Goal: Information Seeking & Learning: Learn about a topic

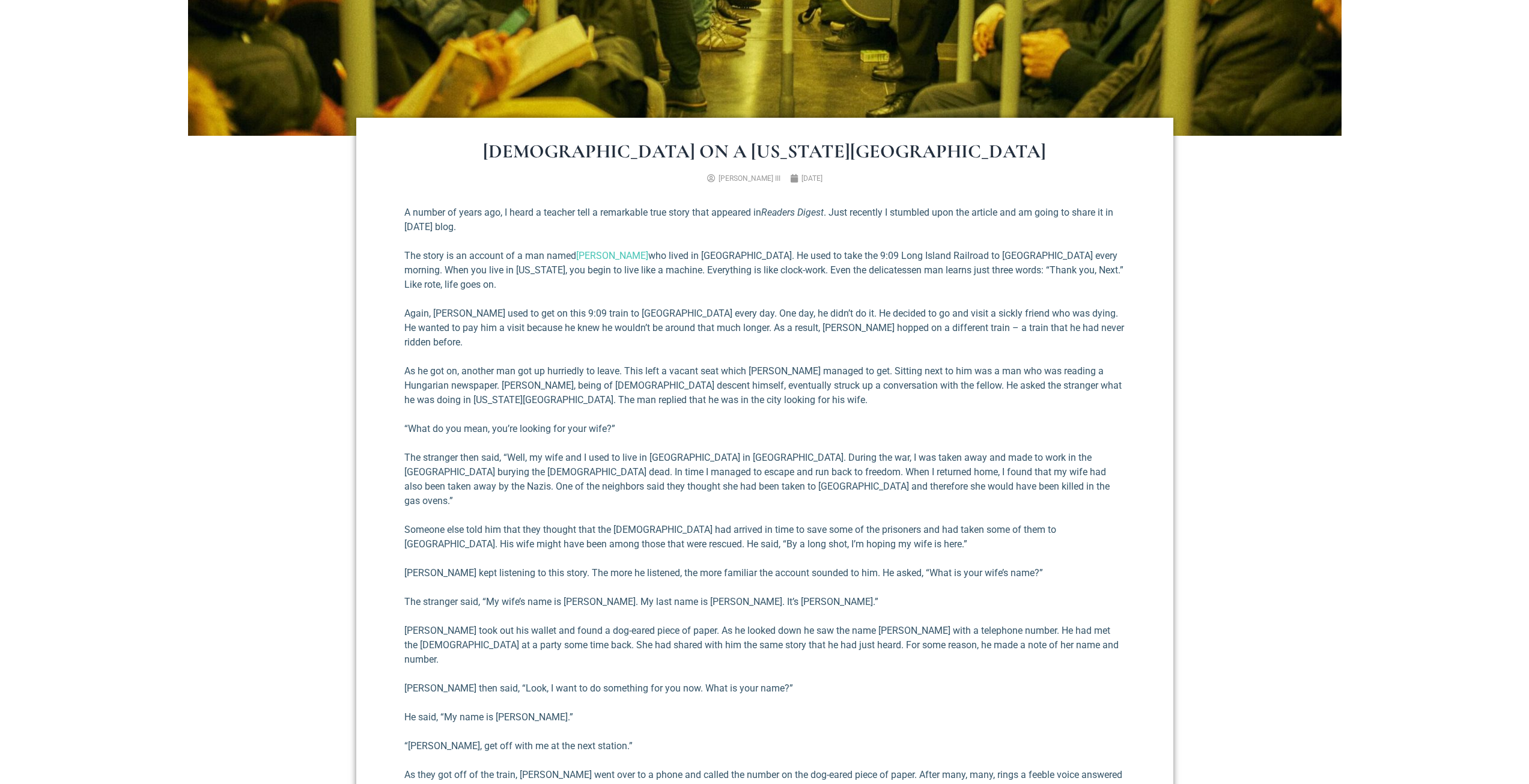
scroll to position [388, 0]
drag, startPoint x: 848, startPoint y: 272, endPoint x: 989, endPoint y: 273, distance: 141.0
click at [970, 274] on p "The story is an account of a man named [PERSON_NAME] who lived in [GEOGRAPHIC_D…" at bounding box center [764, 269] width 721 height 44
click at [989, 273] on p "The story is an account of a man named [PERSON_NAME] who lived in [GEOGRAPHIC_D…" at bounding box center [764, 269] width 721 height 44
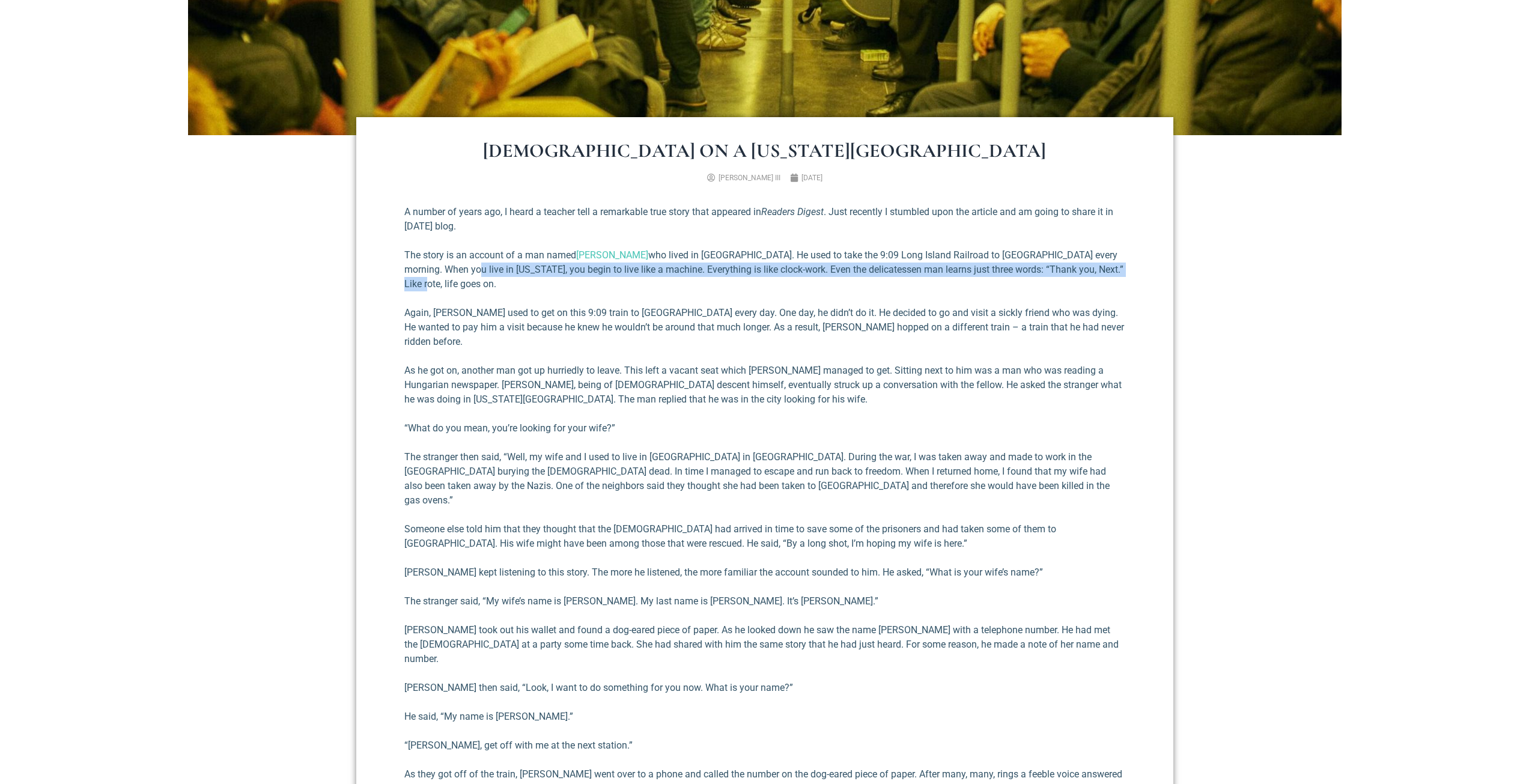
drag, startPoint x: 463, startPoint y: 270, endPoint x: 529, endPoint y: 282, distance: 67.1
click at [529, 282] on p "The story is an account of a man named [PERSON_NAME] who lived in [GEOGRAPHIC_D…" at bounding box center [764, 269] width 721 height 44
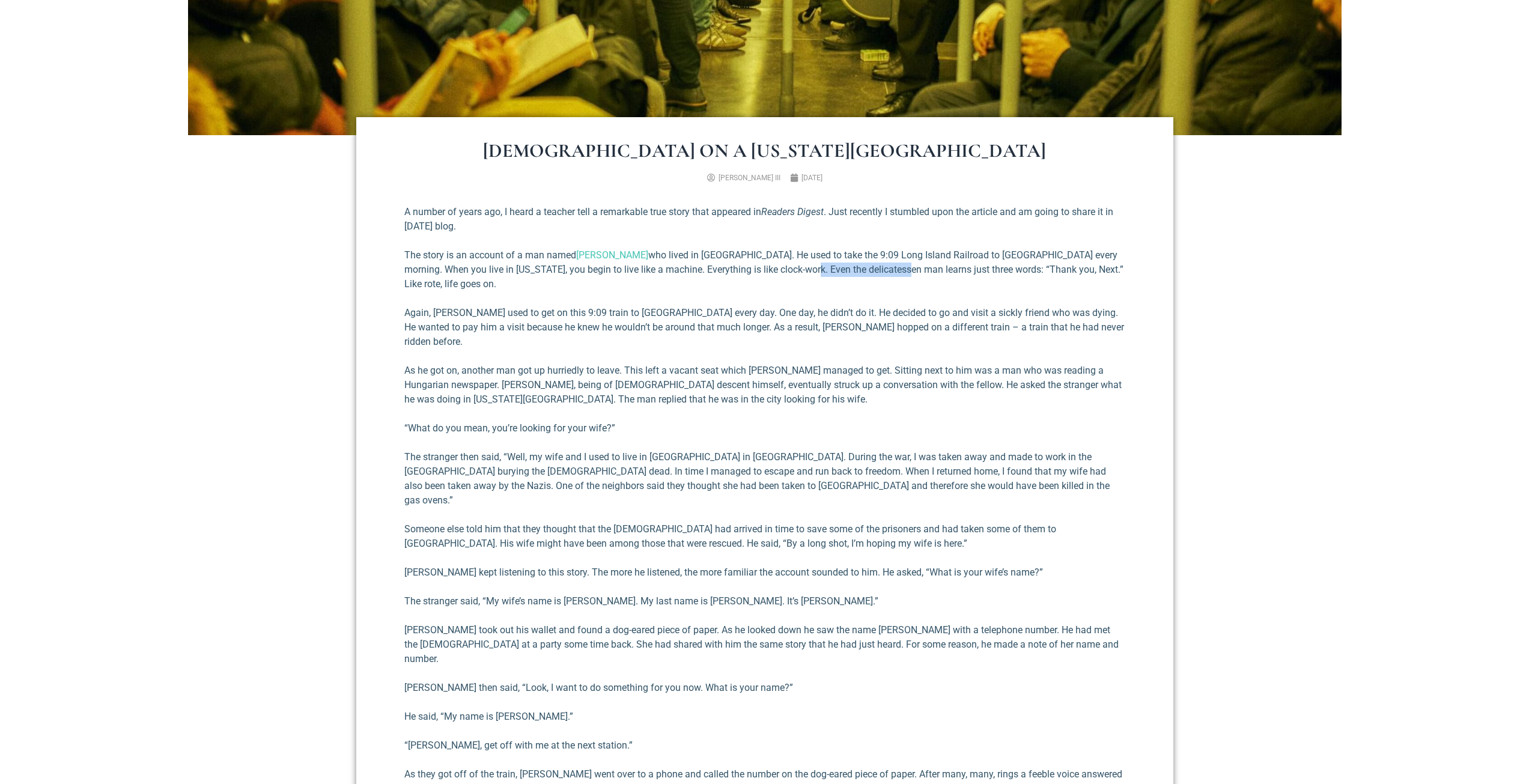
drag, startPoint x: 800, startPoint y: 270, endPoint x: 906, endPoint y: 272, distance: 106.0
click at [905, 272] on p "The story is an account of a man named [PERSON_NAME] who lived in [GEOGRAPHIC_D…" at bounding box center [764, 269] width 721 height 44
click at [906, 272] on p "The story is an account of a man named [PERSON_NAME] who lived in [GEOGRAPHIC_D…" at bounding box center [764, 269] width 721 height 44
drag, startPoint x: 971, startPoint y: 272, endPoint x: 1018, endPoint y: 270, distance: 47.0
click at [1017, 270] on p "The story is an account of a man named [PERSON_NAME] who lived in [GEOGRAPHIC_D…" at bounding box center [764, 269] width 721 height 44
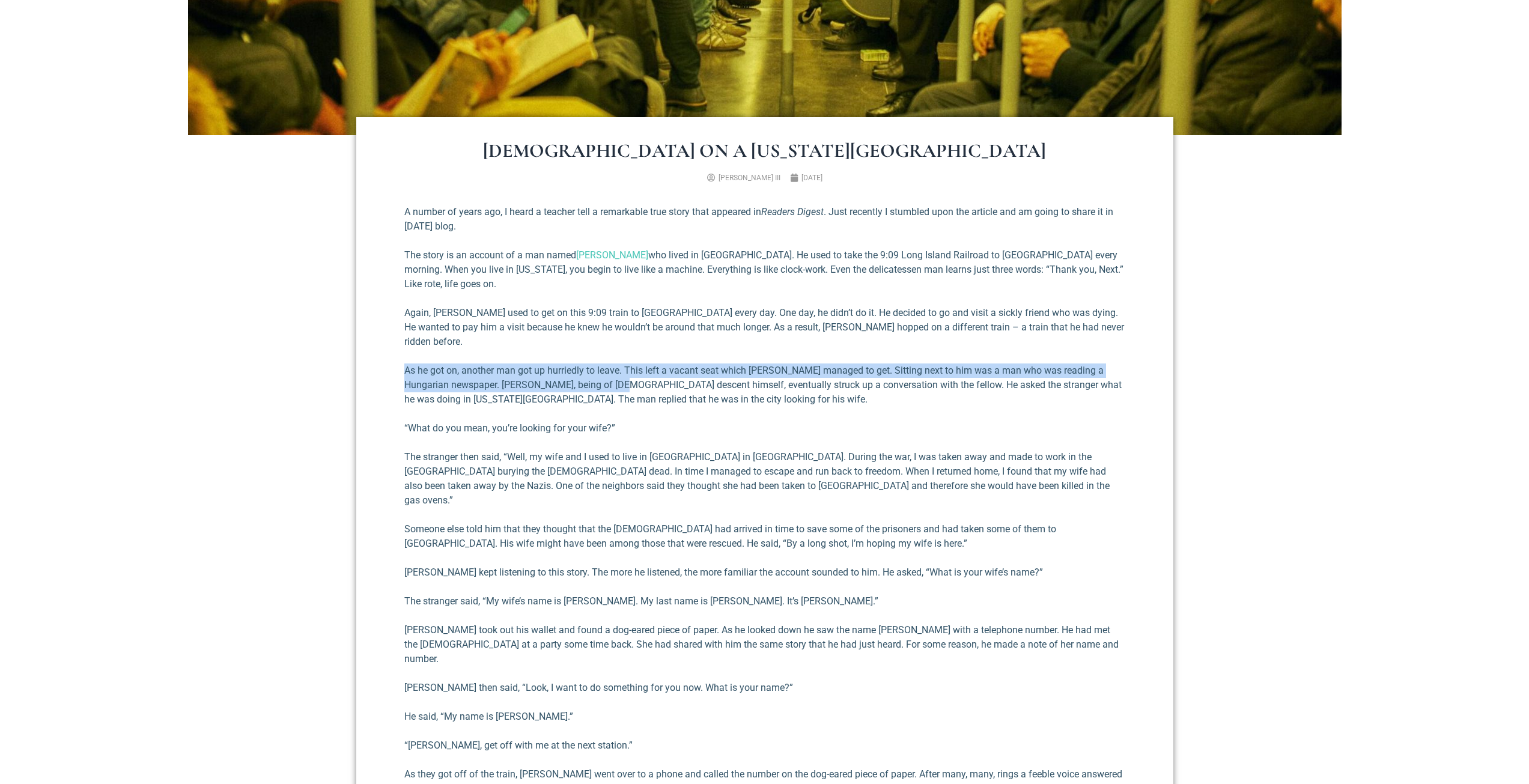
drag, startPoint x: 403, startPoint y: 363, endPoint x: 625, endPoint y: 363, distance: 222.0
click at [613, 363] on div "[DEMOGRAPHIC_DATA] on a [US_STATE][GEOGRAPHIC_DATA] [PERSON_NAME] III [DATE] A …" at bounding box center [765, 724] width 818 height 1215
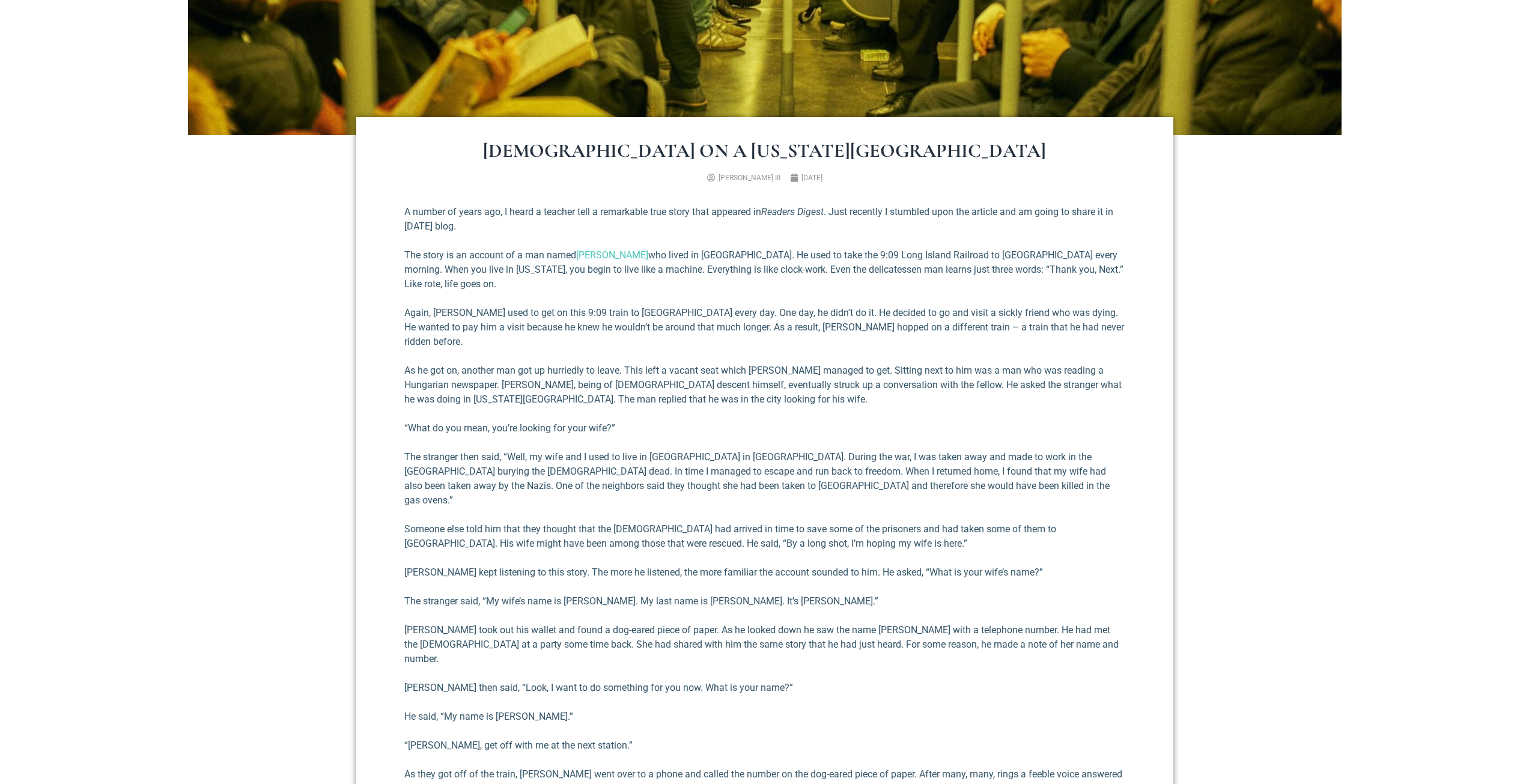
click at [729, 381] on p "As he got on, another man got up hurriedly to leave. This left a vacant seat wh…" at bounding box center [764, 385] width 721 height 44
drag, startPoint x: 729, startPoint y: 381, endPoint x: 587, endPoint y: 398, distance: 143.0
click at [591, 398] on div "A number of years ago, I heard a teacher tell a remarkable true story that appe…" at bounding box center [764, 722] width 721 height 1034
click at [695, 392] on p "As he got on, another man got up hurriedly to leave. This left a vacant seat wh…" at bounding box center [764, 385] width 721 height 44
drag, startPoint x: 712, startPoint y: 385, endPoint x: 567, endPoint y: 385, distance: 145.0
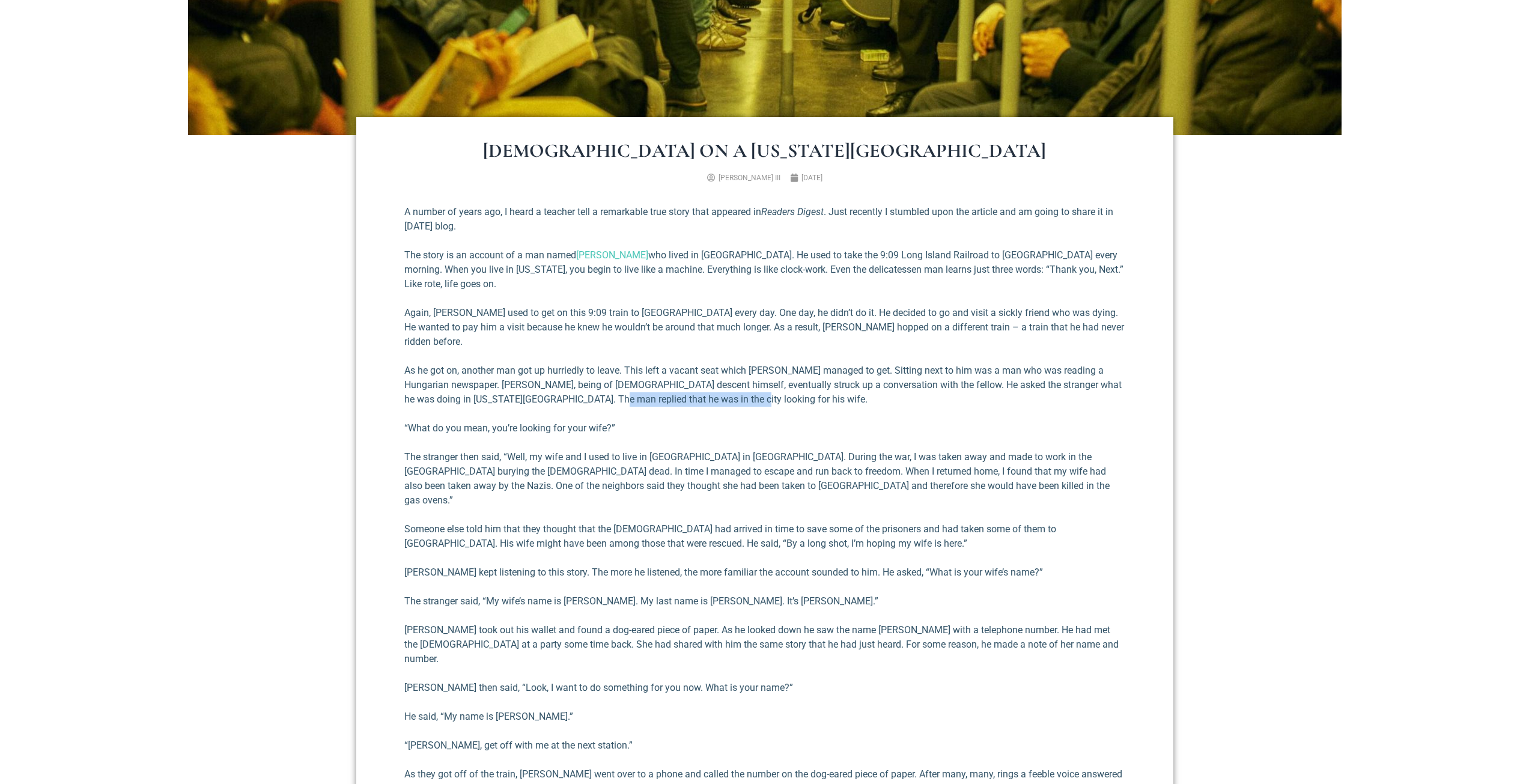
click at [567, 385] on p "As he got on, another man got up hurriedly to leave. This left a vacant seat wh…" at bounding box center [764, 385] width 721 height 44
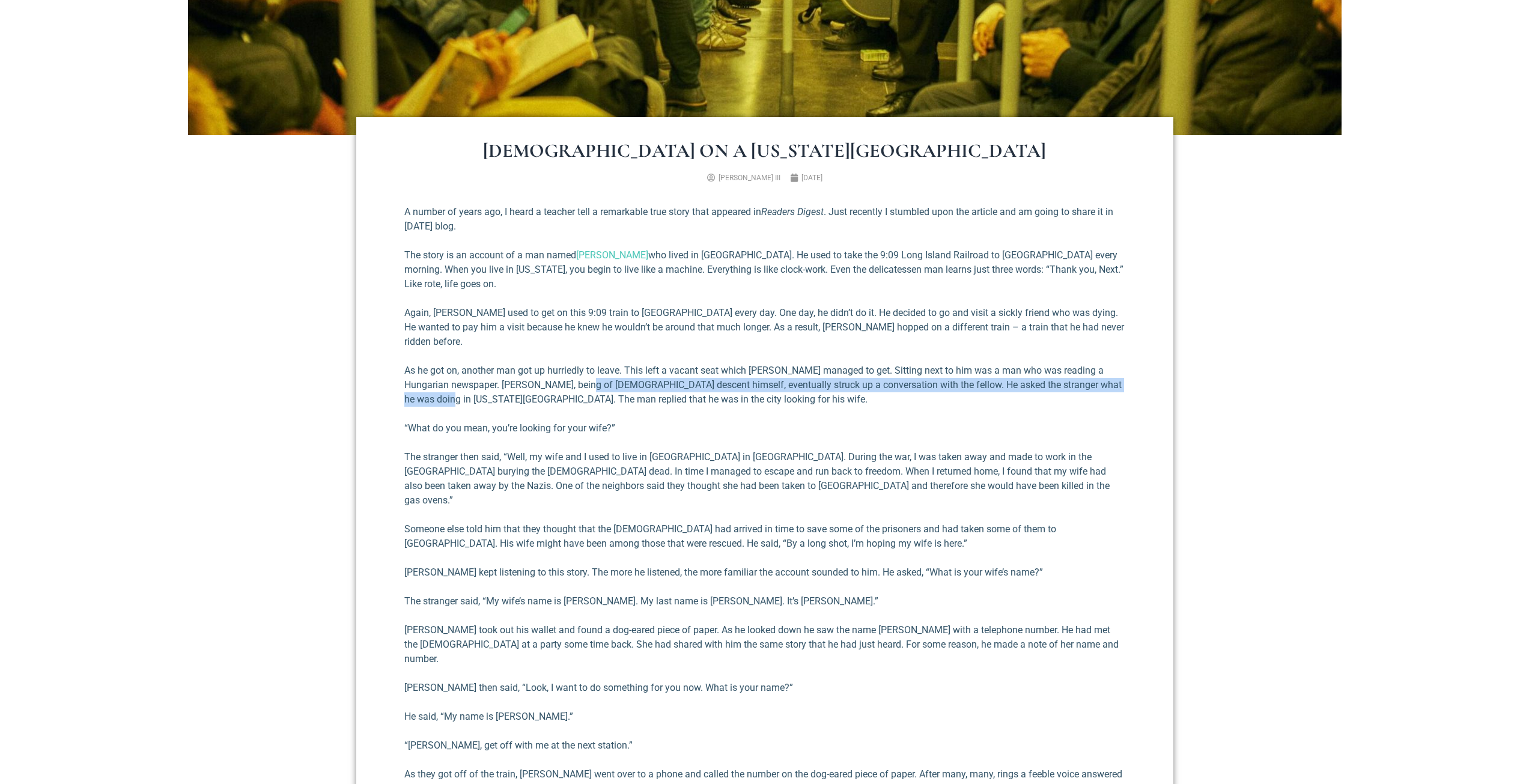
drag, startPoint x: 416, startPoint y: 379, endPoint x: 572, endPoint y: 375, distance: 156.1
click at [572, 375] on p "As he got on, another man got up hurriedly to leave. This left a vacant seat wh…" at bounding box center [764, 385] width 721 height 44
drag, startPoint x: 572, startPoint y: 375, endPoint x: 688, endPoint y: 389, distance: 116.8
click at [688, 389] on p "As he got on, another man got up hurriedly to leave. This left a vacant seat wh…" at bounding box center [764, 385] width 721 height 44
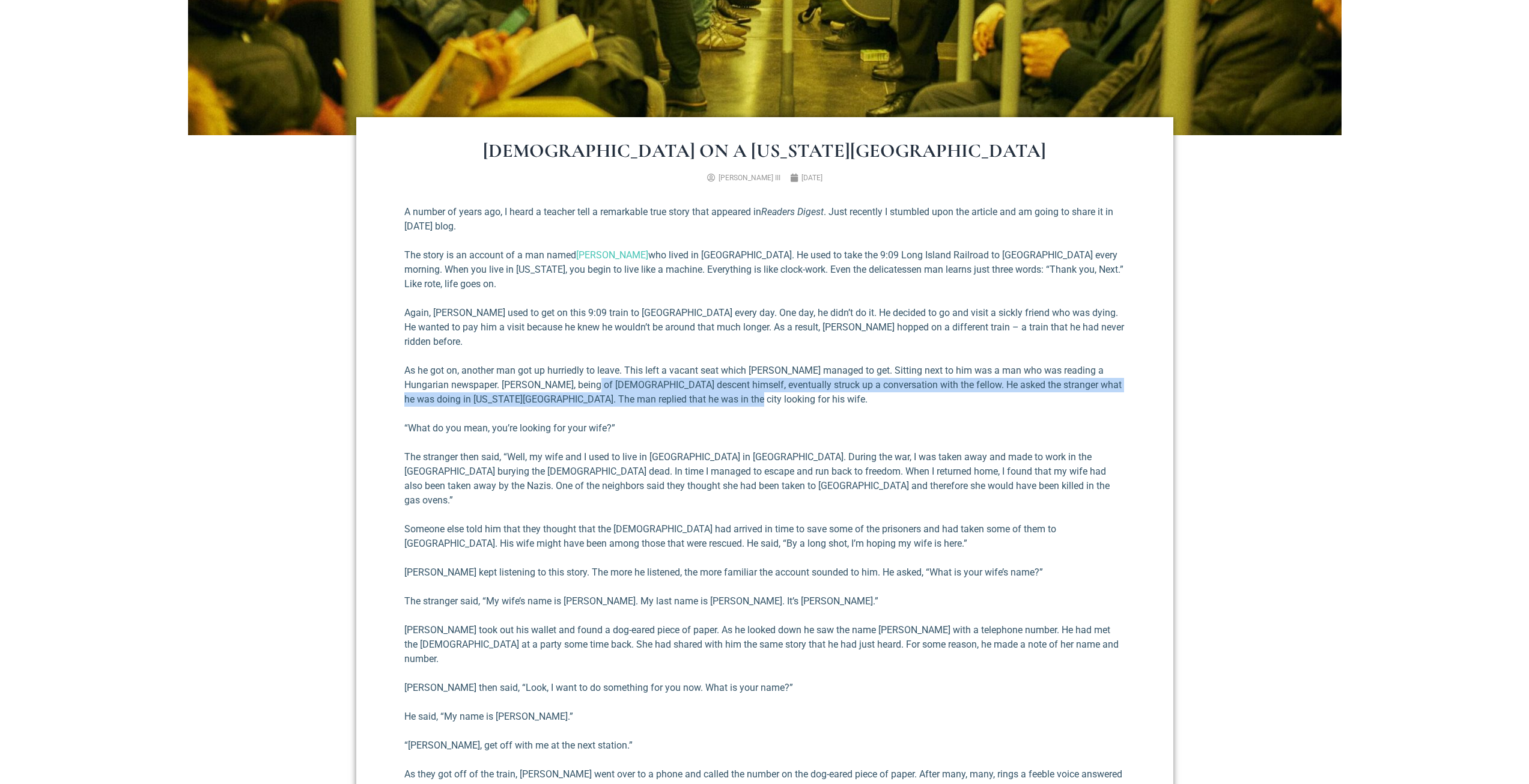
click at [688, 389] on p "As he got on, another man got up hurriedly to leave. This left a vacant seat wh…" at bounding box center [764, 385] width 721 height 44
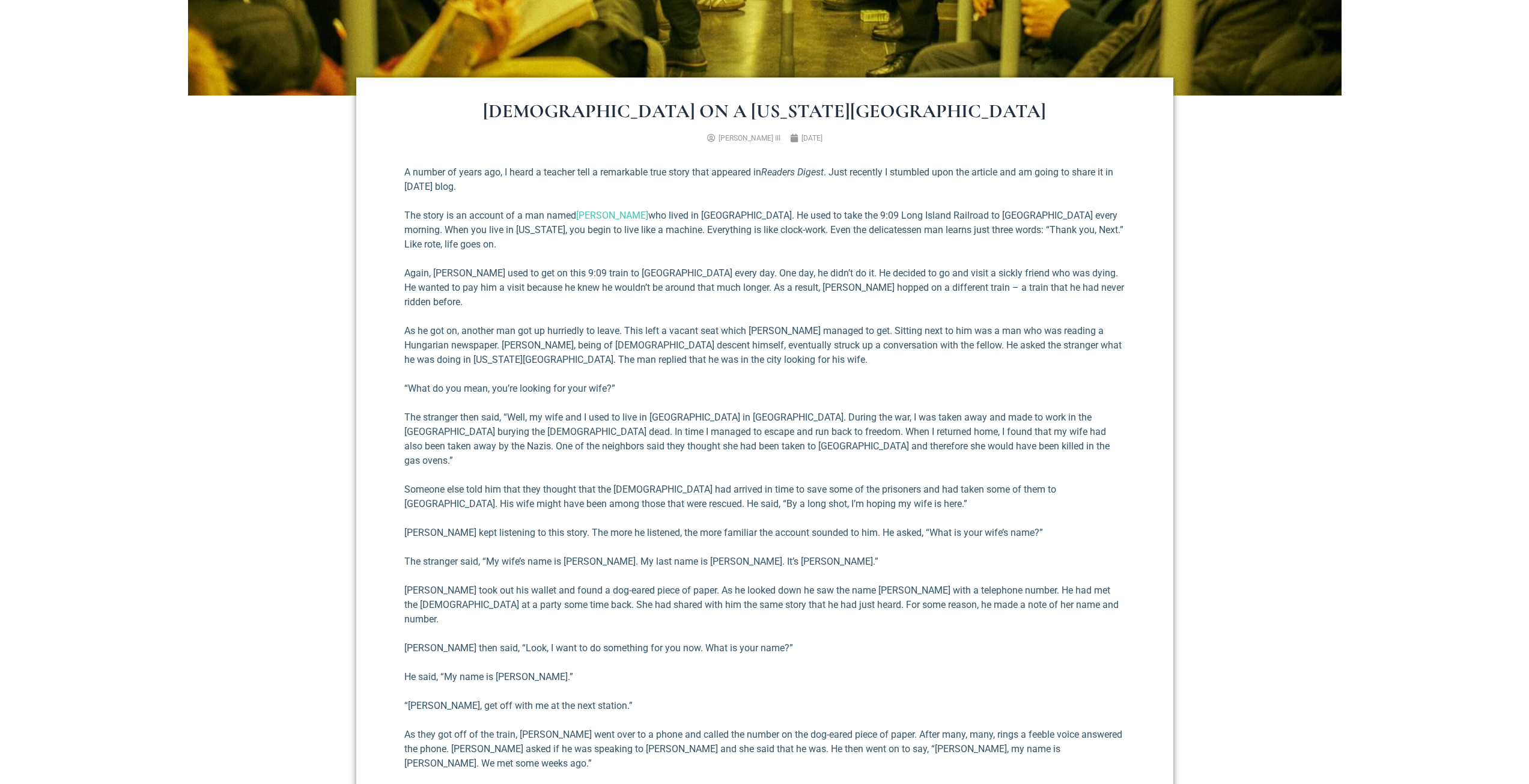
scroll to position [448, 0]
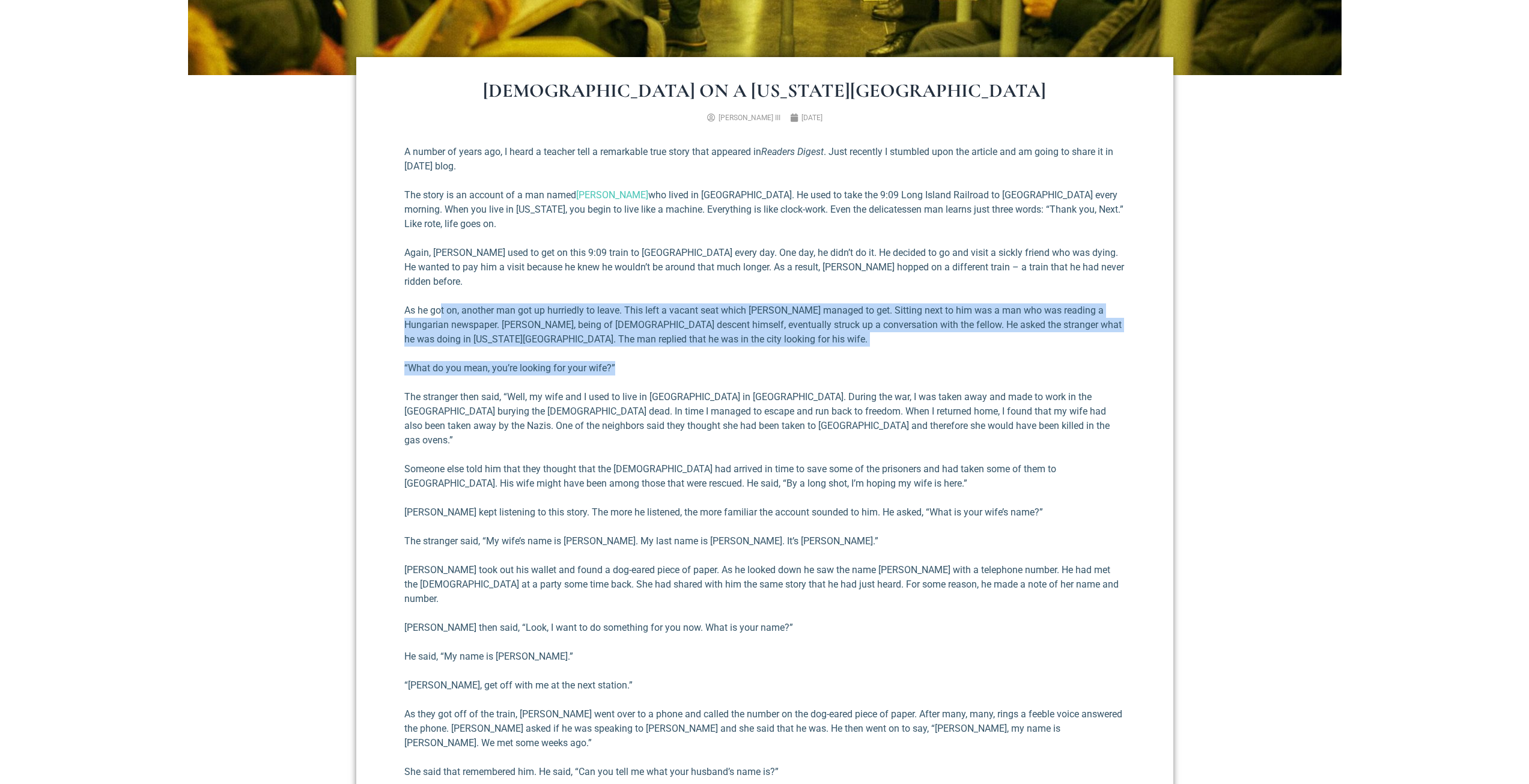
drag, startPoint x: 440, startPoint y: 287, endPoint x: 684, endPoint y: 350, distance: 252.0
click at [676, 349] on div "A number of years ago, I heard a teacher tell a remarkable true story that appe…" at bounding box center [764, 661] width 721 height 1034
click at [714, 361] on p "“What do you mean, you’re looking for your wife?”" at bounding box center [764, 368] width 721 height 15
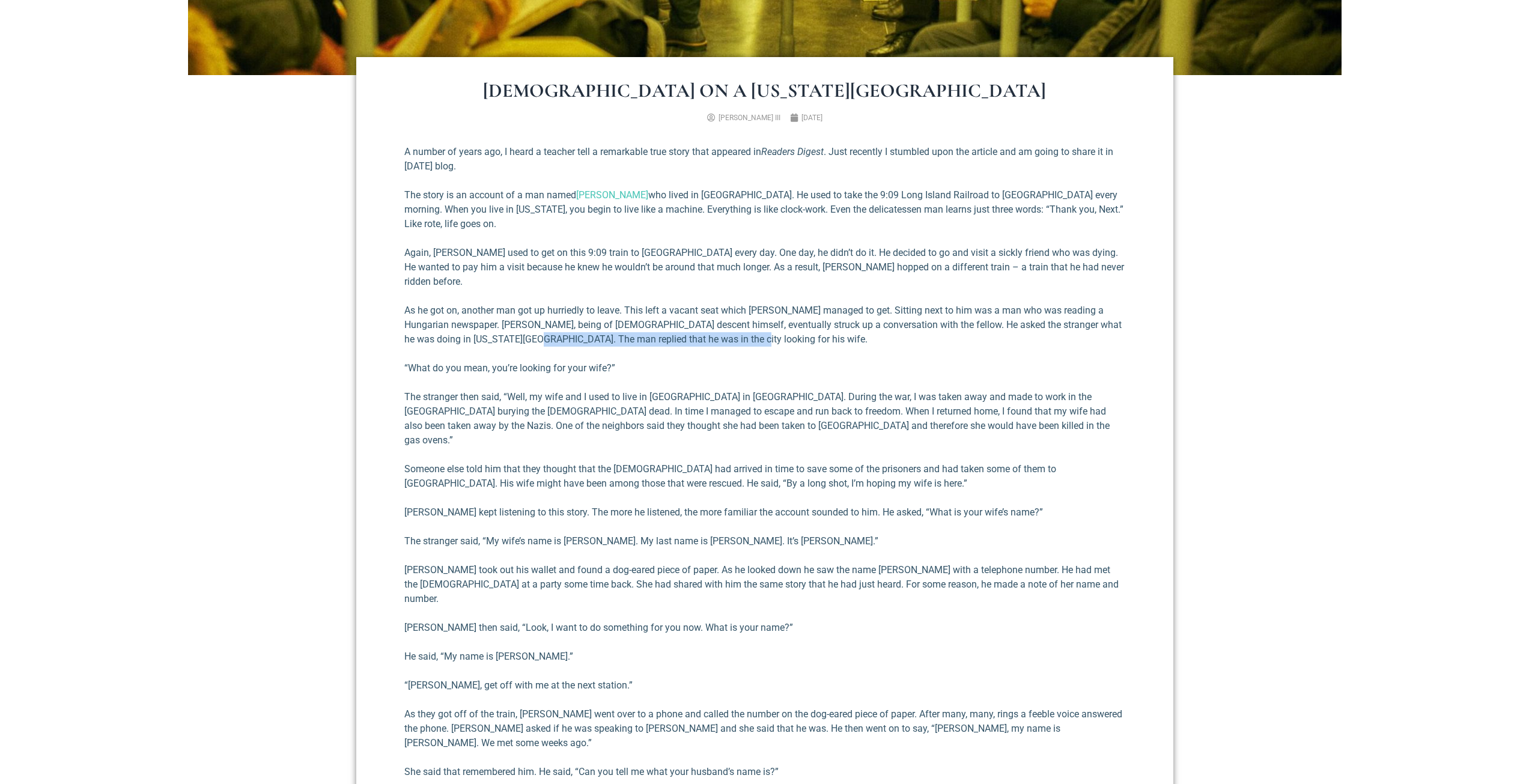
drag, startPoint x: 664, startPoint y: 327, endPoint x: 467, endPoint y: 326, distance: 197.0
click at [490, 327] on p "As he got on, another man got up hurriedly to leave. This left a vacant seat wh…" at bounding box center [764, 325] width 721 height 44
drag, startPoint x: 395, startPoint y: 355, endPoint x: 683, endPoint y: 359, distance: 288.0
click at [658, 358] on div "[DEMOGRAPHIC_DATA] on a [US_STATE][GEOGRAPHIC_DATA] [PERSON_NAME] III [DATE] A …" at bounding box center [765, 664] width 818 height 1215
drag, startPoint x: 501, startPoint y: 374, endPoint x: 775, endPoint y: 385, distance: 274.2
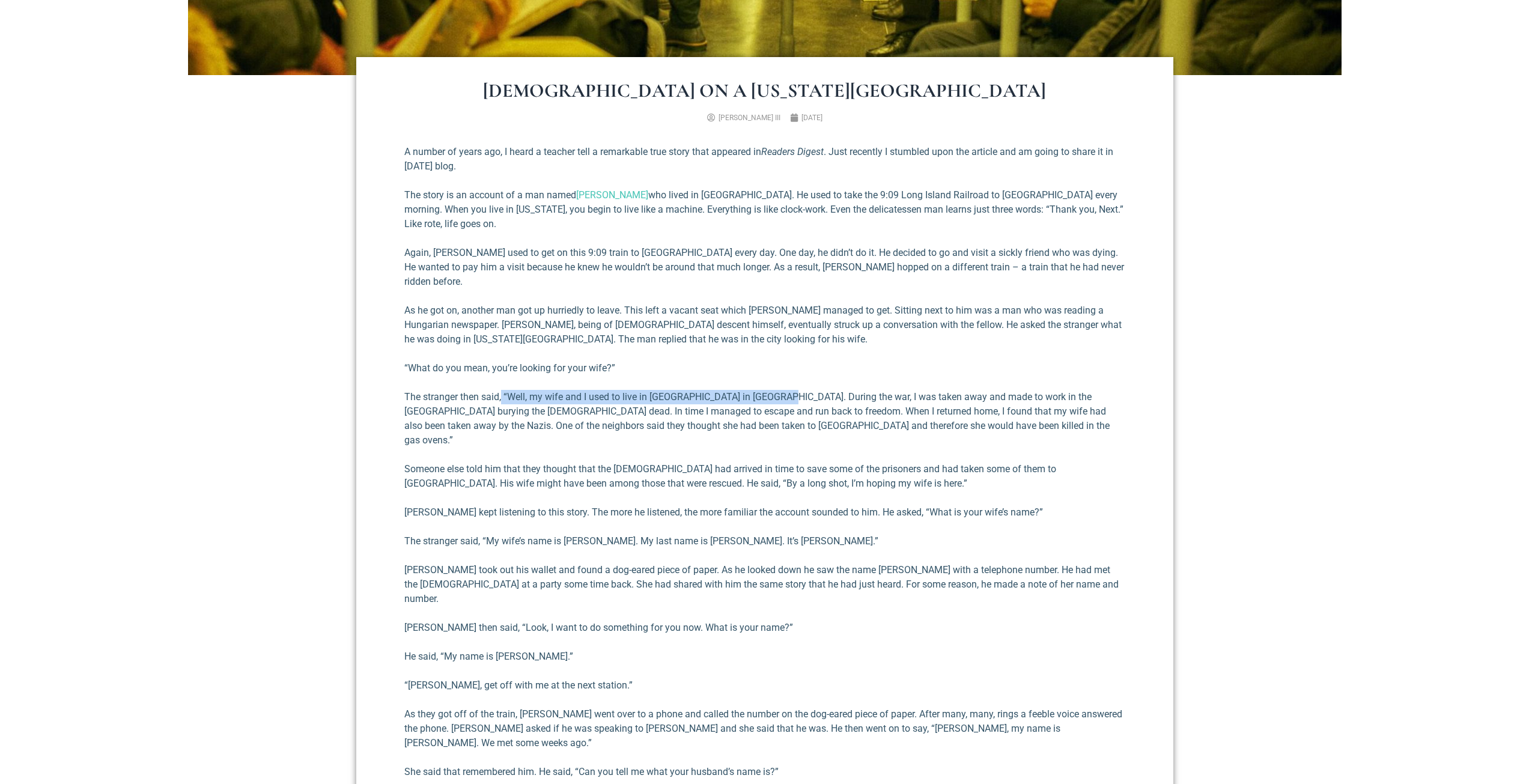
click at [775, 385] on div "A number of years ago, I heard a teacher tell a remarkable true story that appe…" at bounding box center [764, 661] width 721 height 1034
click at [775, 390] on p "The stranger then said, “Well, my wife and I used to live in [GEOGRAPHIC_DATA] …" at bounding box center [764, 418] width 721 height 57
drag, startPoint x: 689, startPoint y: 386, endPoint x: 847, endPoint y: 380, distance: 158.1
click at [847, 390] on p "The stranger then said, “Well, my wife and I used to live in [GEOGRAPHIC_DATA] …" at bounding box center [764, 418] width 721 height 57
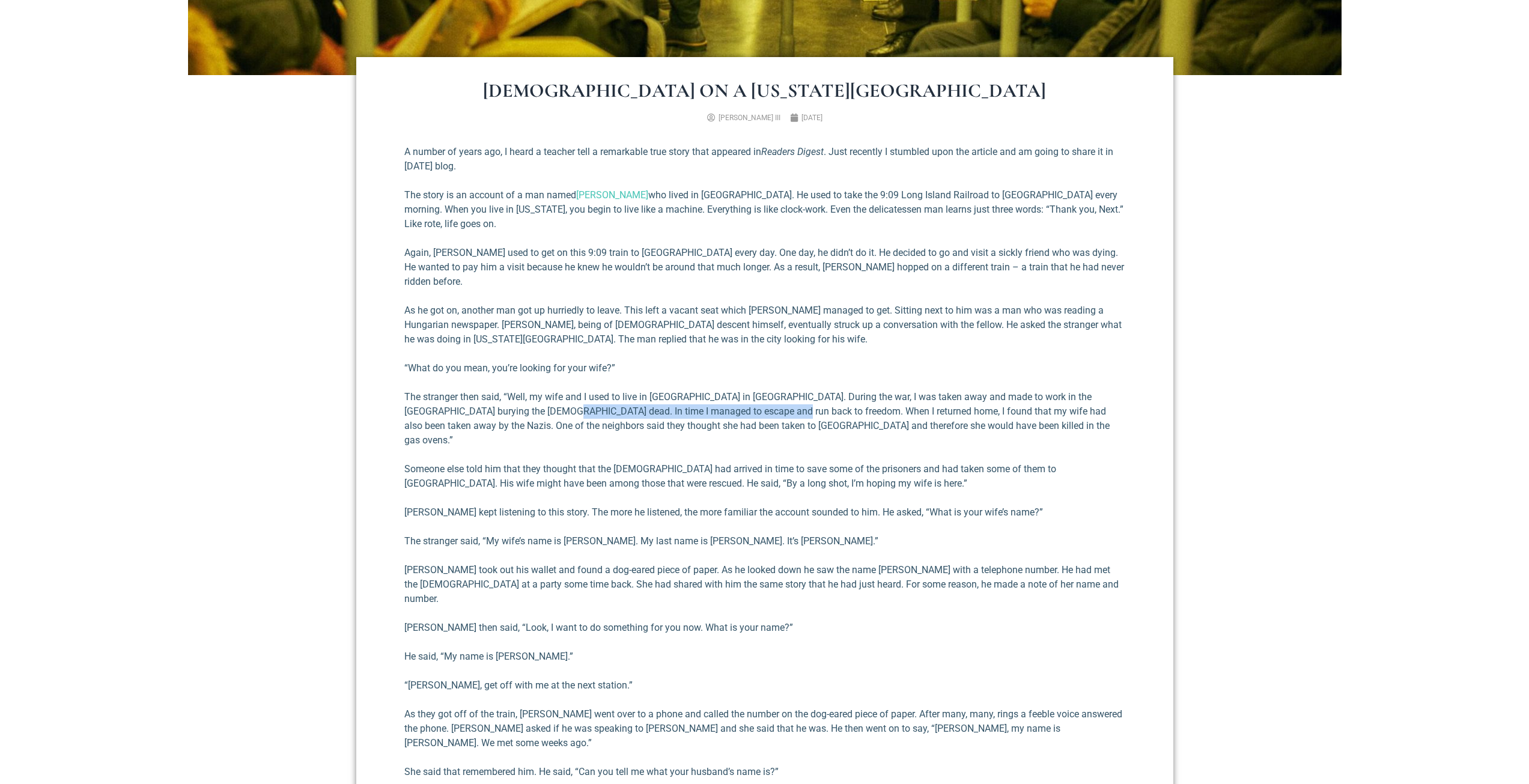
drag, startPoint x: 548, startPoint y: 399, endPoint x: 750, endPoint y: 393, distance: 202.1
click at [750, 393] on p "The stranger then said, “Well, my wife and I used to live in [GEOGRAPHIC_DATA] …" at bounding box center [764, 418] width 721 height 57
drag, startPoint x: 676, startPoint y: 395, endPoint x: 886, endPoint y: 395, distance: 210.0
click at [886, 395] on p "The stranger then said, “Well, my wife and I used to live in [GEOGRAPHIC_DATA] …" at bounding box center [764, 418] width 721 height 57
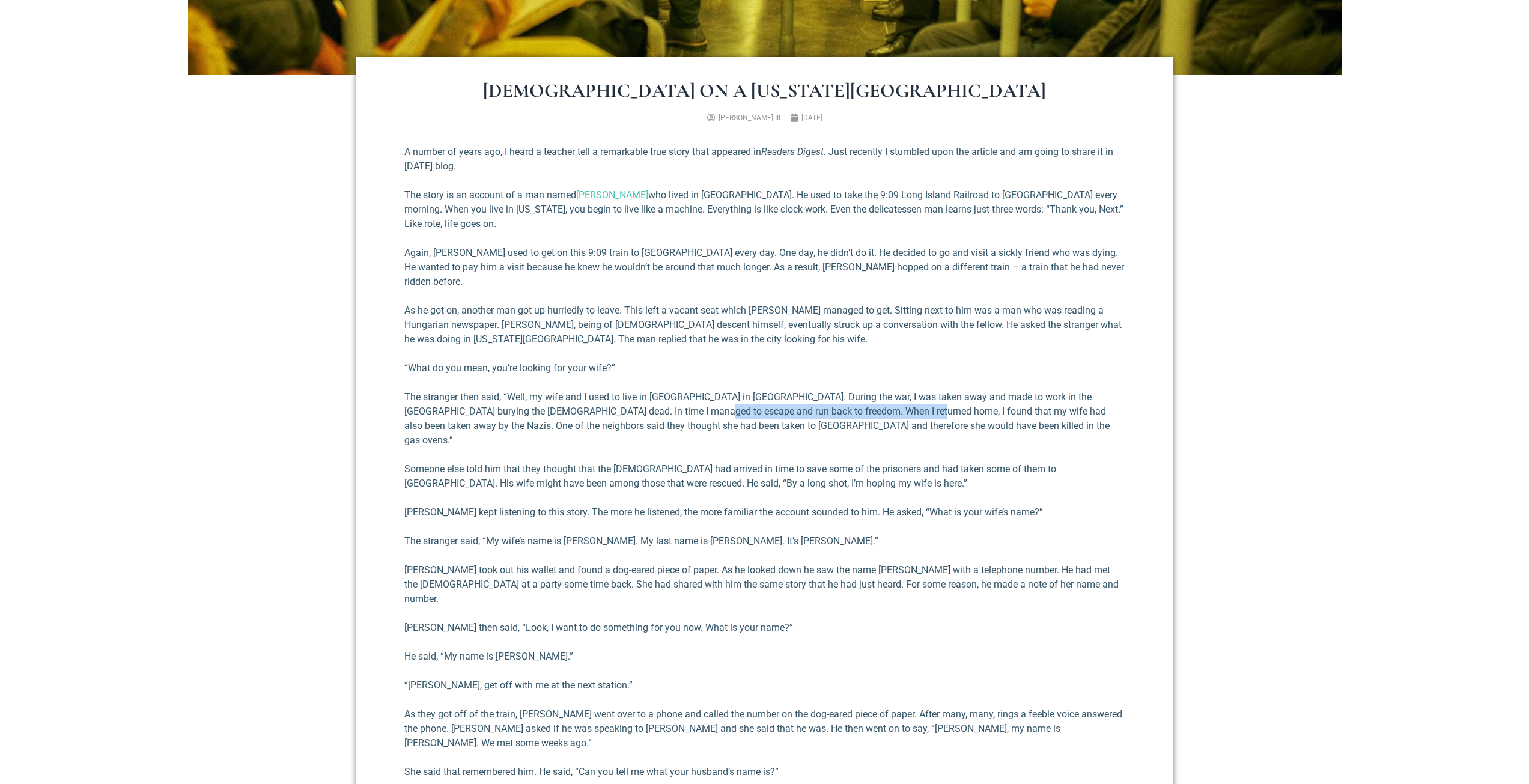
click at [886, 395] on p "The stranger then said, “Well, my wife and I used to live in [GEOGRAPHIC_DATA] …" at bounding box center [764, 418] width 721 height 57
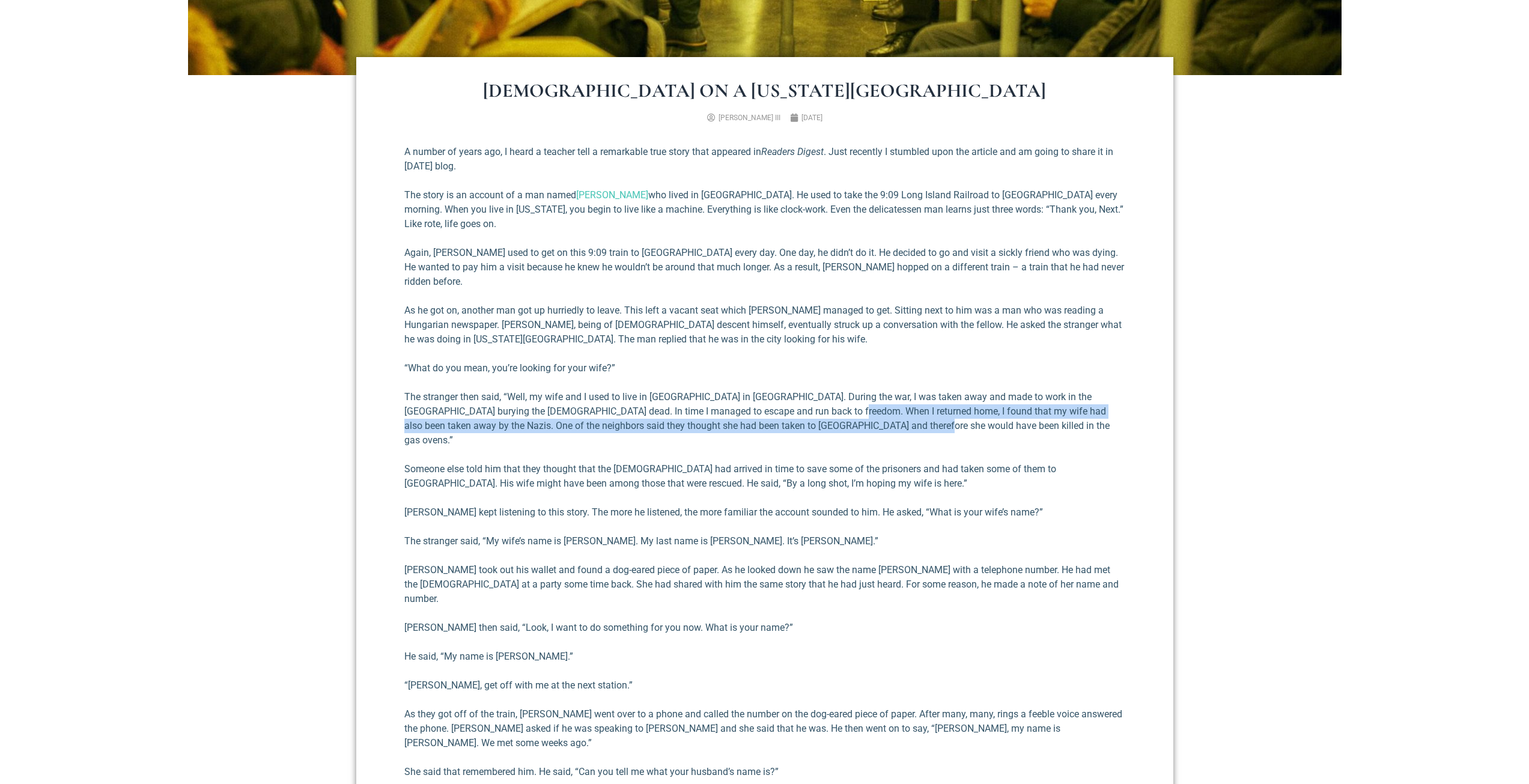
drag, startPoint x: 880, startPoint y: 413, endPoint x: 806, endPoint y: 402, distance: 74.8
click at [807, 402] on p "The stranger then said, “Well, my wife and I used to live in [GEOGRAPHIC_DATA] …" at bounding box center [764, 418] width 721 height 57
click at [907, 409] on p "The stranger then said, “Well, my wife and I used to live in [GEOGRAPHIC_DATA] …" at bounding box center [764, 418] width 721 height 57
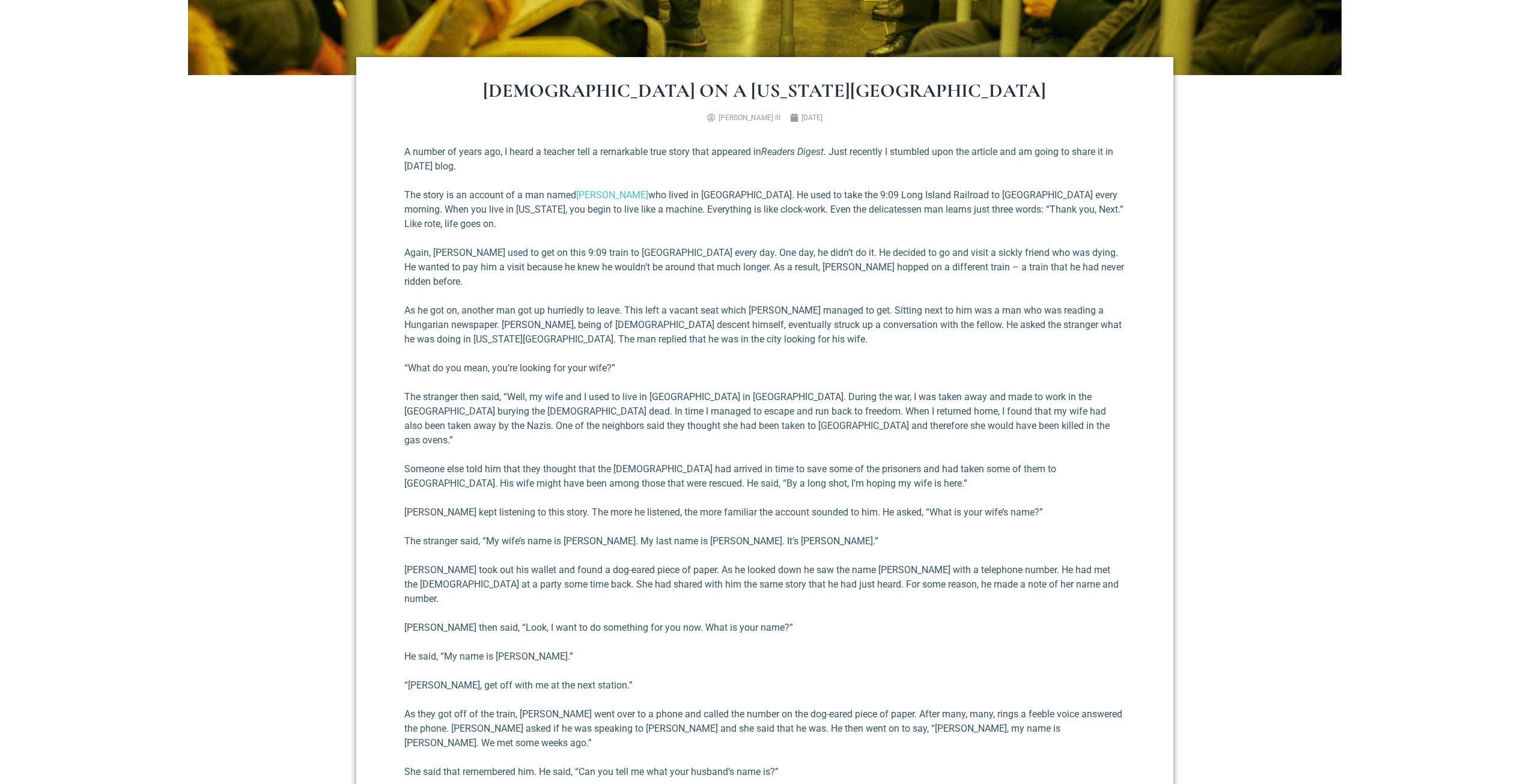
click at [898, 407] on p "The stranger then said, “Well, my wife and I used to live in [GEOGRAPHIC_DATA] …" at bounding box center [764, 418] width 721 height 57
drag, startPoint x: 541, startPoint y: 442, endPoint x: 627, endPoint y: 439, distance: 86.1
click at [627, 462] on p "Someone else told him that they thought that the [DEMOGRAPHIC_DATA] had arrived…" at bounding box center [764, 476] width 721 height 29
drag, startPoint x: 605, startPoint y: 439, endPoint x: 717, endPoint y: 433, distance: 112.2
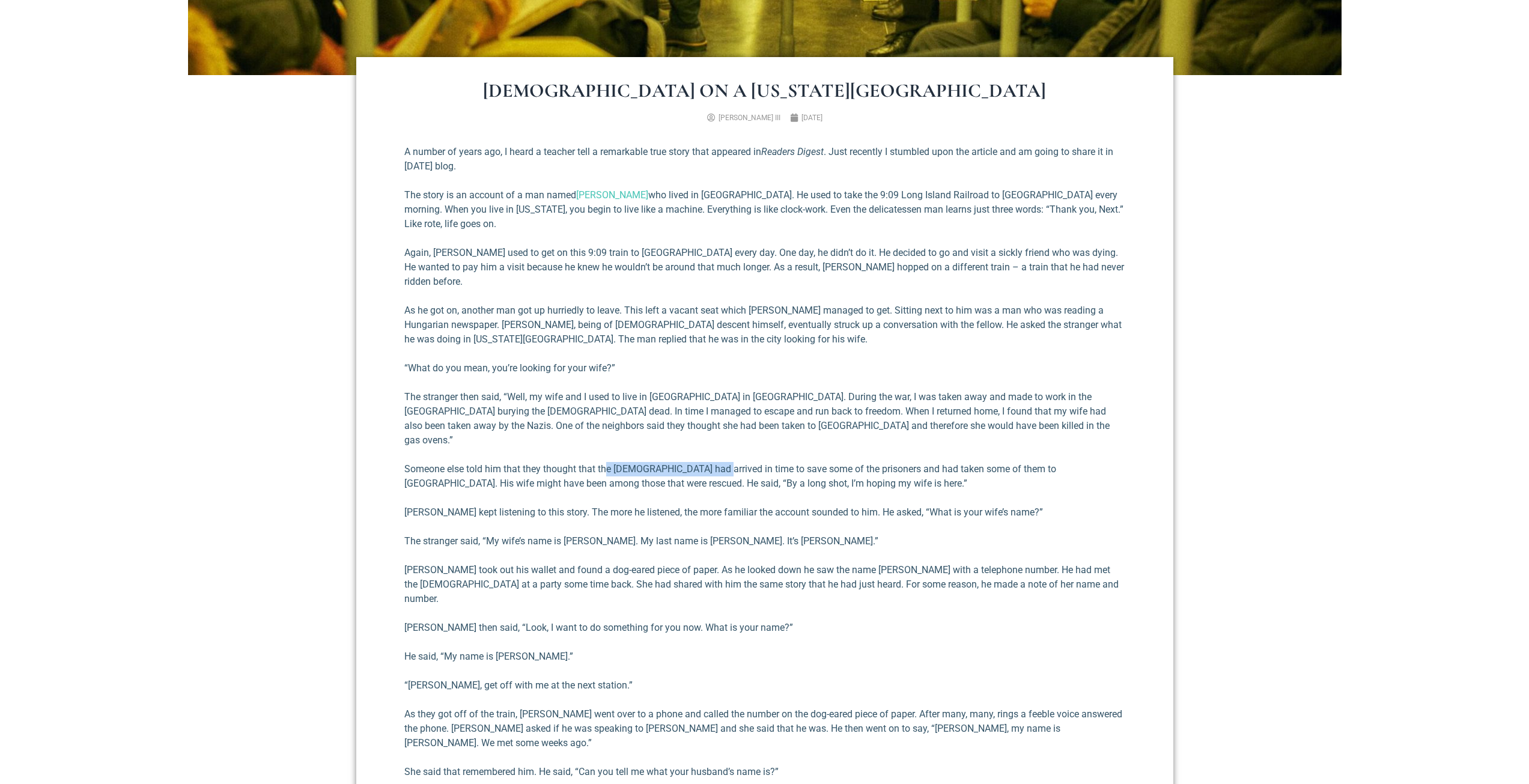
click at [717, 462] on p "Someone else told him that they thought that the [DEMOGRAPHIC_DATA] had arrived…" at bounding box center [764, 476] width 721 height 29
drag, startPoint x: 719, startPoint y: 438, endPoint x: 802, endPoint y: 445, distance: 83.3
click at [802, 462] on p "Someone else told him that they thought that the [DEMOGRAPHIC_DATA] had arrived…" at bounding box center [764, 476] width 721 height 29
click at [827, 462] on p "Someone else told him that they thought that the [DEMOGRAPHIC_DATA] had arrived…" at bounding box center [764, 476] width 721 height 29
drag, startPoint x: 865, startPoint y: 441, endPoint x: 1040, endPoint y: 433, distance: 175.2
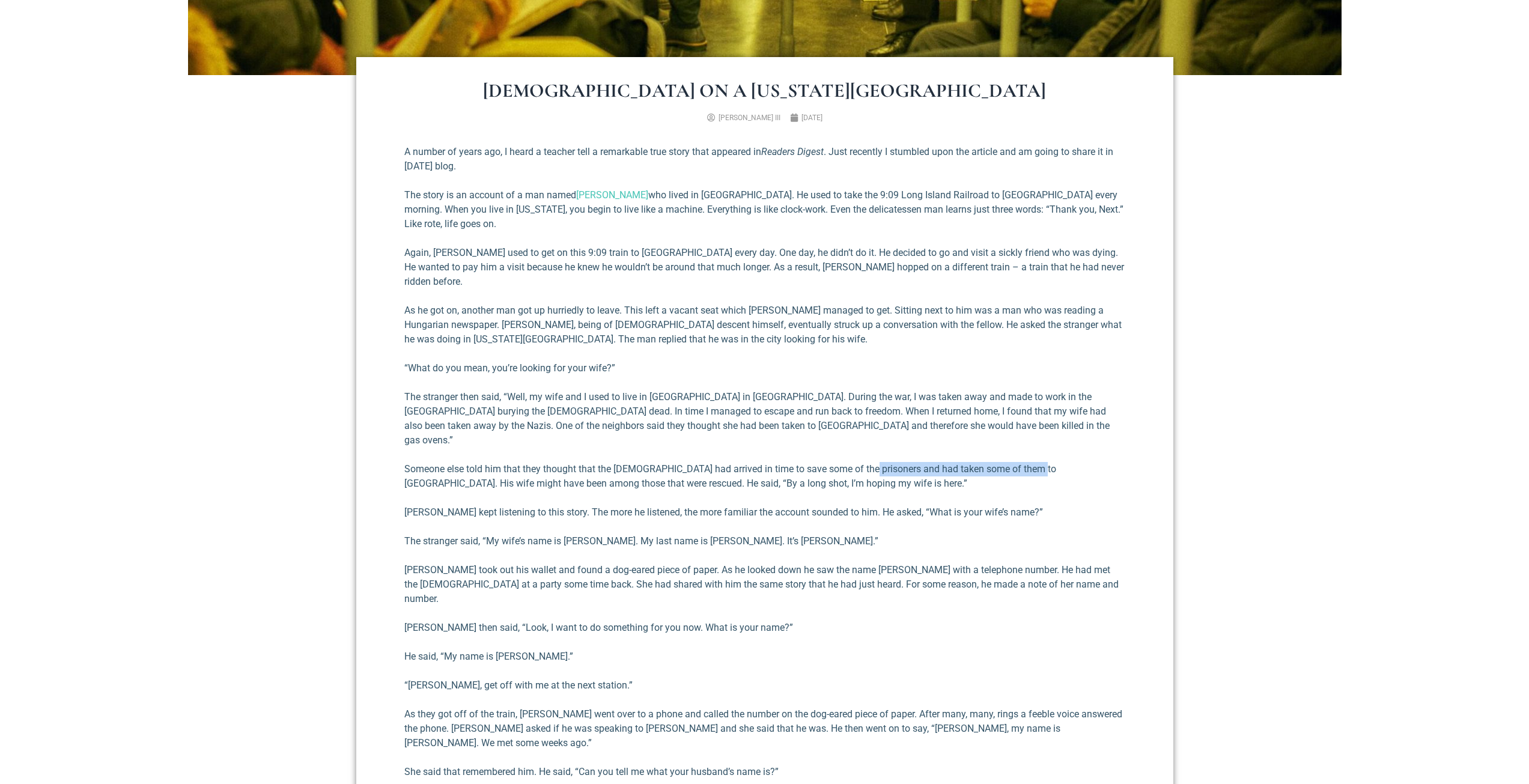
click at [1040, 462] on p "Someone else told him that they thought that the [DEMOGRAPHIC_DATA] had arrived…" at bounding box center [764, 476] width 721 height 29
click at [1057, 462] on p "Someone else told him that they thought that the [DEMOGRAPHIC_DATA] had arrived…" at bounding box center [764, 476] width 721 height 29
drag, startPoint x: 847, startPoint y: 457, endPoint x: 610, endPoint y: 454, distance: 237.0
click at [610, 462] on p "Someone else told him that they thought that the [DEMOGRAPHIC_DATA] had arrived…" at bounding box center [764, 476] width 721 height 29
click at [609, 462] on p "Someone else told him that they thought that the [DEMOGRAPHIC_DATA] had arrived…" at bounding box center [764, 476] width 721 height 29
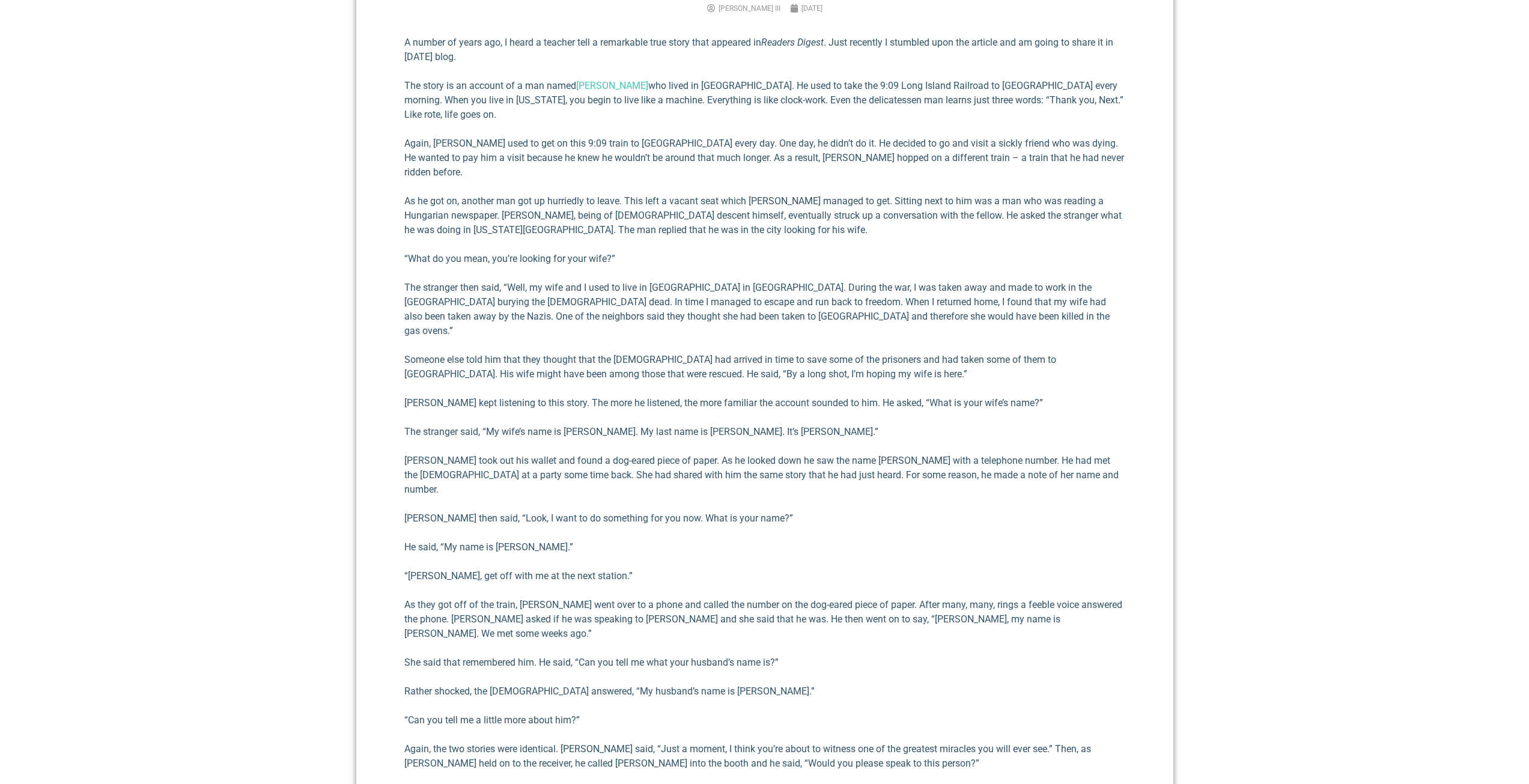
scroll to position [569, 0]
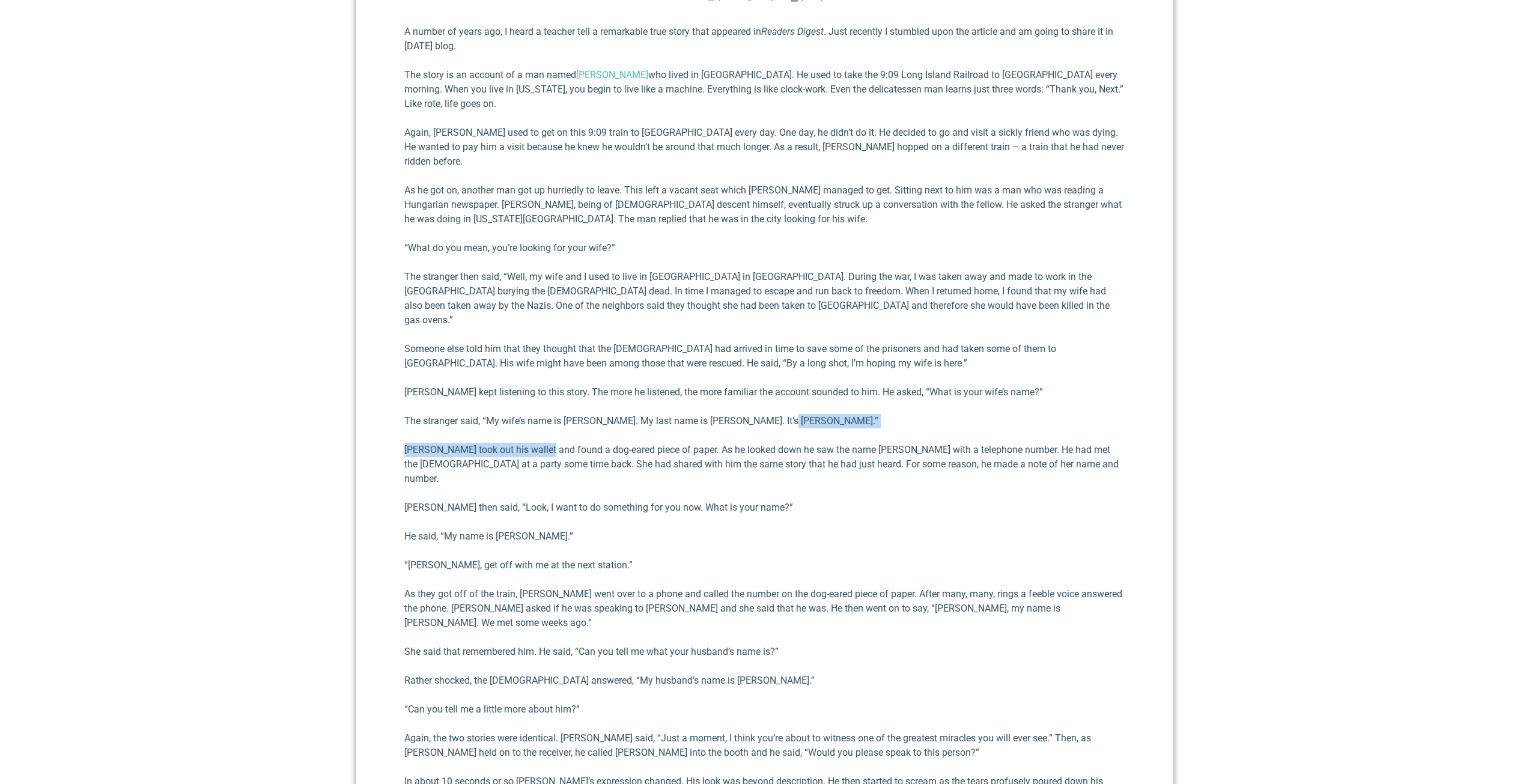
drag, startPoint x: 789, startPoint y: 392, endPoint x: 543, endPoint y: 412, distance: 246.8
click at [542, 413] on div "A number of years ago, I heard a teacher tell a remarkable true story that appe…" at bounding box center [764, 541] width 721 height 1034
click at [835, 383] on div "A number of years ago, I heard a teacher tell a remarkable true story that appe…" at bounding box center [764, 541] width 721 height 1034
drag, startPoint x: 652, startPoint y: 418, endPoint x: 744, endPoint y: 419, distance: 92.0
click at [744, 443] on p "[PERSON_NAME] took out his wallet and found a dog-eared piece of paper. As he l…" at bounding box center [764, 464] width 721 height 44
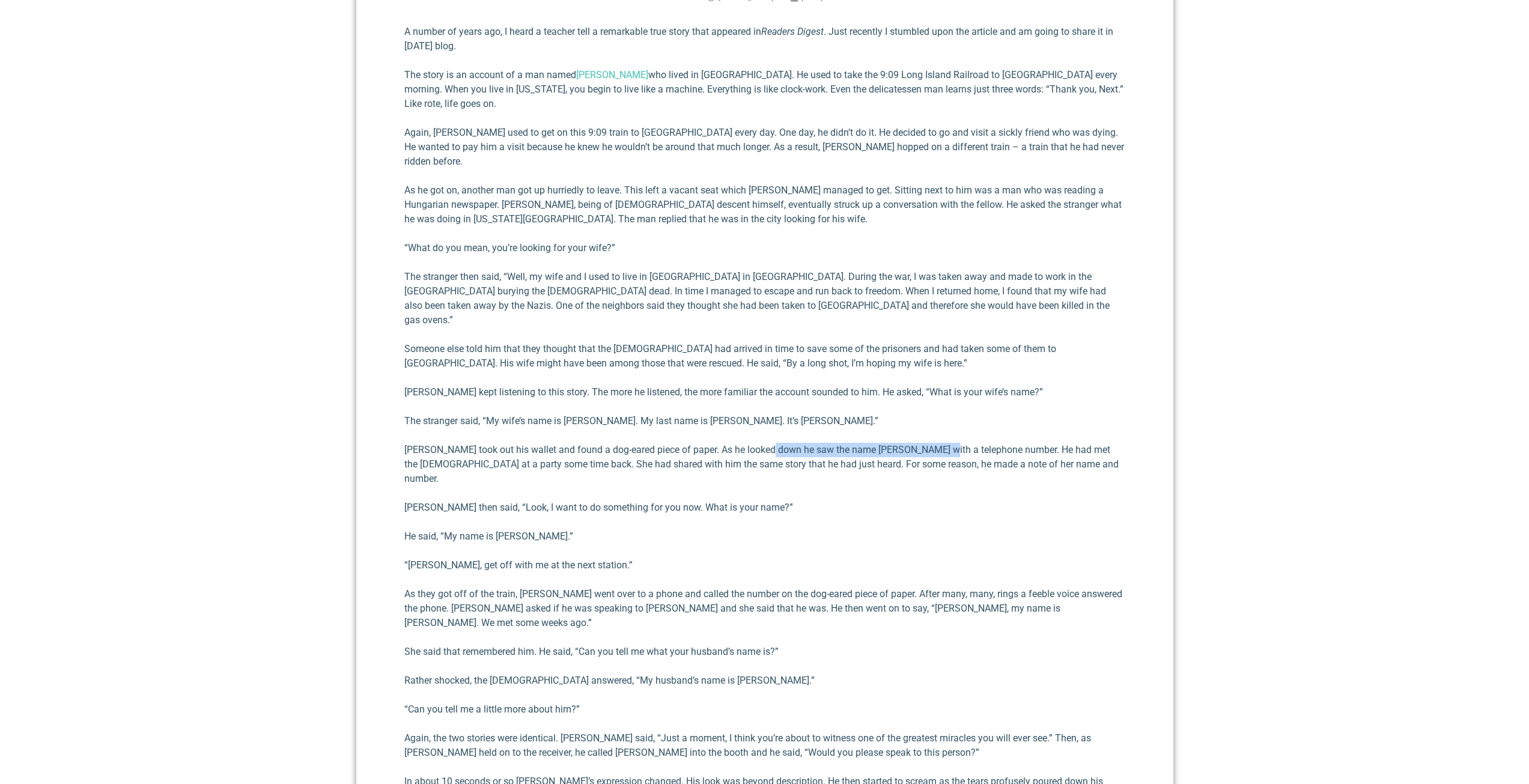
drag, startPoint x: 764, startPoint y: 418, endPoint x: 933, endPoint y: 416, distance: 169.0
click at [933, 443] on p "[PERSON_NAME] took out his wallet and found a dog-eared piece of paper. As he l…" at bounding box center [764, 464] width 721 height 44
click at [1012, 443] on p "[PERSON_NAME] took out his wallet and found a dog-eared piece of paper. As he l…" at bounding box center [764, 464] width 721 height 44
drag, startPoint x: 946, startPoint y: 421, endPoint x: 1056, endPoint y: 417, distance: 110.1
click at [1056, 443] on p "[PERSON_NAME] took out his wallet and found a dog-eared piece of paper. As he l…" at bounding box center [764, 464] width 721 height 44
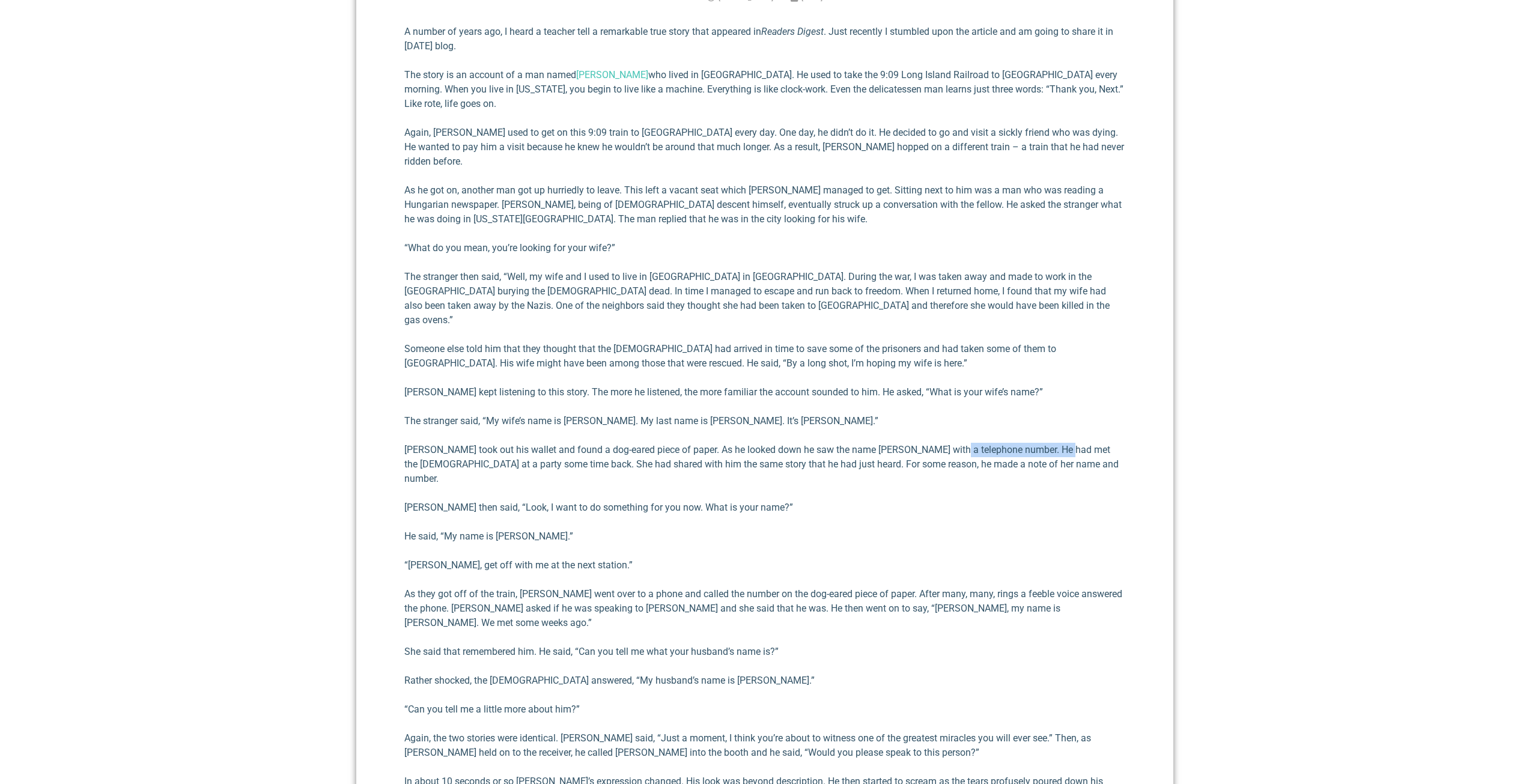
click at [1056, 443] on p "[PERSON_NAME] took out his wallet and found a dog-eared piece of paper. As he l…" at bounding box center [764, 464] width 721 height 44
drag, startPoint x: 513, startPoint y: 433, endPoint x: 871, endPoint y: 435, distance: 358.0
click at [871, 443] on p "[PERSON_NAME] took out his wallet and found a dog-eared piece of paper. As he l…" at bounding box center [764, 464] width 721 height 44
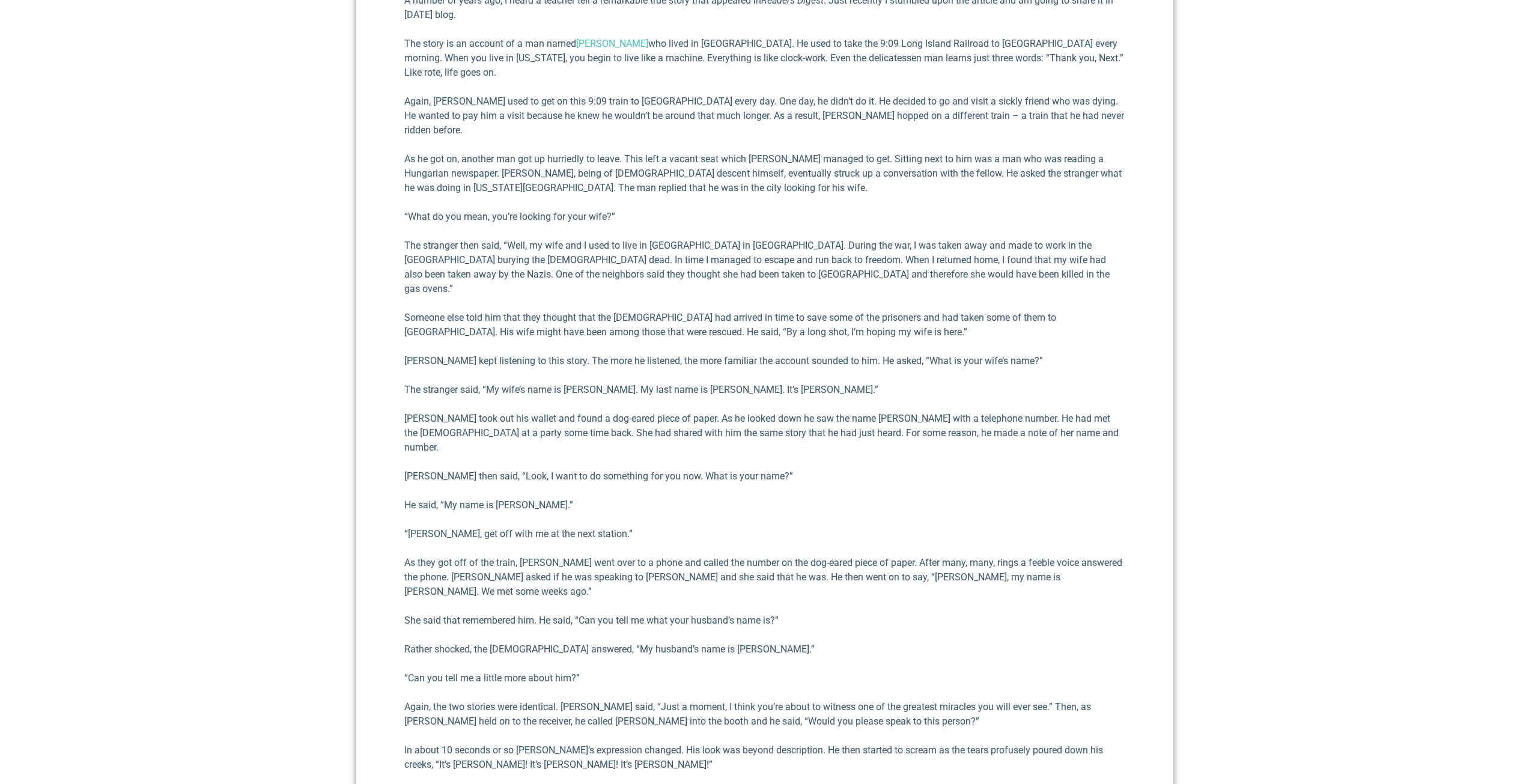
scroll to position [628, 0]
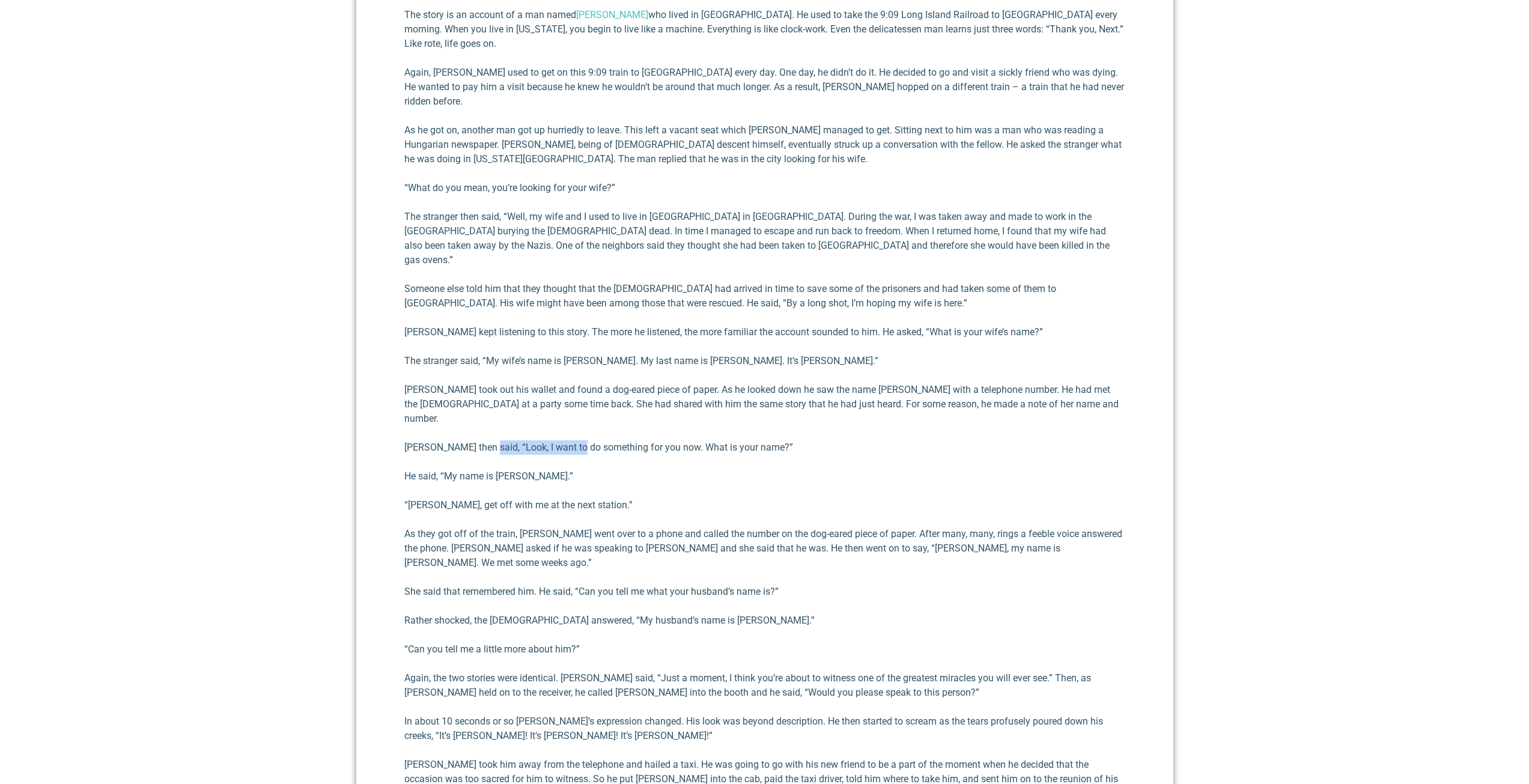
drag, startPoint x: 481, startPoint y: 407, endPoint x: 577, endPoint y: 407, distance: 96.0
click at [577, 440] on p "[PERSON_NAME] then said, “Look, I want to do something for you now. What is you…" at bounding box center [764, 447] width 721 height 15
drag, startPoint x: 573, startPoint y: 462, endPoint x: 531, endPoint y: 457, distance: 42.3
click at [492, 498] on p "“[PERSON_NAME], get off with me at the next station.”" at bounding box center [764, 504] width 721 height 15
click at [736, 440] on p "[PERSON_NAME] then said, “Look, I want to do something for you now. What is you…" at bounding box center [764, 447] width 721 height 15
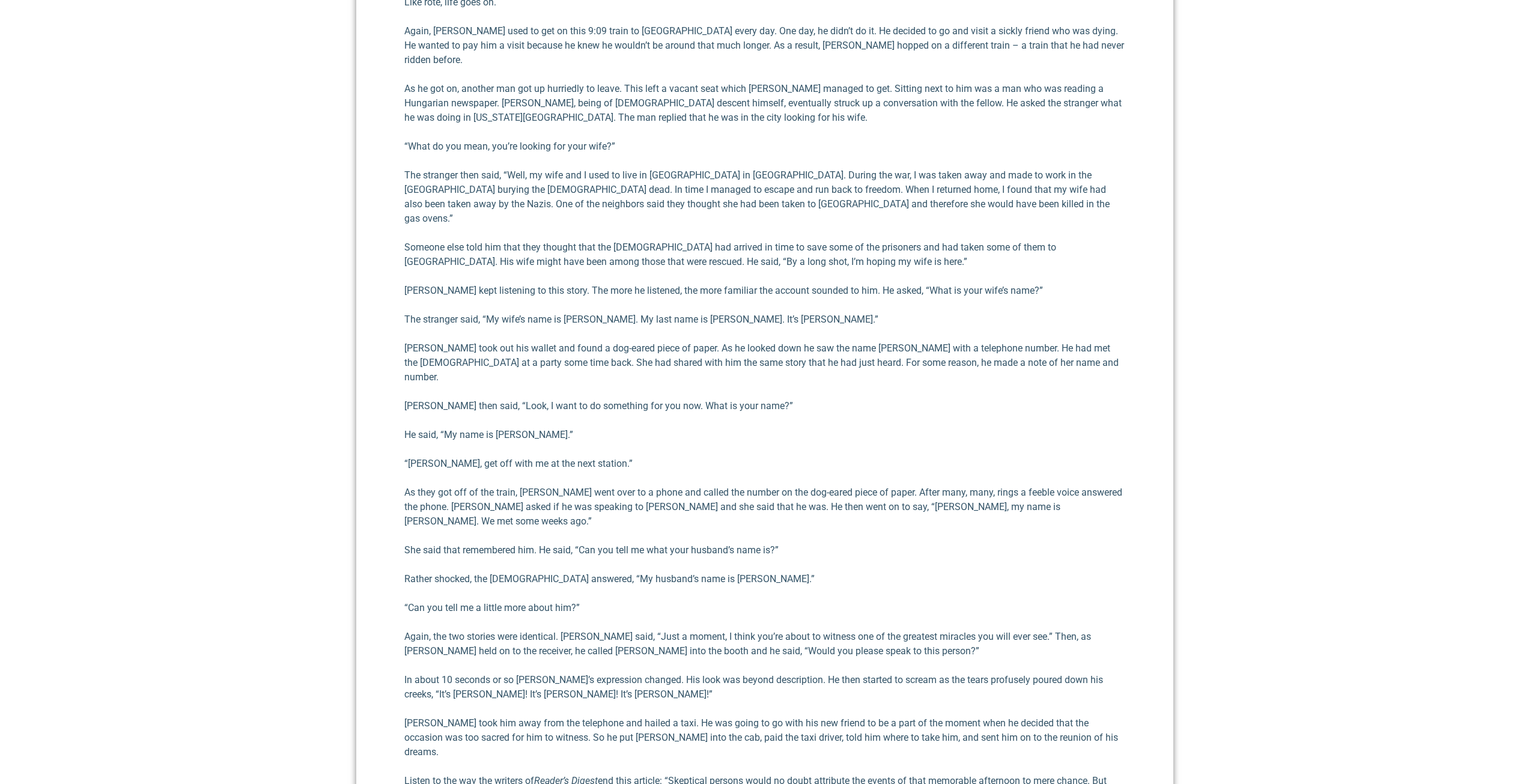
scroll to position [688, 0]
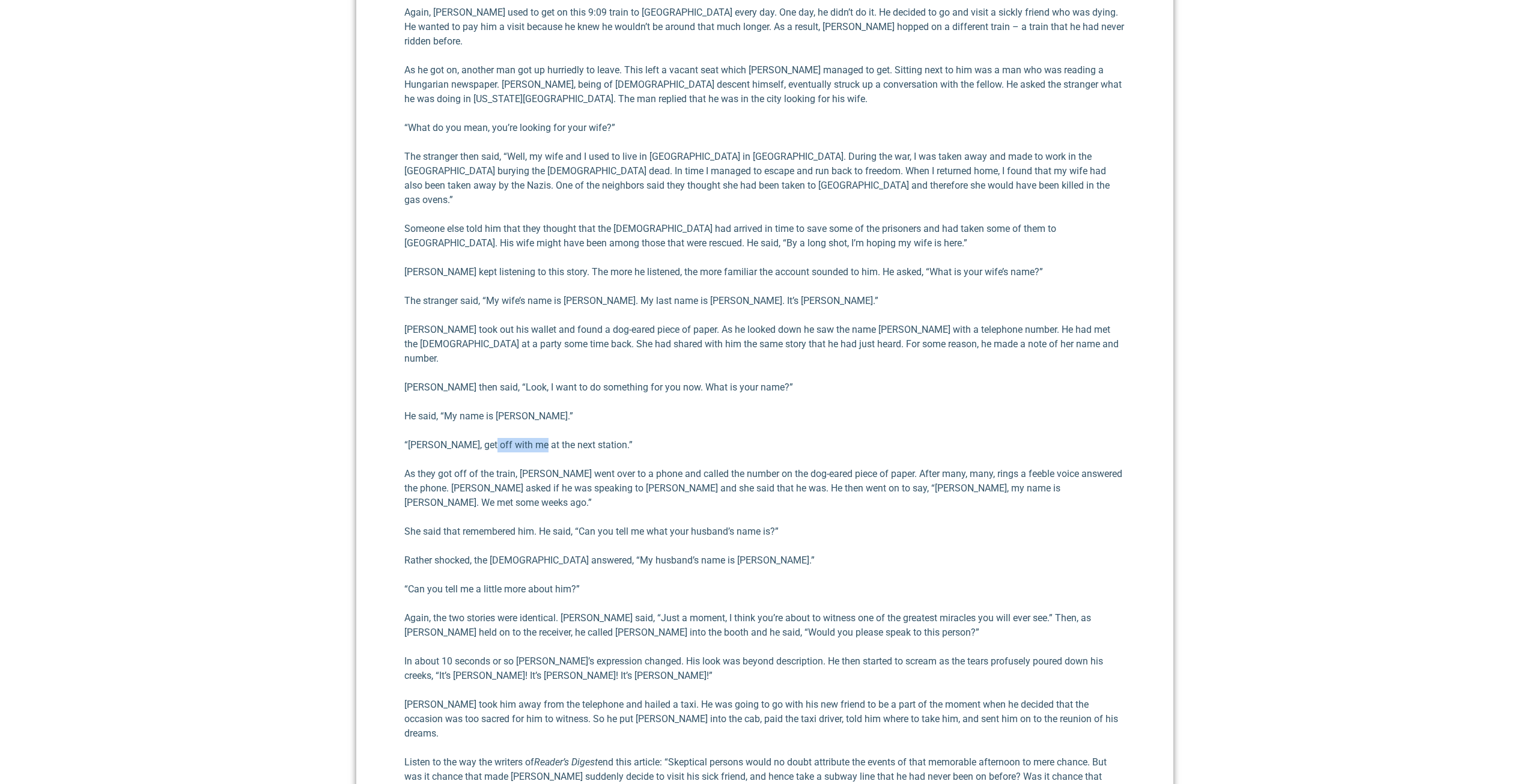
drag, startPoint x: 475, startPoint y: 404, endPoint x: 530, endPoint y: 404, distance: 55.0
click at [530, 438] on p "“[PERSON_NAME], get off with me at the next station.”" at bounding box center [764, 445] width 721 height 15
click at [554, 438] on p "“[PERSON_NAME], get off with me at the next station.”" at bounding box center [764, 445] width 721 height 15
drag, startPoint x: 457, startPoint y: 404, endPoint x: 553, endPoint y: 405, distance: 96.0
click at [553, 438] on p "“[PERSON_NAME], get off with me at the next station.”" at bounding box center [764, 445] width 721 height 15
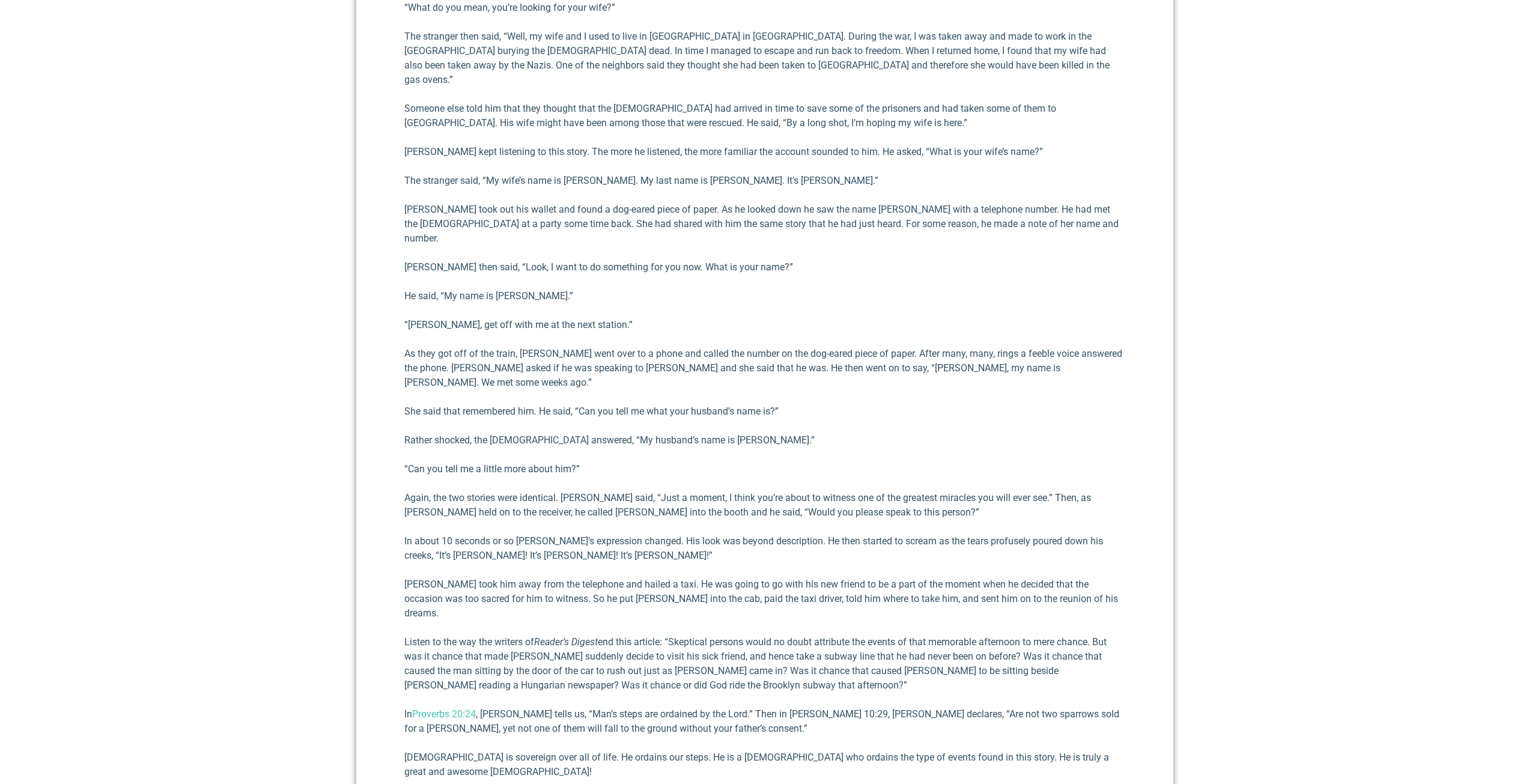
click at [583, 433] on p "Rather shocked, the [DEMOGRAPHIC_DATA] answered, “My husband’s name is [PERSON_…" at bounding box center [764, 440] width 721 height 15
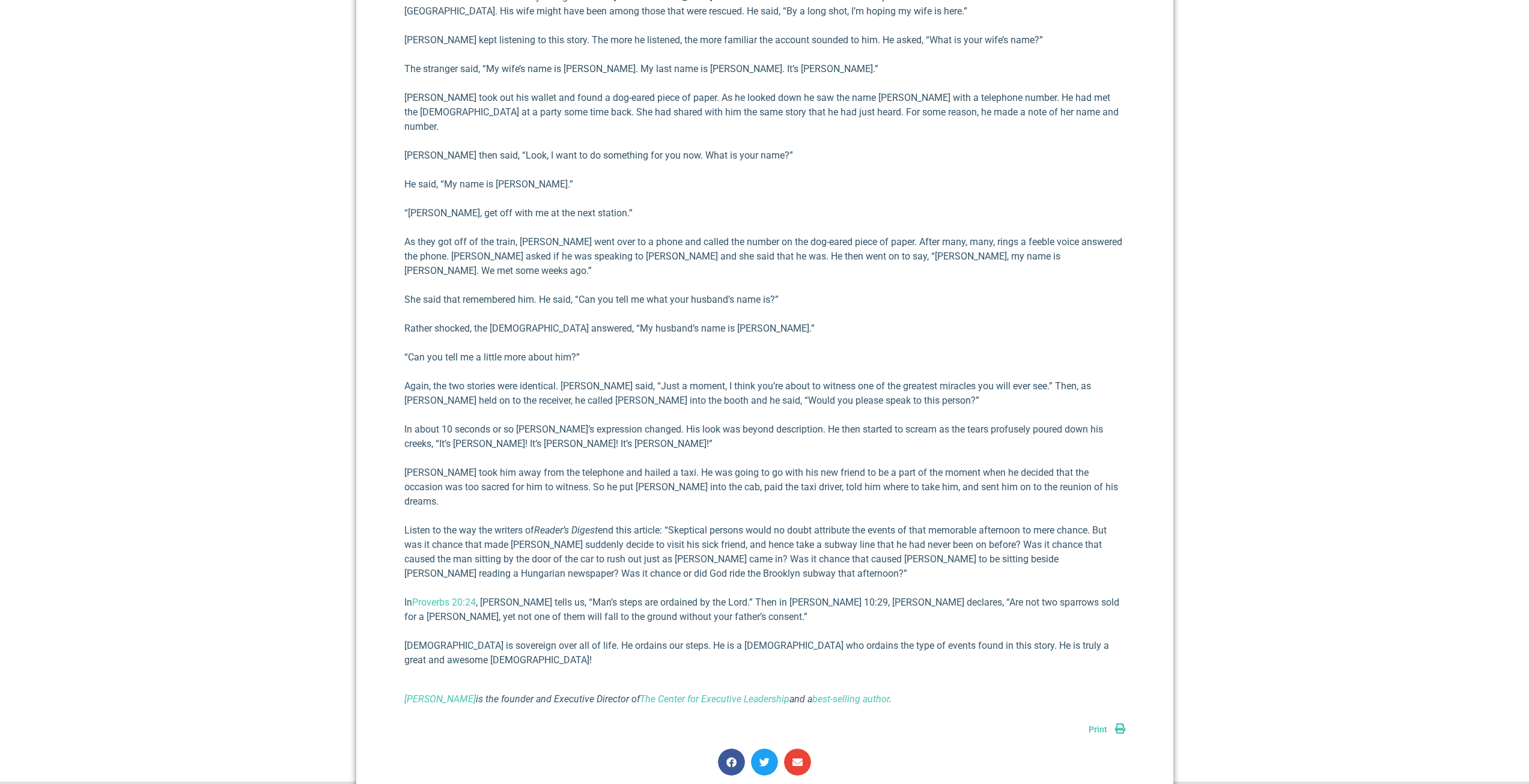
scroll to position [928, 0]
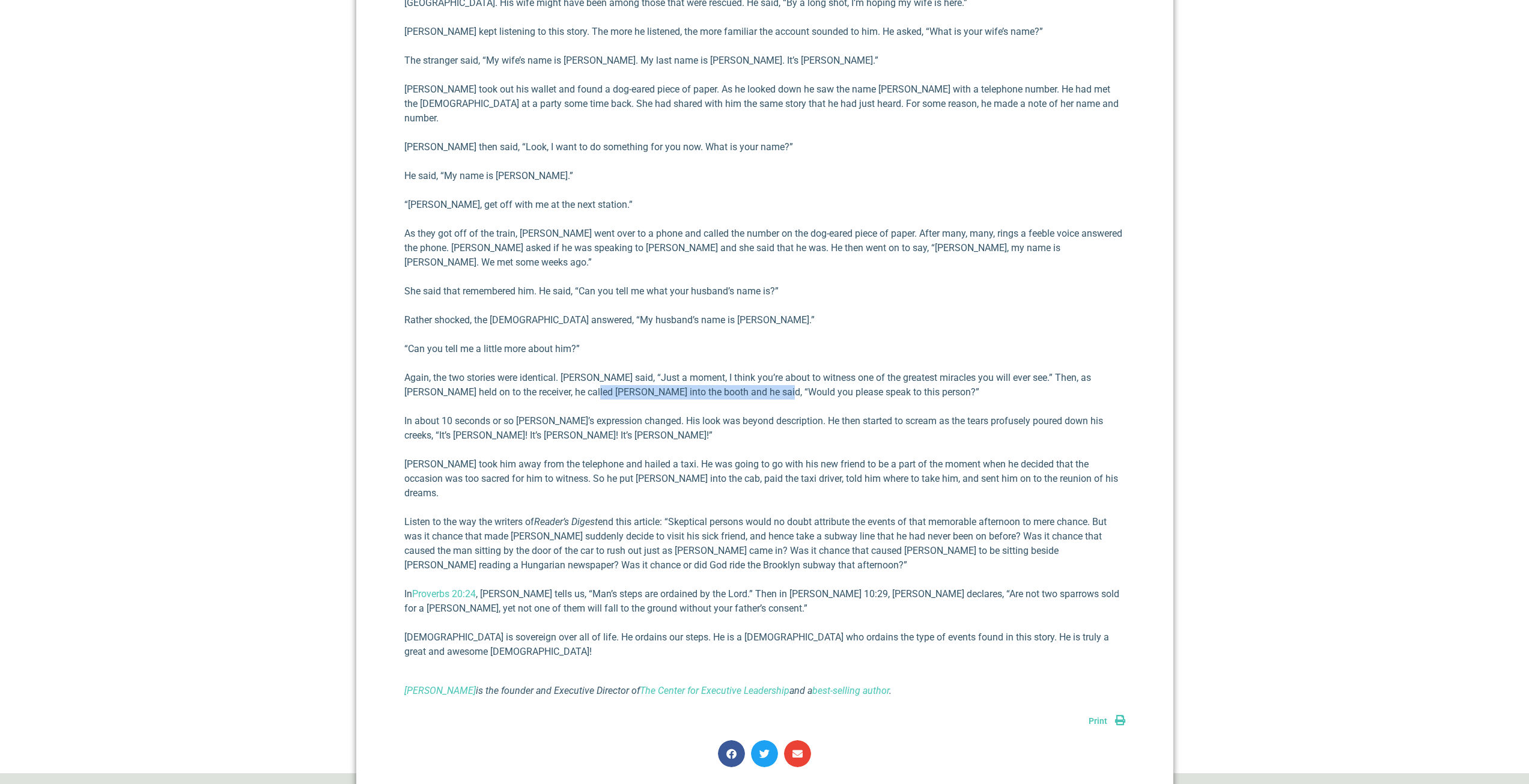
drag, startPoint x: 563, startPoint y: 348, endPoint x: 749, endPoint y: 345, distance: 186.0
click at [748, 371] on p "Again, the two stories were identical. [PERSON_NAME] said, “Just a moment, I th…" at bounding box center [764, 386] width 721 height 29
click at [785, 371] on p "Again, the two stories were identical. [PERSON_NAME] said, “Just a moment, I th…" at bounding box center [764, 386] width 721 height 29
drag, startPoint x: 516, startPoint y: 331, endPoint x: 908, endPoint y: 342, distance: 392.2
click at [852, 371] on p "Again, the two stories were identical. [PERSON_NAME] said, “Just a moment, I th…" at bounding box center [764, 386] width 721 height 29
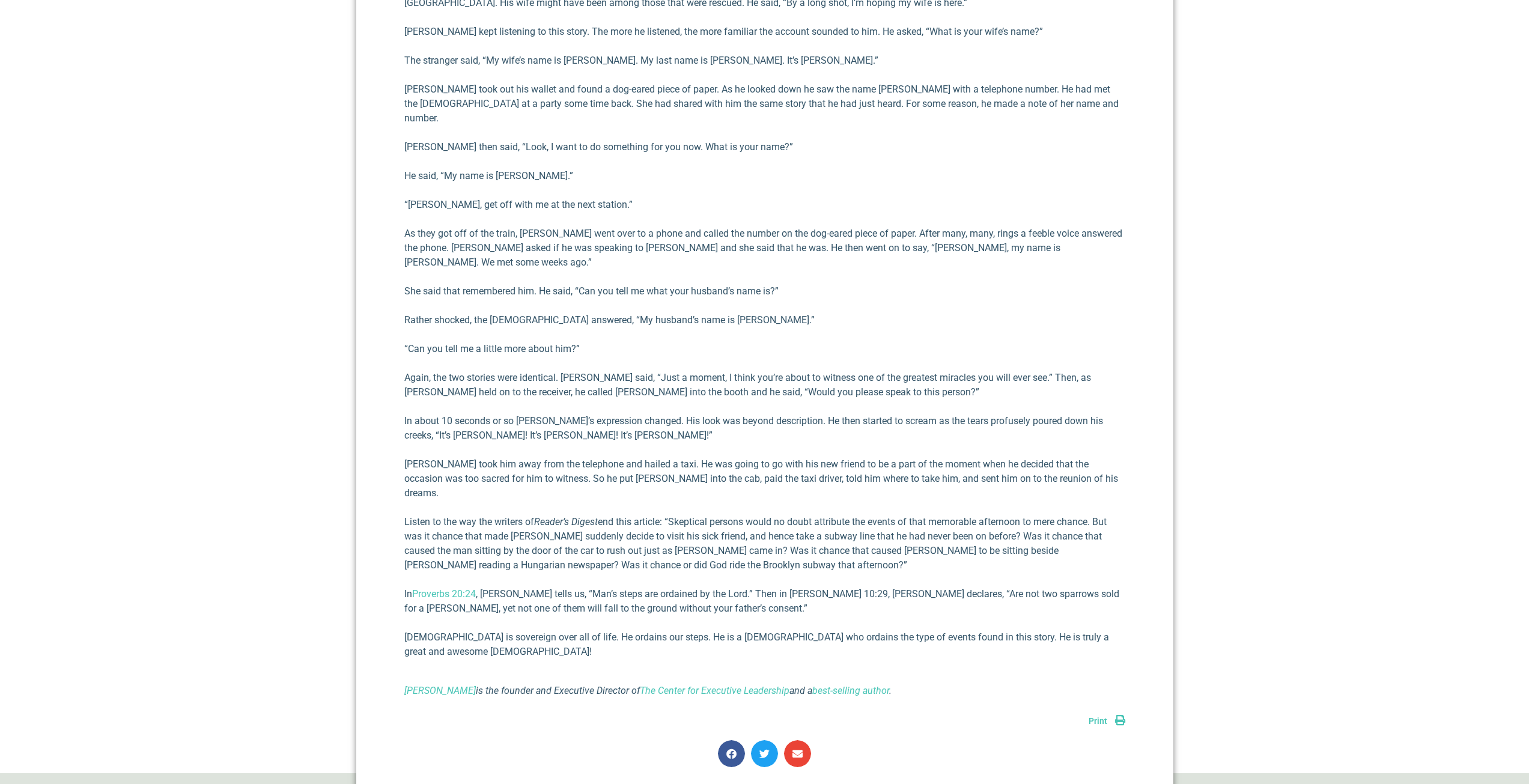
click at [944, 371] on p "Again, the two stories were identical. [PERSON_NAME] said, “Just a moment, I th…" at bounding box center [764, 386] width 721 height 29
drag, startPoint x: 944, startPoint y: 342, endPoint x: 708, endPoint y: 345, distance: 236.0
click at [711, 371] on p "Again, the two stories were identical. [PERSON_NAME] said, “Just a moment, I th…" at bounding box center [764, 386] width 721 height 29
click at [679, 371] on p "Again, the two stories were identical. [PERSON_NAME] said, “Just a moment, I th…" at bounding box center [764, 386] width 721 height 29
drag, startPoint x: 679, startPoint y: 343, endPoint x: 923, endPoint y: 346, distance: 244.0
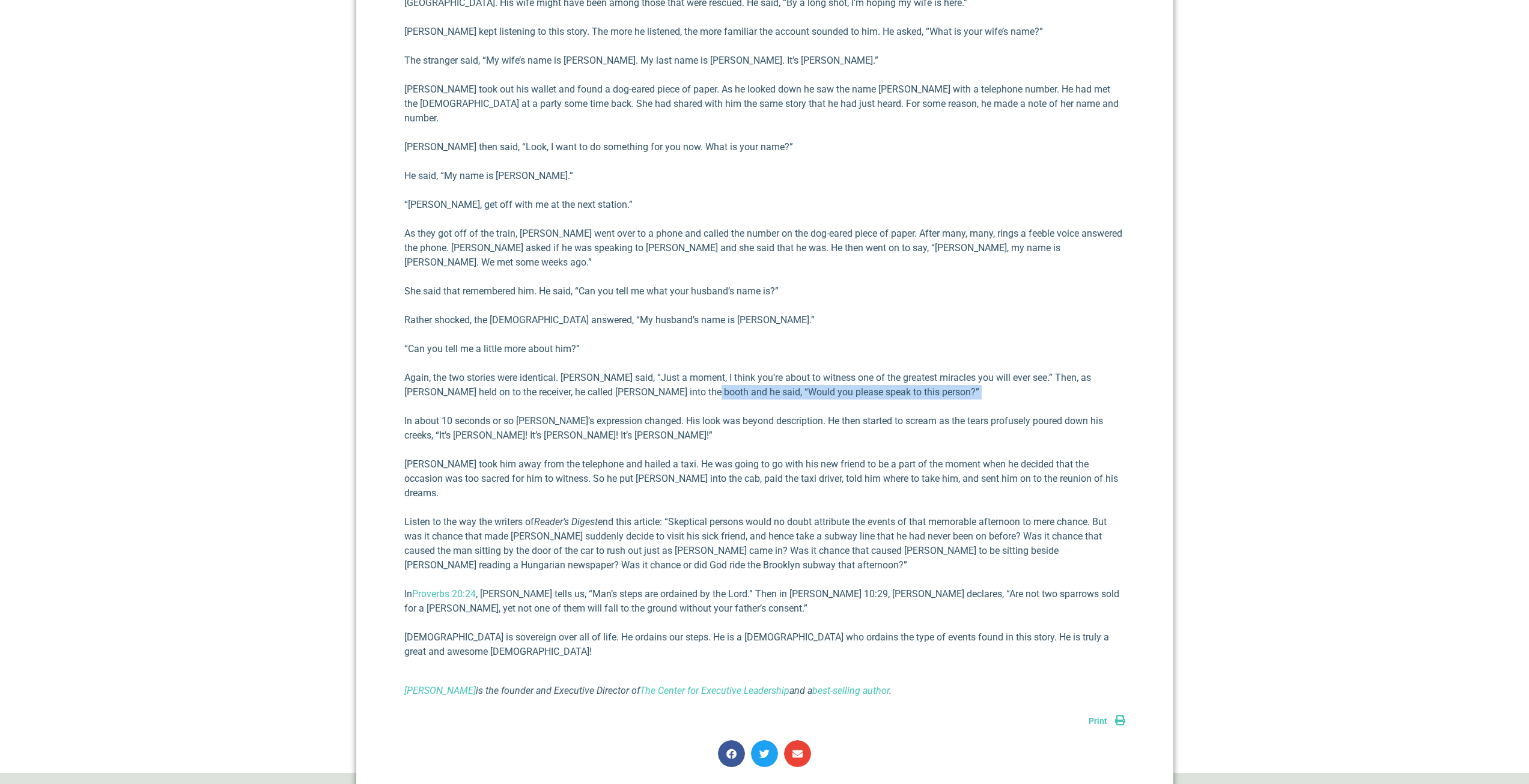
click at [918, 371] on p "Again, the two stories were identical. [PERSON_NAME] said, “Just a moment, I th…" at bounding box center [764, 386] width 721 height 29
click at [930, 371] on p "Again, the two stories were identical. [PERSON_NAME] said, “Just a moment, I th…" at bounding box center [764, 386] width 721 height 29
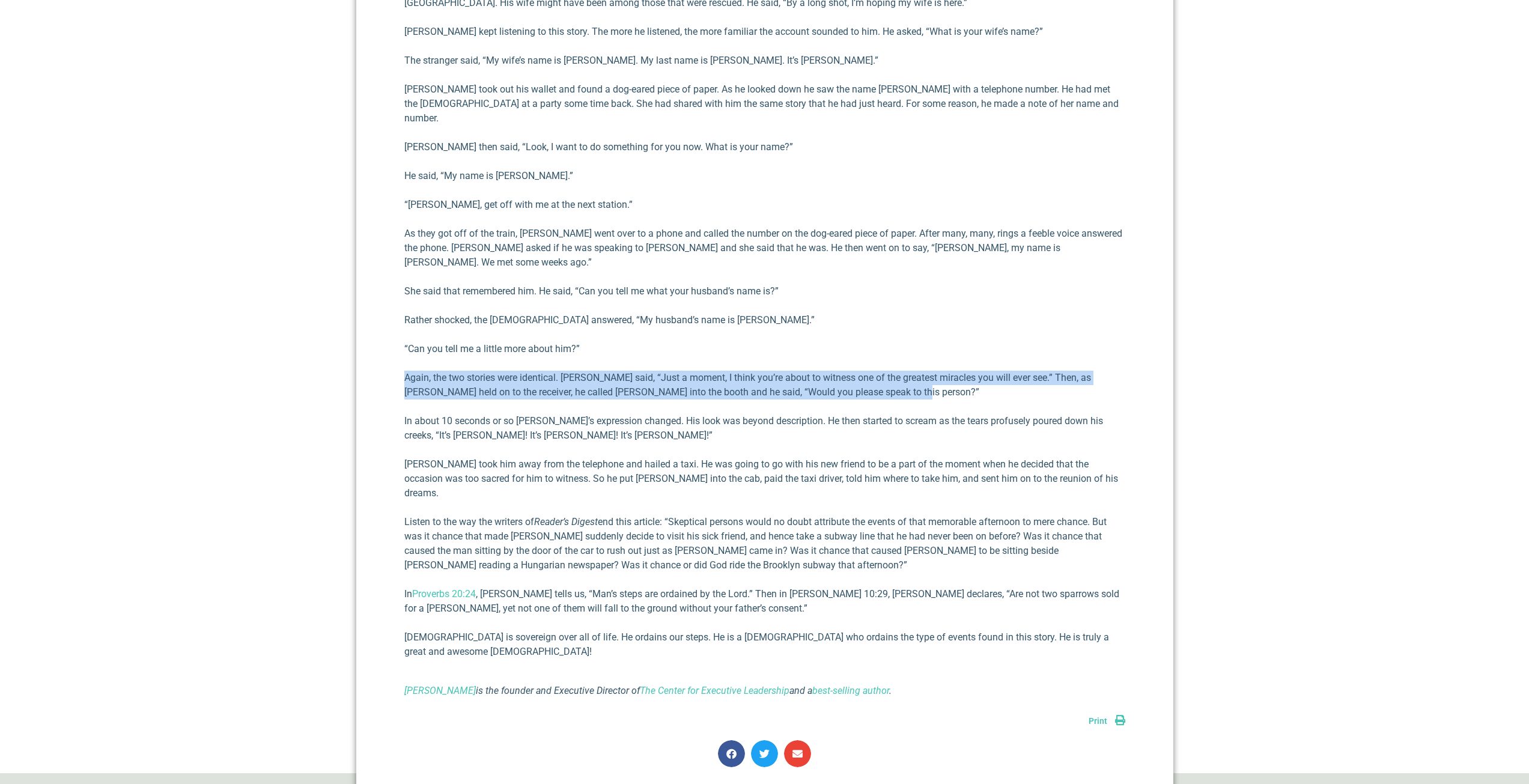
drag, startPoint x: 930, startPoint y: 345, endPoint x: 375, endPoint y: 333, distance: 555.1
click at [375, 333] on div "[DEMOGRAPHIC_DATA] on a [US_STATE][GEOGRAPHIC_DATA] [PERSON_NAME] III [DATE] A …" at bounding box center [765, 184] width 818 height 1215
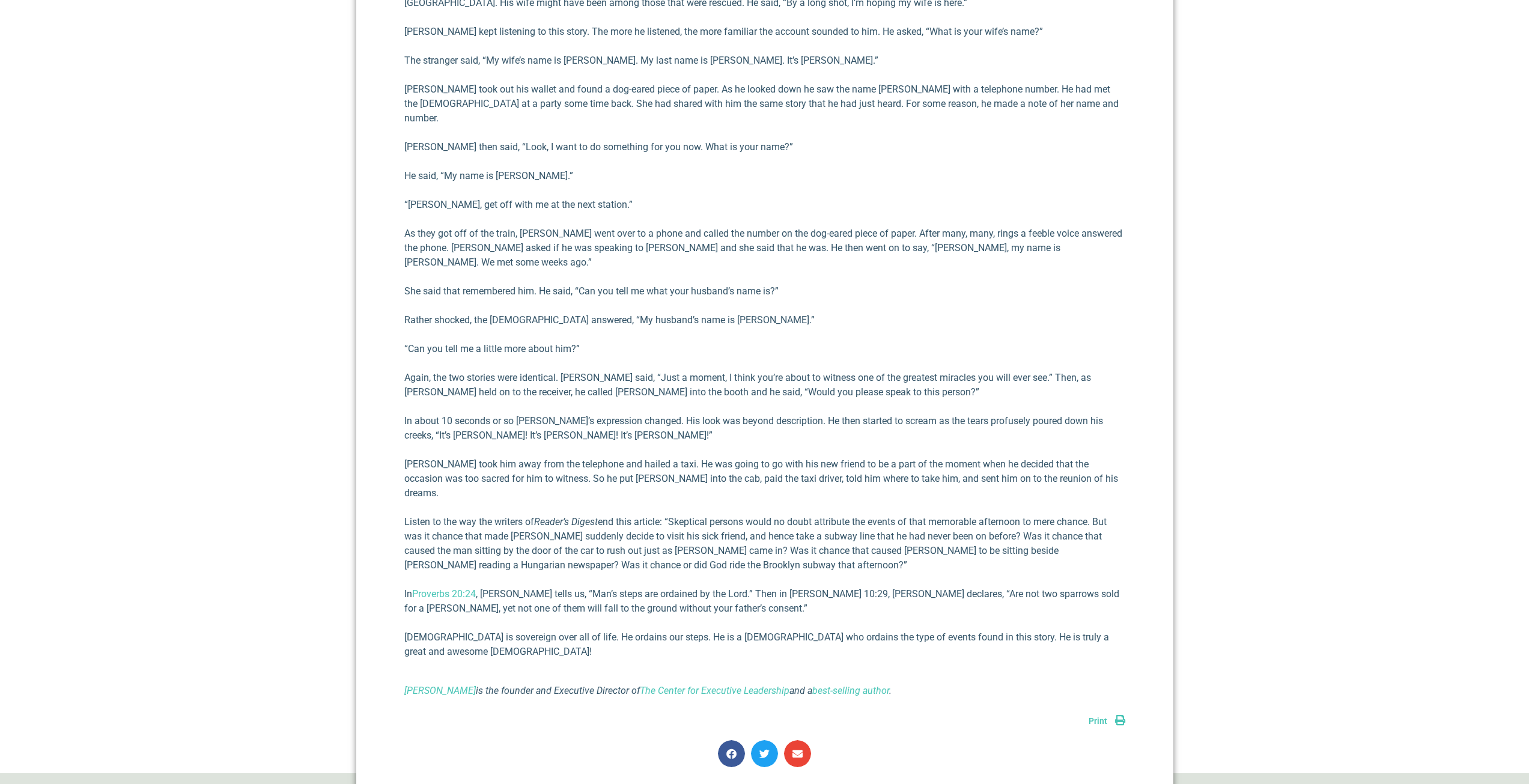
click at [594, 414] on p "In about 10 seconds or so [PERSON_NAME]’s expression changed. His look was beyo…" at bounding box center [764, 428] width 721 height 29
drag, startPoint x: 509, startPoint y: 374, endPoint x: 777, endPoint y: 375, distance: 268.0
click at [770, 414] on p "In about 10 seconds or so [PERSON_NAME]’s expression changed. His look was beyo…" at bounding box center [764, 428] width 721 height 29
click at [778, 414] on p "In about 10 seconds or so [PERSON_NAME]’s expression changed. His look was beyo…" at bounding box center [764, 428] width 721 height 29
drag, startPoint x: 776, startPoint y: 375, endPoint x: 921, endPoint y: 391, distance: 145.9
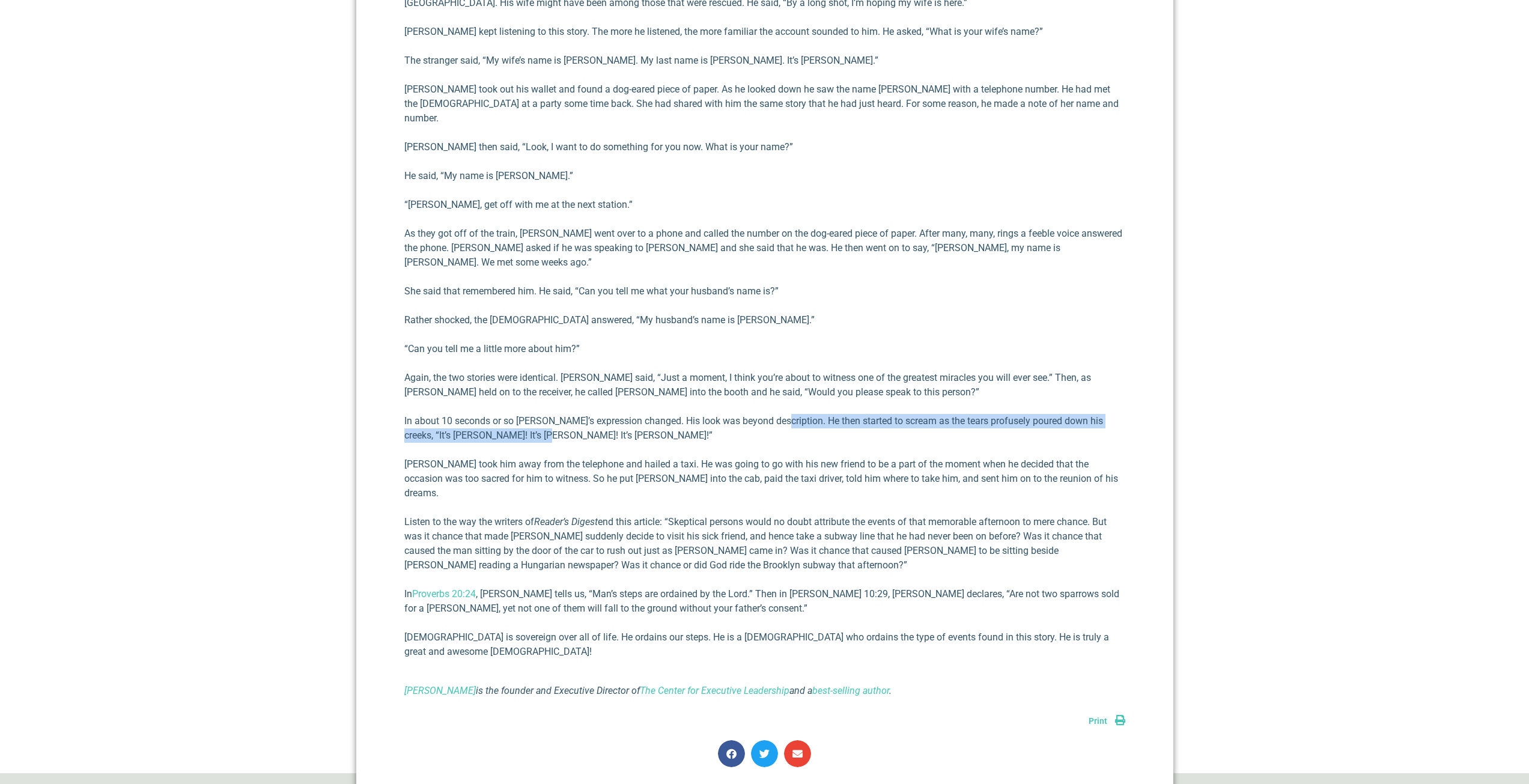
click at [921, 414] on p "In about 10 seconds or so [PERSON_NAME]’s expression changed. His look was beyo…" at bounding box center [764, 428] width 721 height 29
click at [919, 414] on p "In about 10 seconds or so [PERSON_NAME]’s expression changed. His look was beyo…" at bounding box center [764, 428] width 721 height 29
click at [735, 414] on p "In about 10 seconds or so [PERSON_NAME]’s expression changed. His look was beyo…" at bounding box center [764, 428] width 721 height 29
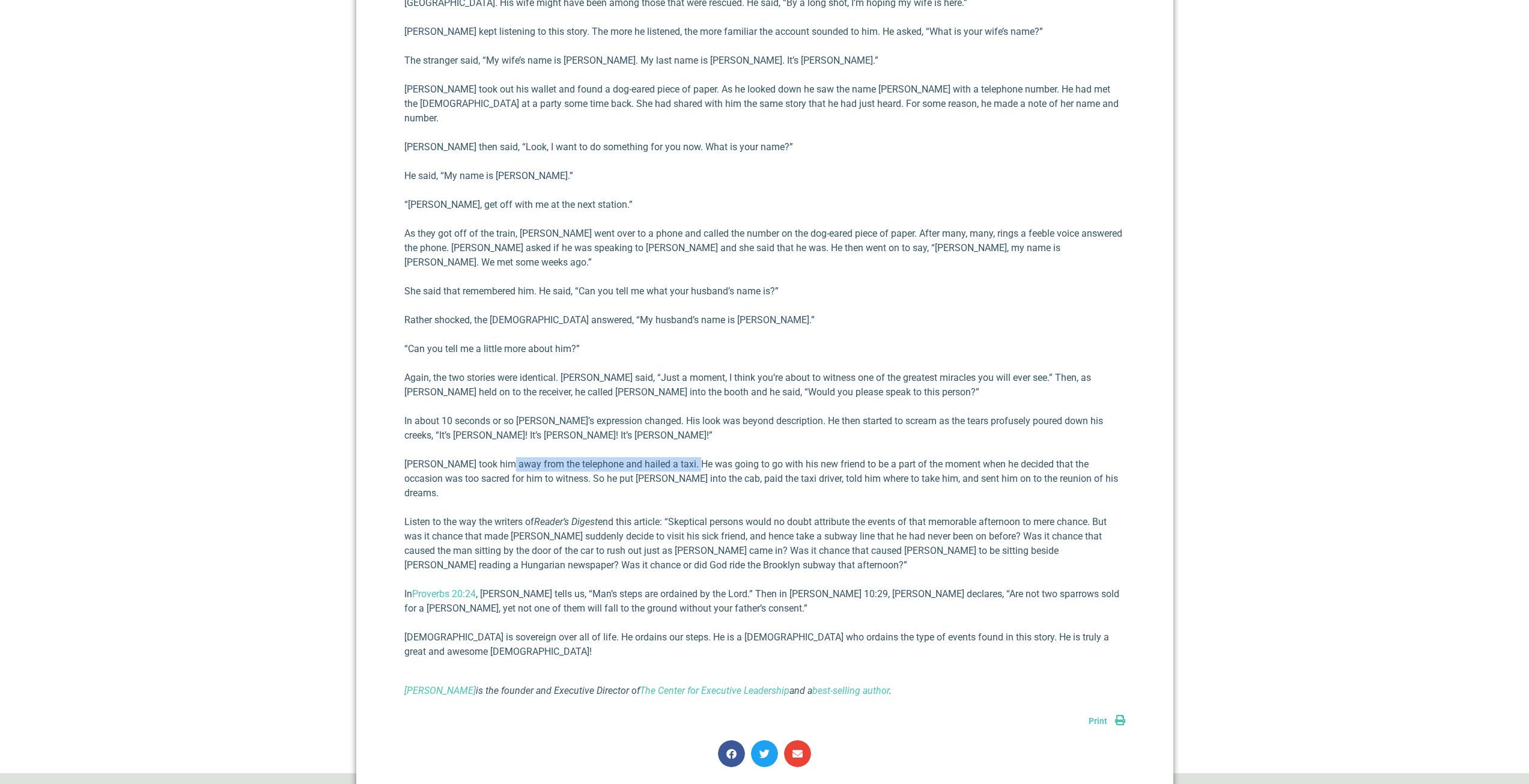
drag, startPoint x: 500, startPoint y: 421, endPoint x: 694, endPoint y: 421, distance: 194.0
click at [694, 457] on p "[PERSON_NAME] took him away from the telephone and hailed a taxi. He was going …" at bounding box center [764, 479] width 721 height 44
click at [696, 457] on p "[PERSON_NAME] took him away from the telephone and hailed a taxi. He was going …" at bounding box center [764, 479] width 721 height 44
drag, startPoint x: 551, startPoint y: 421, endPoint x: 798, endPoint y: 419, distance: 247.0
click at [798, 457] on p "[PERSON_NAME] took him away from the telephone and hailed a taxi. He was going …" at bounding box center [764, 479] width 721 height 44
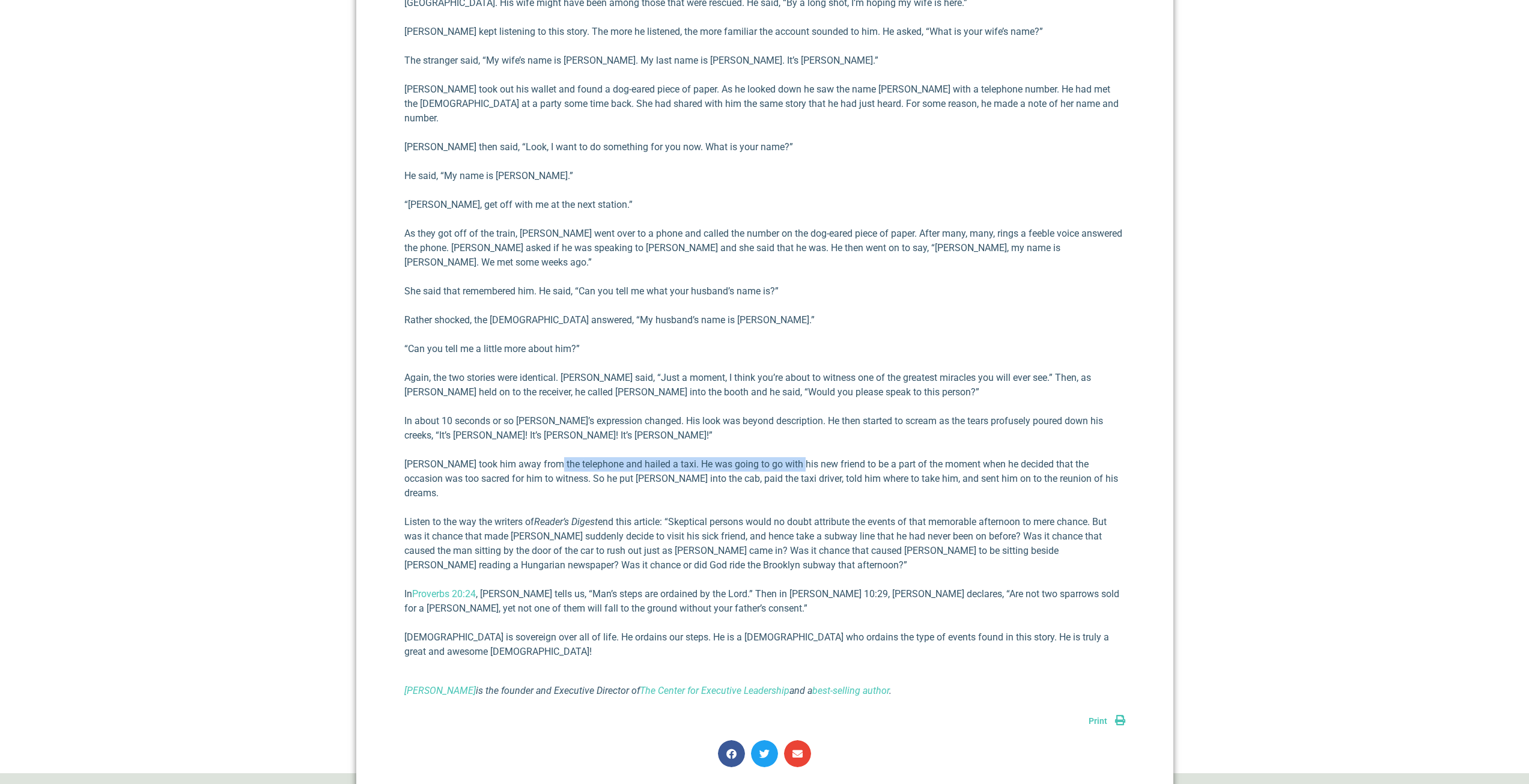
click at [696, 457] on p "[PERSON_NAME] took him away from the telephone and hailed a taxi. He was going …" at bounding box center [764, 479] width 721 height 44
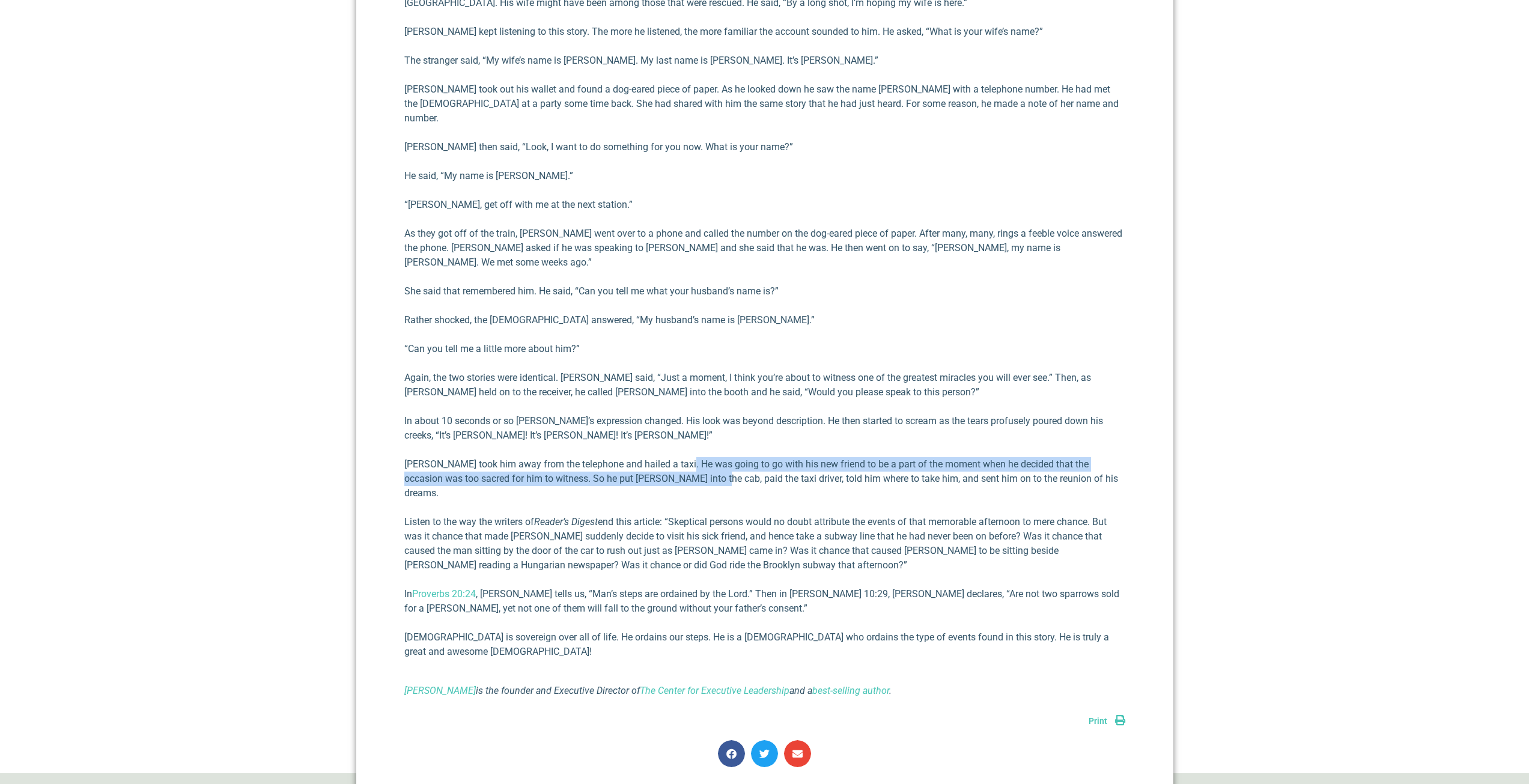
drag, startPoint x: 702, startPoint y: 433, endPoint x: 686, endPoint y: 425, distance: 17.9
click at [686, 457] on p "[PERSON_NAME] took him away from the telephone and hailed a taxi. He was going …" at bounding box center [764, 479] width 721 height 44
click at [763, 457] on p "[PERSON_NAME] took him away from the telephone and hailed a taxi. He was going …" at bounding box center [764, 479] width 721 height 44
drag, startPoint x: 446, startPoint y: 435, endPoint x: 585, endPoint y: 447, distance: 139.5
click at [585, 457] on p "[PERSON_NAME] took him away from the telephone and hailed a taxi. He was going …" at bounding box center [764, 479] width 721 height 44
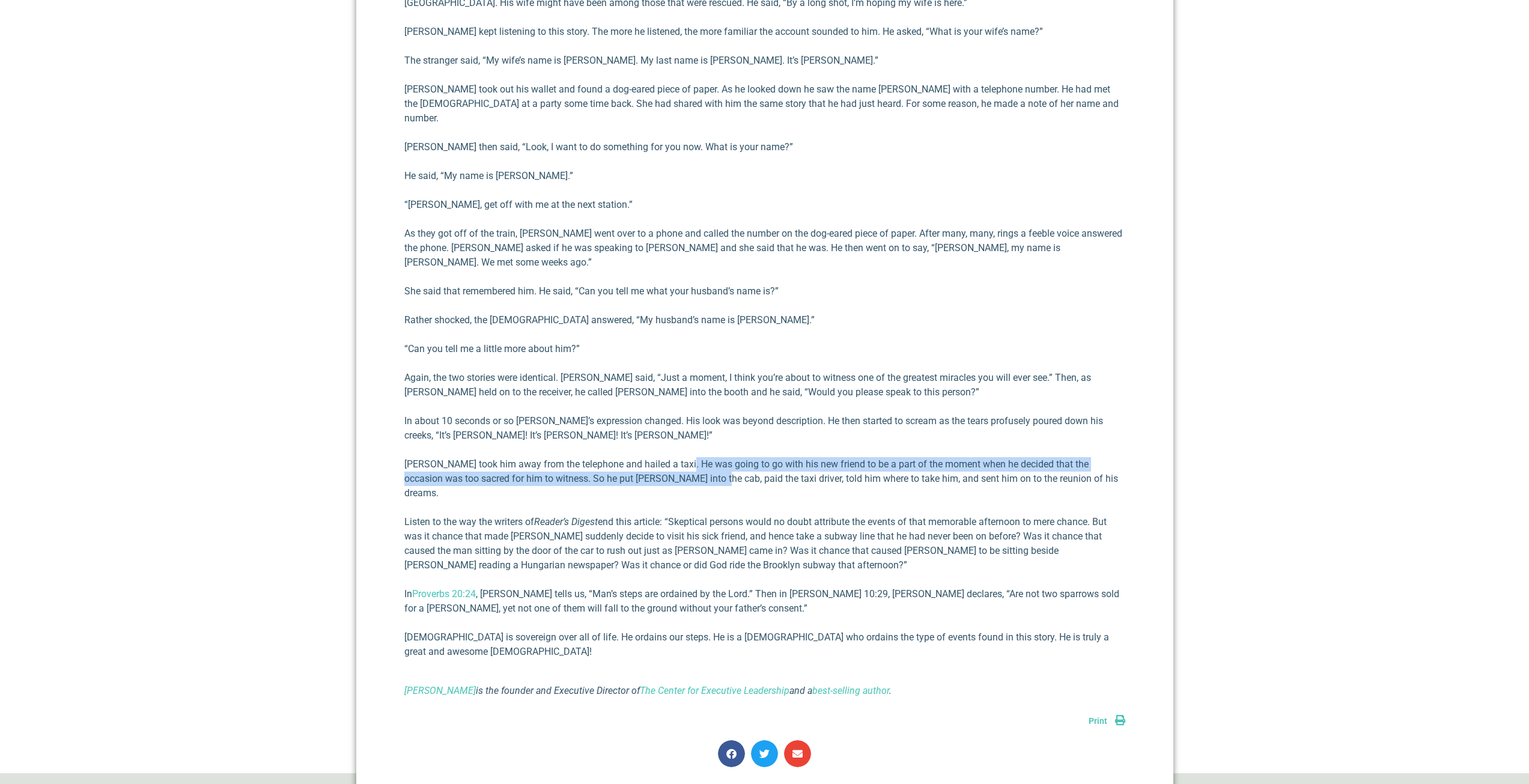
click at [577, 457] on p "[PERSON_NAME] took him away from the telephone and hailed a taxi. He was going …" at bounding box center [764, 479] width 721 height 44
drag, startPoint x: 585, startPoint y: 439, endPoint x: 728, endPoint y: 443, distance: 143.1
click at [728, 457] on p "[PERSON_NAME] took him away from the telephone and hailed a taxi. He was going …" at bounding box center [764, 479] width 721 height 44
drag, startPoint x: 726, startPoint y: 438, endPoint x: 708, endPoint y: 422, distance: 24.1
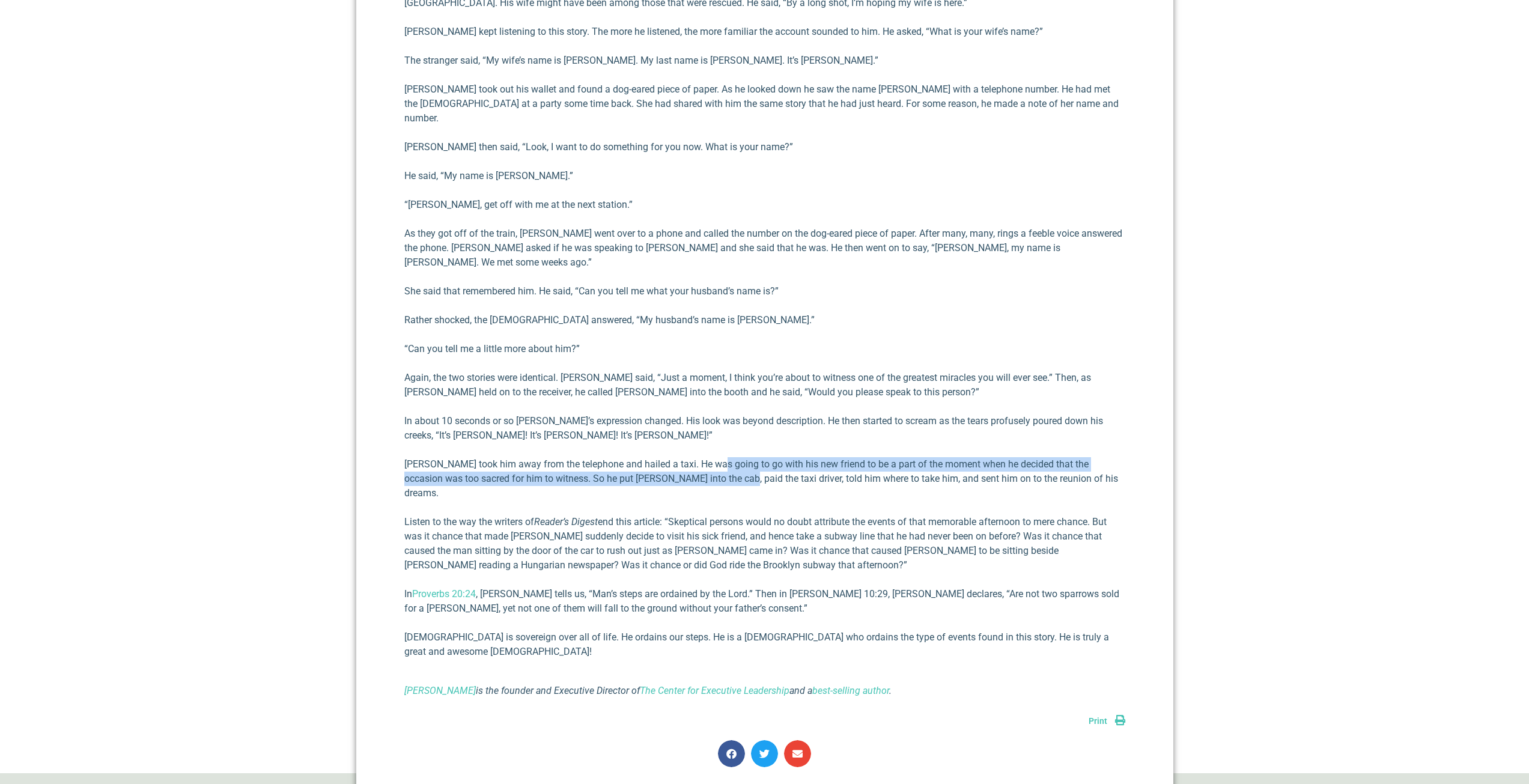
click at [711, 457] on p "[PERSON_NAME] took him away from the telephone and hailed a taxi. He was going …" at bounding box center [764, 479] width 721 height 44
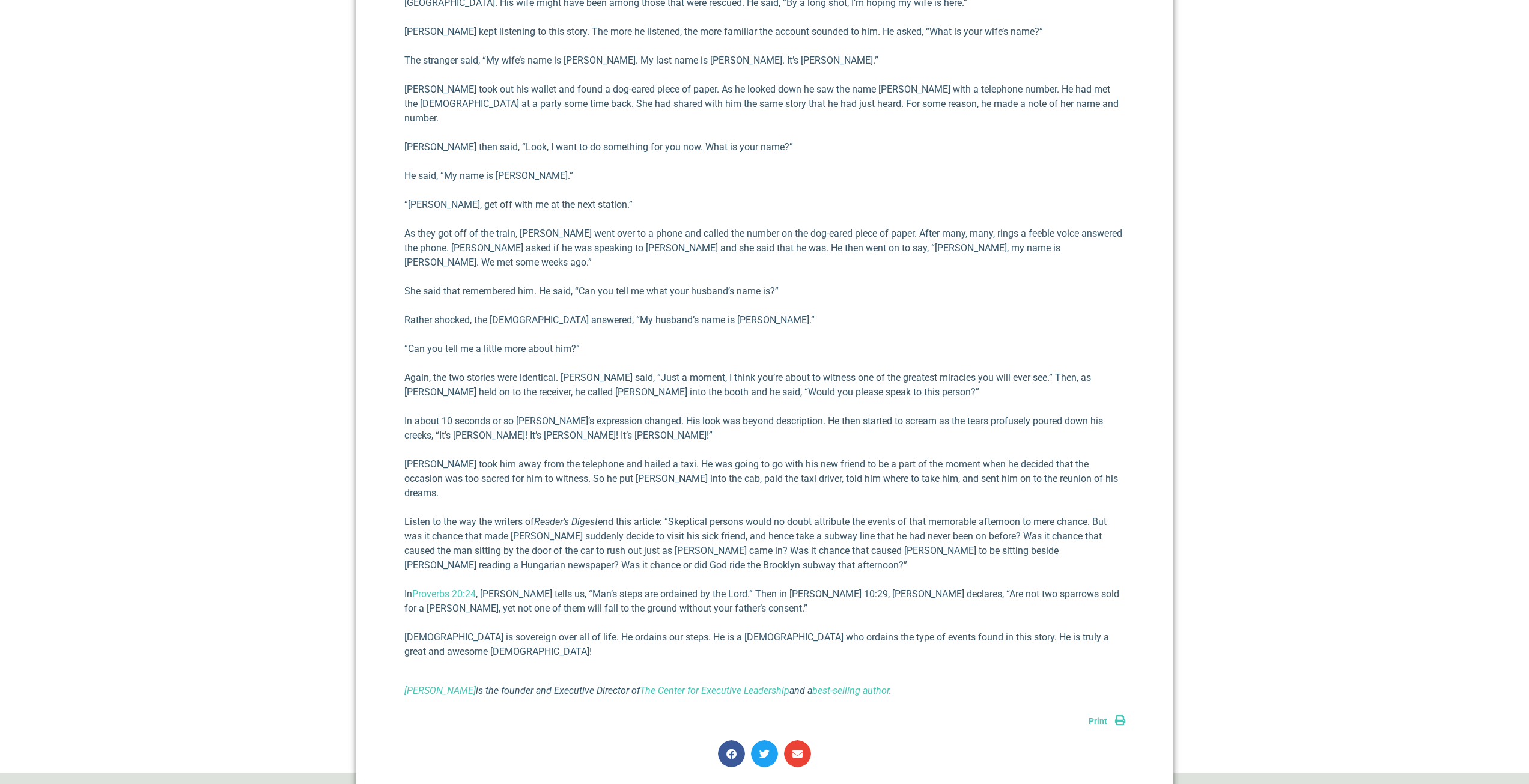
click at [678, 412] on div "A number of years ago, I heard a teacher tell a remarkable true story that appe…" at bounding box center [764, 180] width 721 height 1034
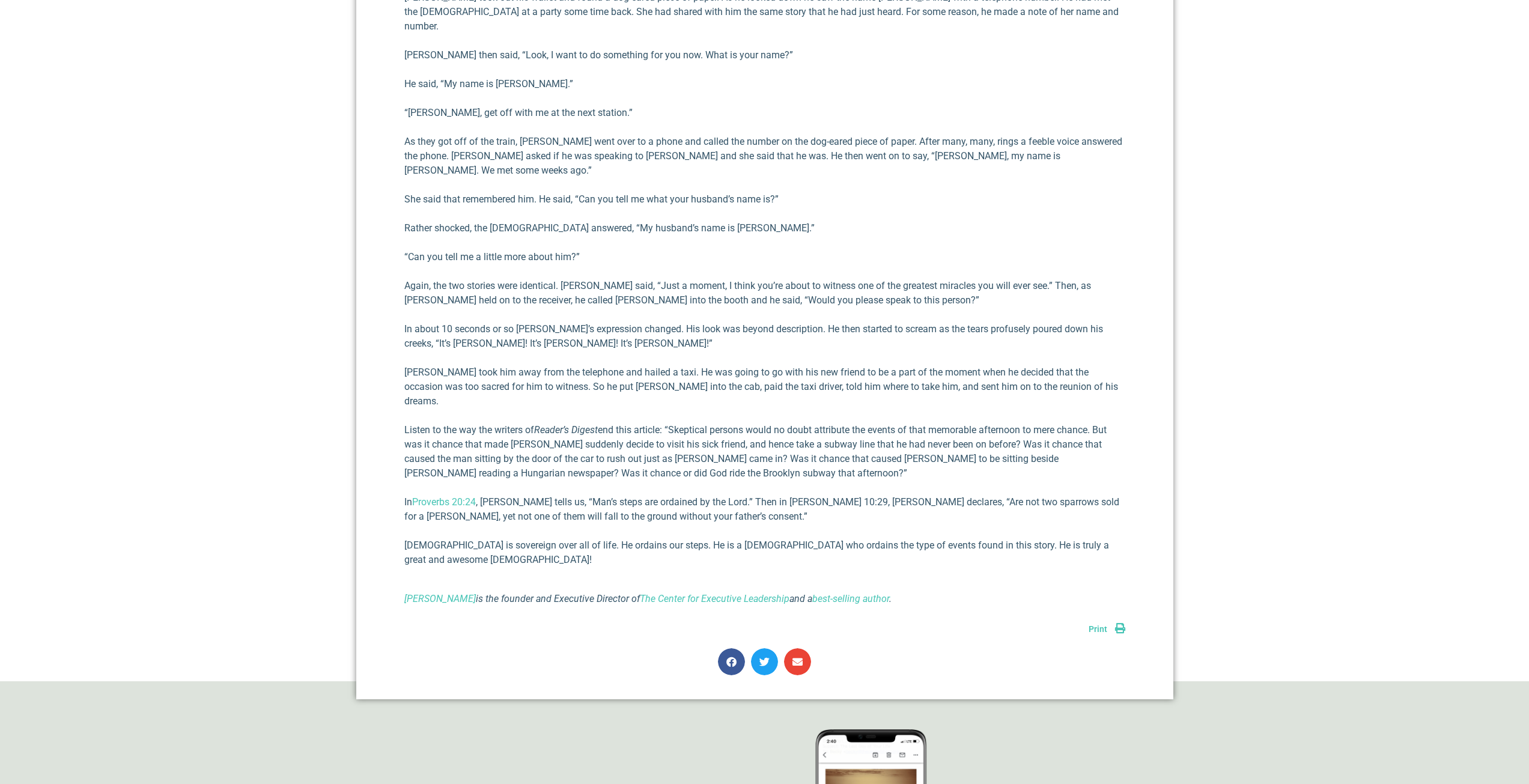
scroll to position [1049, 0]
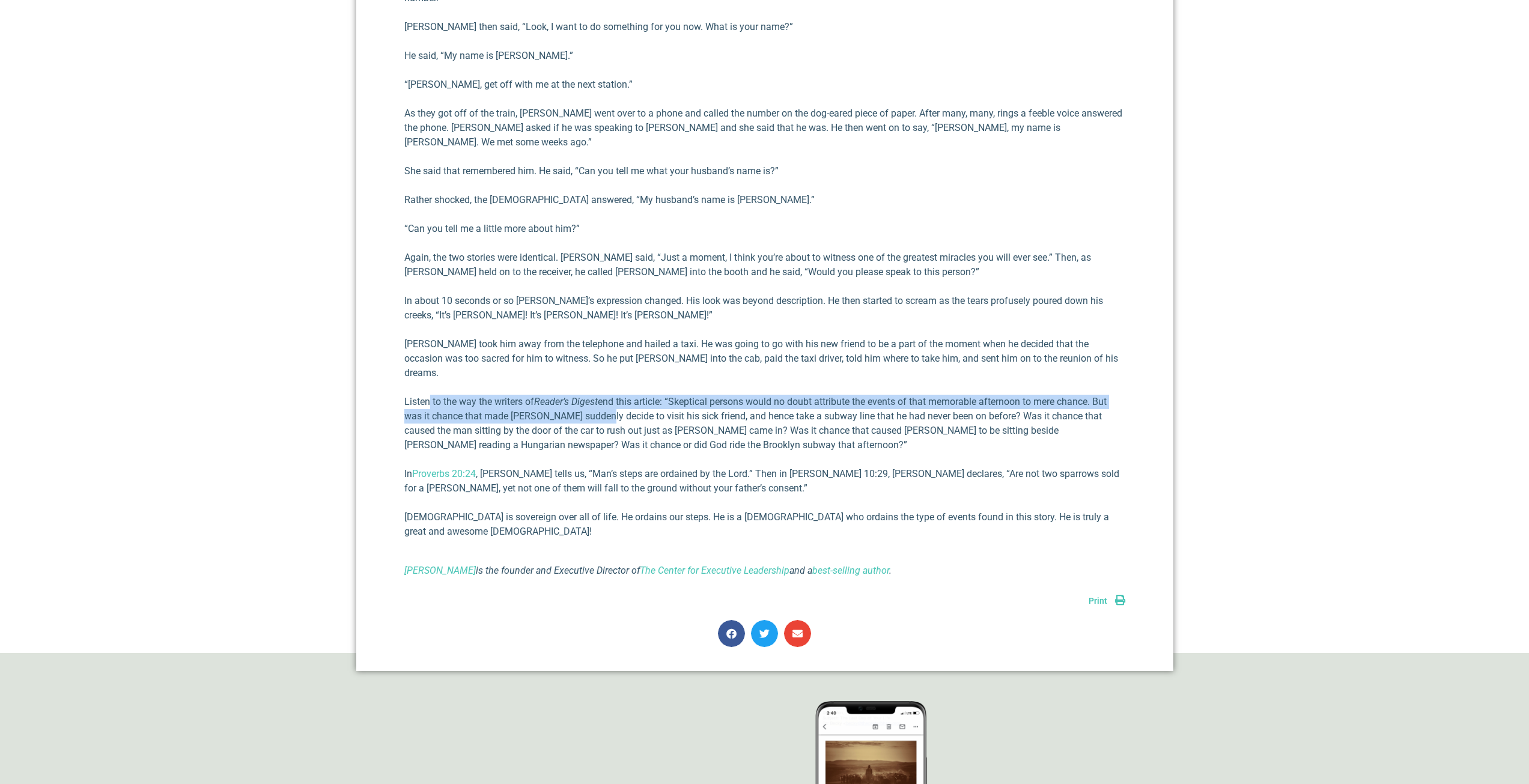
drag, startPoint x: 429, startPoint y: 364, endPoint x: 605, endPoint y: 371, distance: 176.1
click at [604, 395] on p "Listen to the way the writers of Reader’s Digest end this article: “Skeptical p…" at bounding box center [764, 423] width 721 height 57
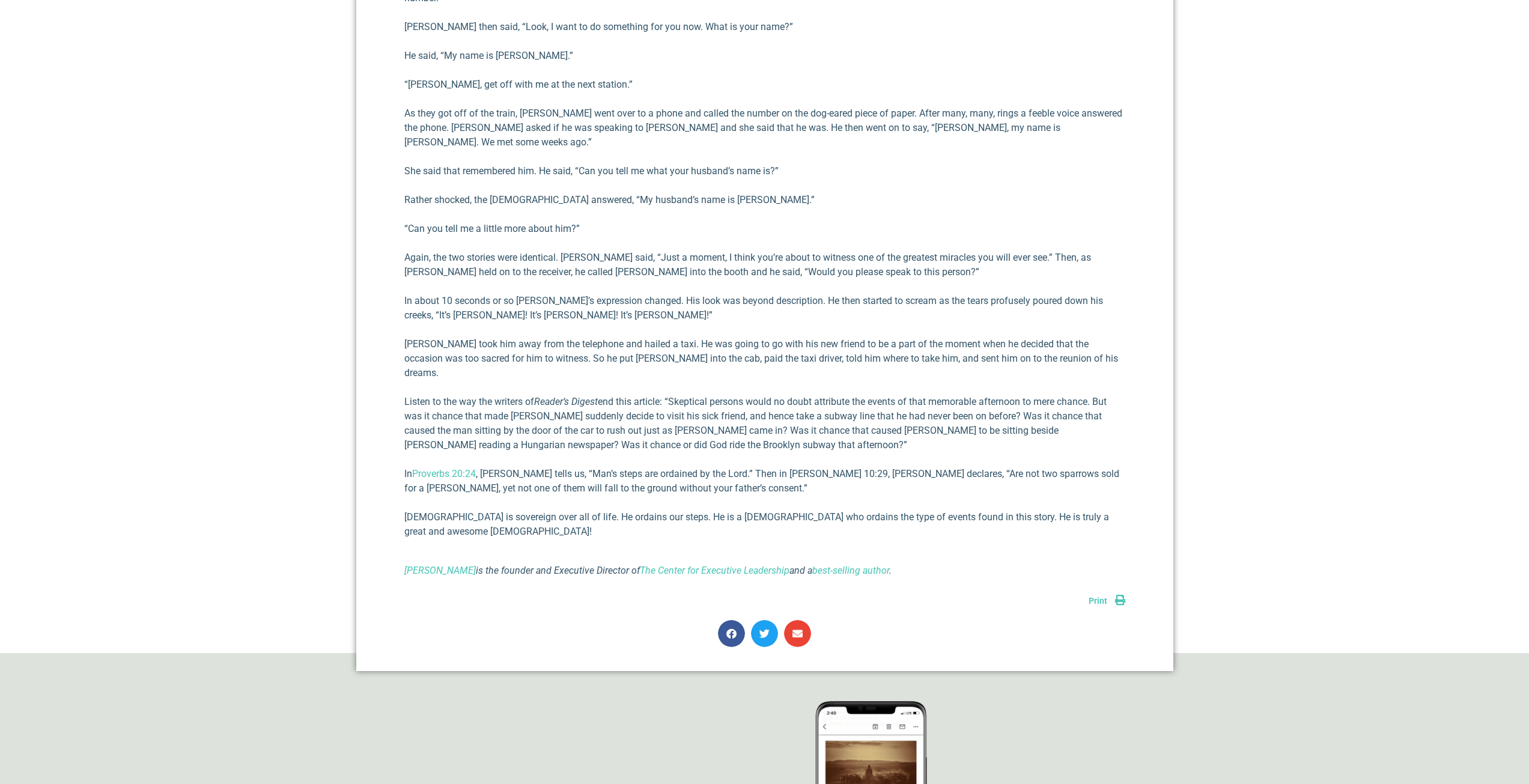
click at [608, 395] on p "Listen to the way the writers of Reader’s Digest end this article: “Skeptical p…" at bounding box center [764, 423] width 721 height 57
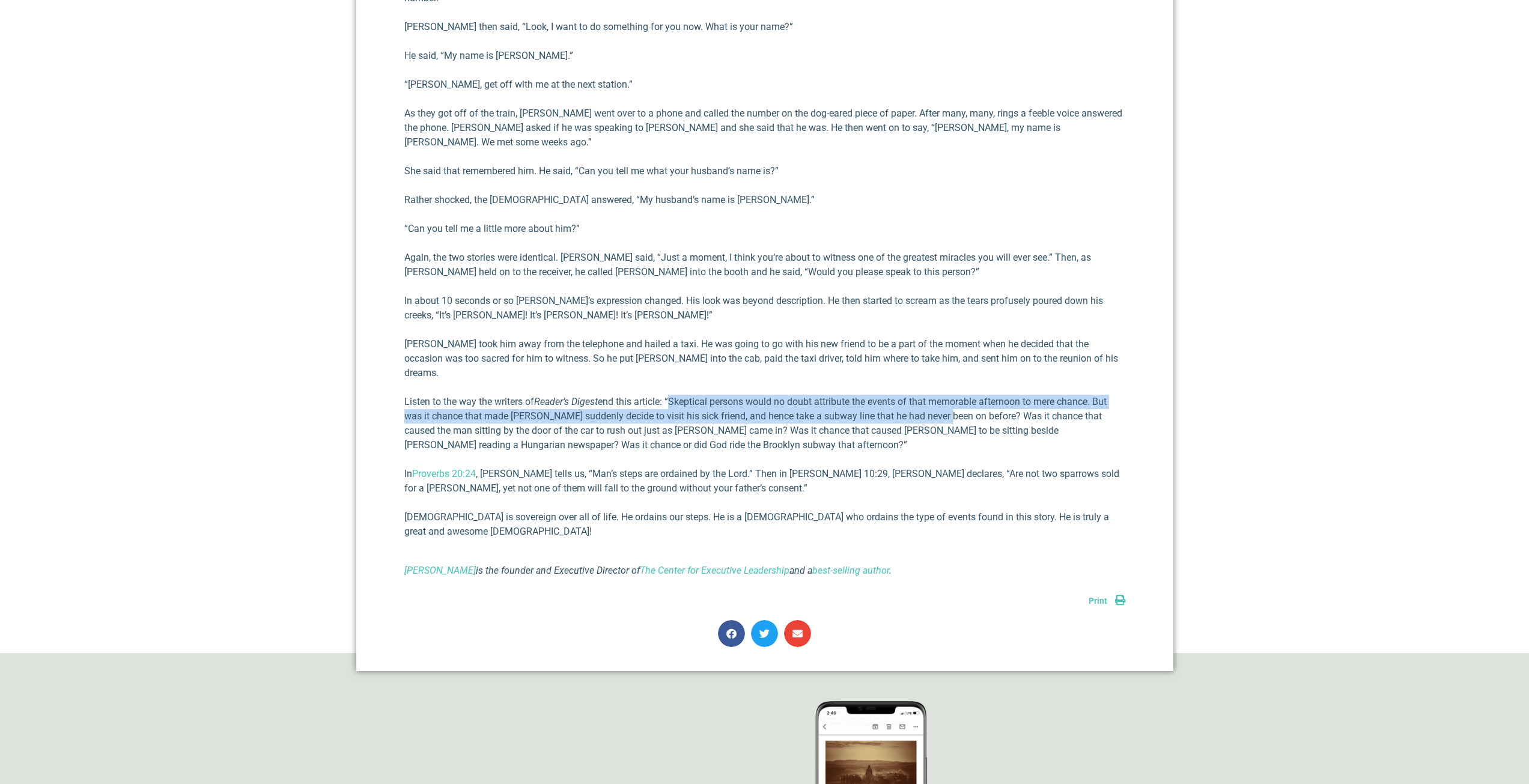
drag, startPoint x: 673, startPoint y: 357, endPoint x: 939, endPoint y: 374, distance: 266.5
click at [939, 395] on p "Listen to the way the writers of Reader’s Digest end this article: “Skeptical p…" at bounding box center [764, 423] width 721 height 57
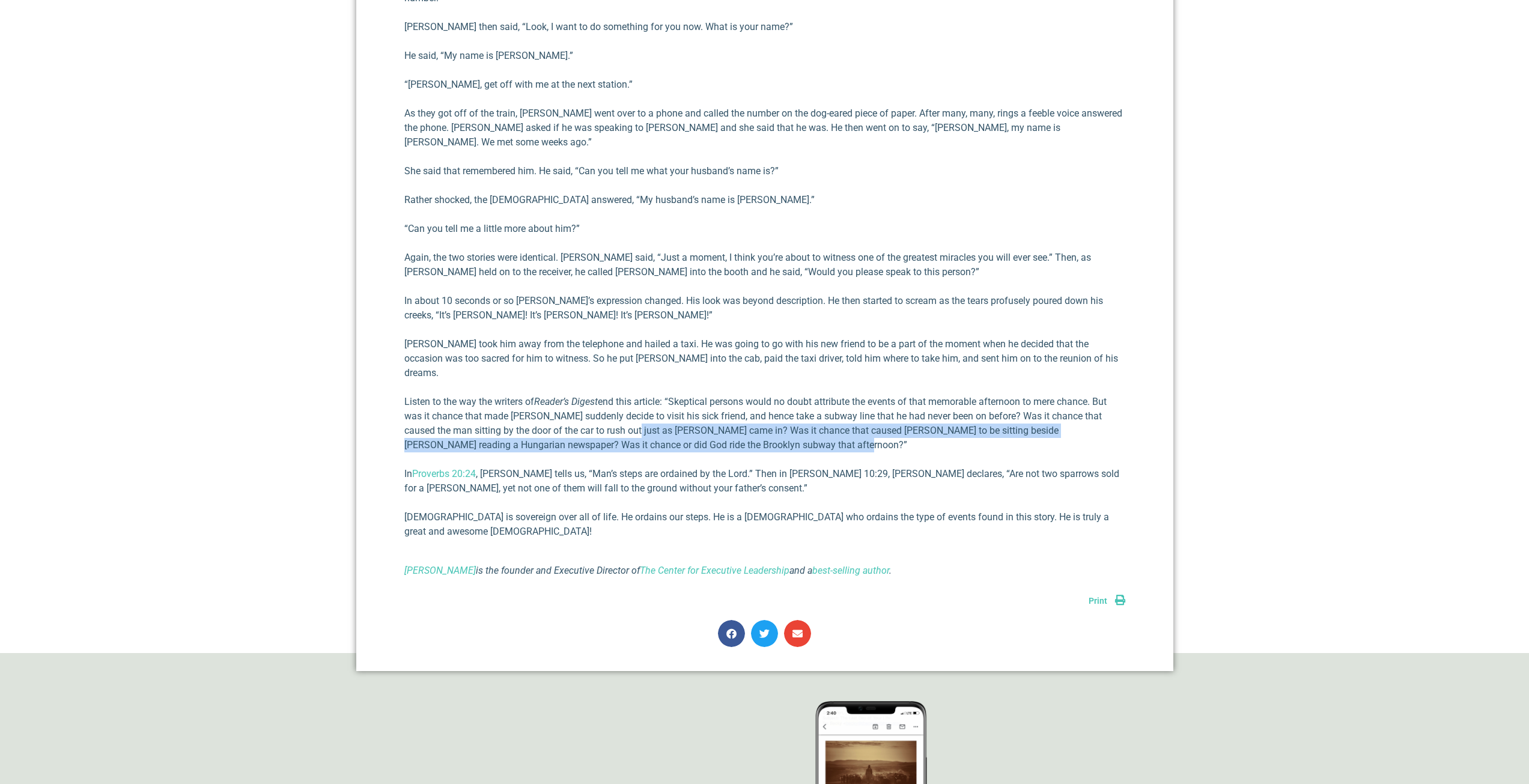
drag, startPoint x: 613, startPoint y: 389, endPoint x: 843, endPoint y: 398, distance: 230.2
click at [843, 398] on p "Listen to the way the writers of Reader’s Digest end this article: “Skeptical p…" at bounding box center [764, 423] width 721 height 57
drag, startPoint x: 810, startPoint y: 404, endPoint x: 640, endPoint y: 392, distance: 170.4
click at [640, 395] on p "Listen to the way the writers of Reader’s Digest end this article: “Skeptical p…" at bounding box center [764, 423] width 721 height 57
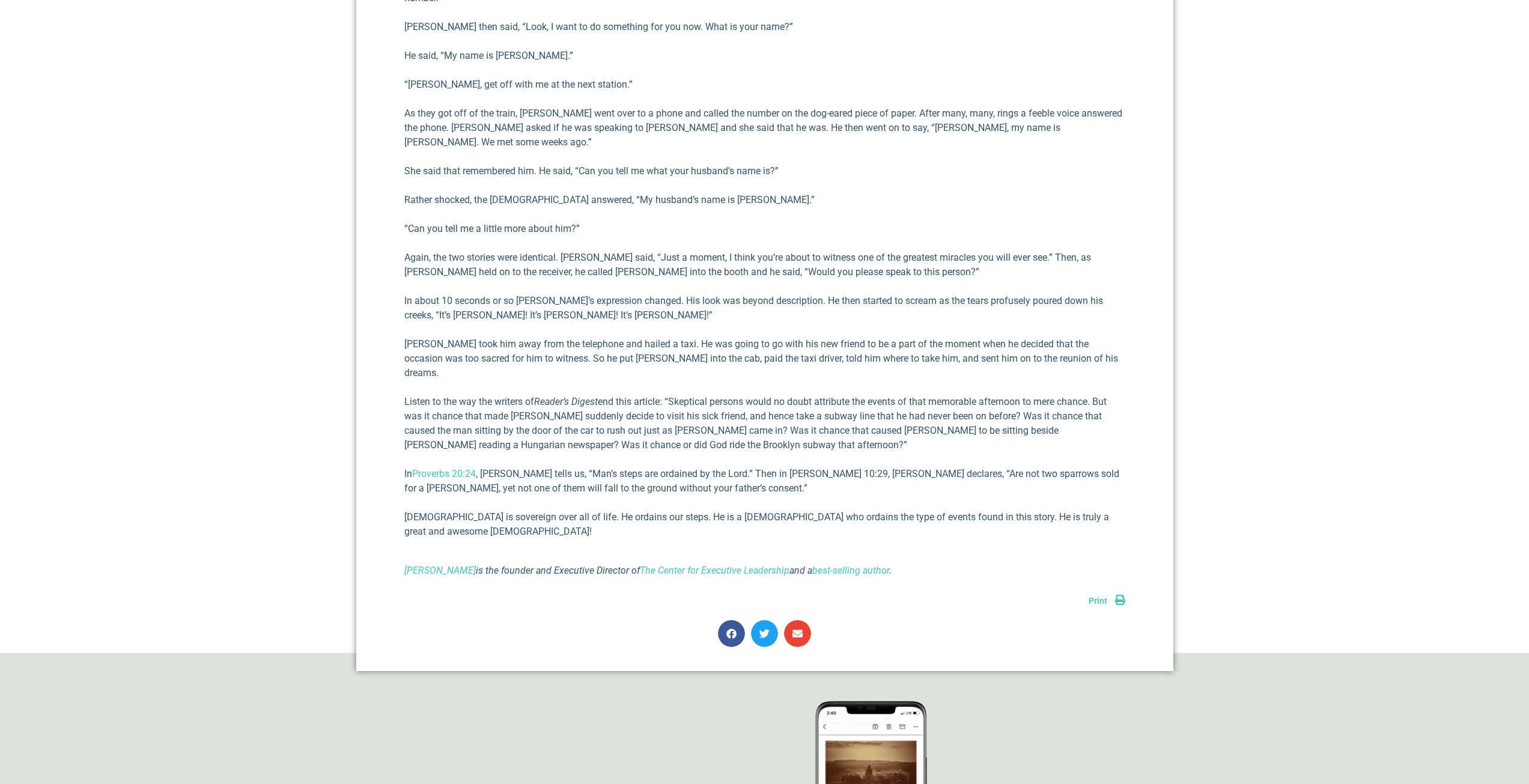
click at [628, 395] on p "Listen to the way the writers of Reader’s Digest end this article: “Skeptical p…" at bounding box center [764, 423] width 721 height 57
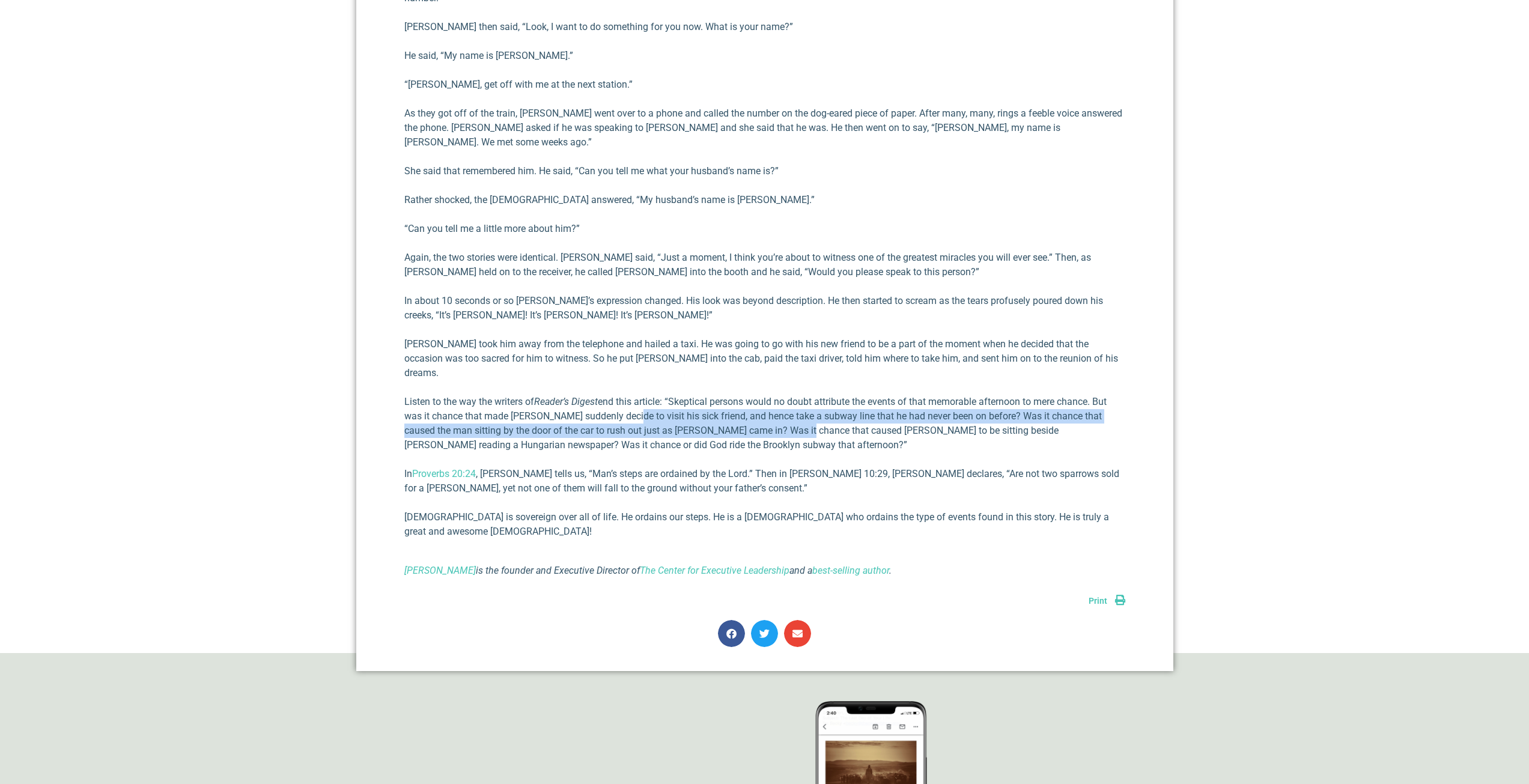
drag, startPoint x: 628, startPoint y: 374, endPoint x: 778, endPoint y: 393, distance: 151.2
click at [776, 395] on p "Listen to the way the writers of Reader’s Digest end this article: “Skeptical p…" at bounding box center [764, 423] width 721 height 57
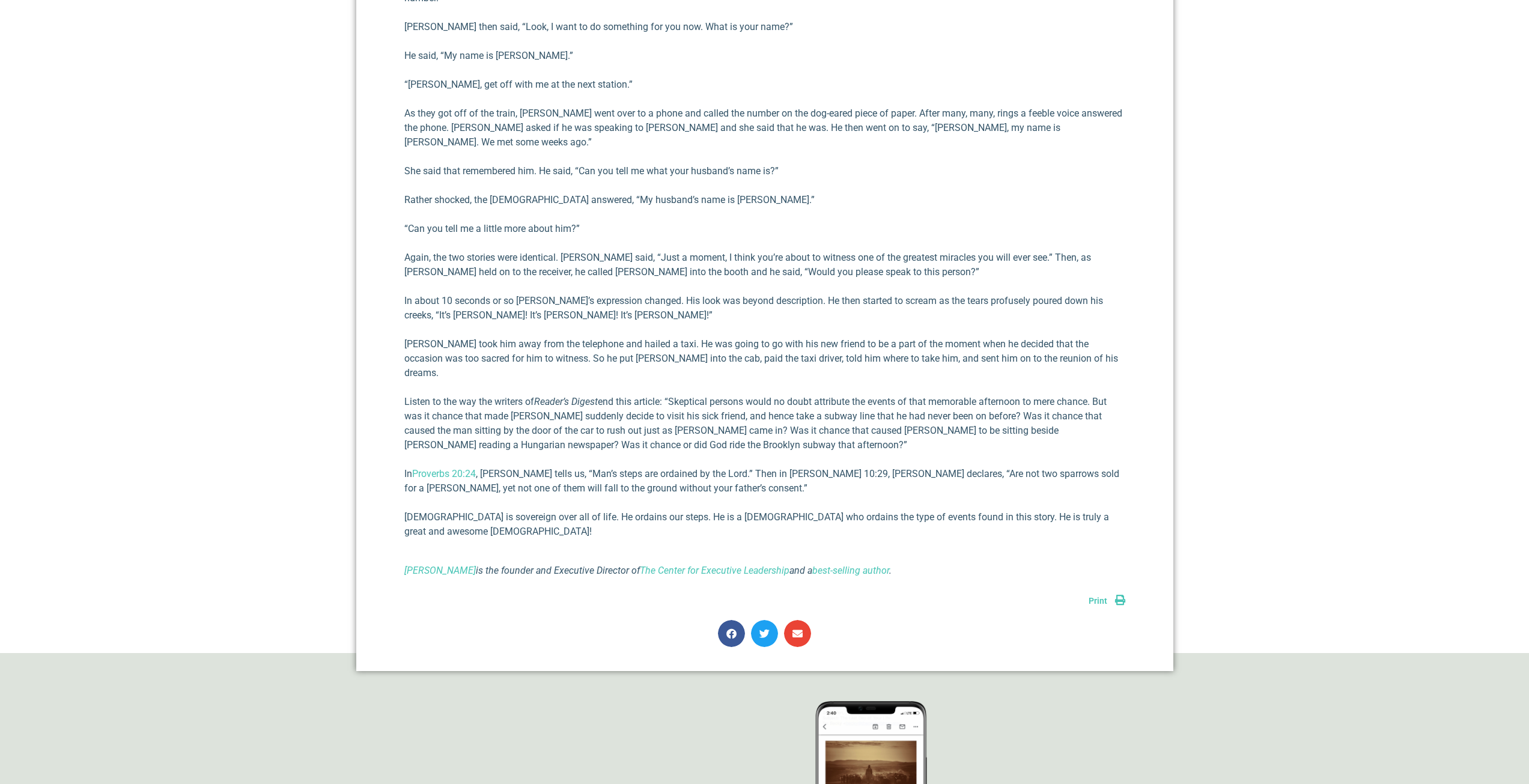
click at [778, 395] on p "Listen to the way the writers of Reader’s Digest end this article: “Skeptical p…" at bounding box center [764, 423] width 721 height 57
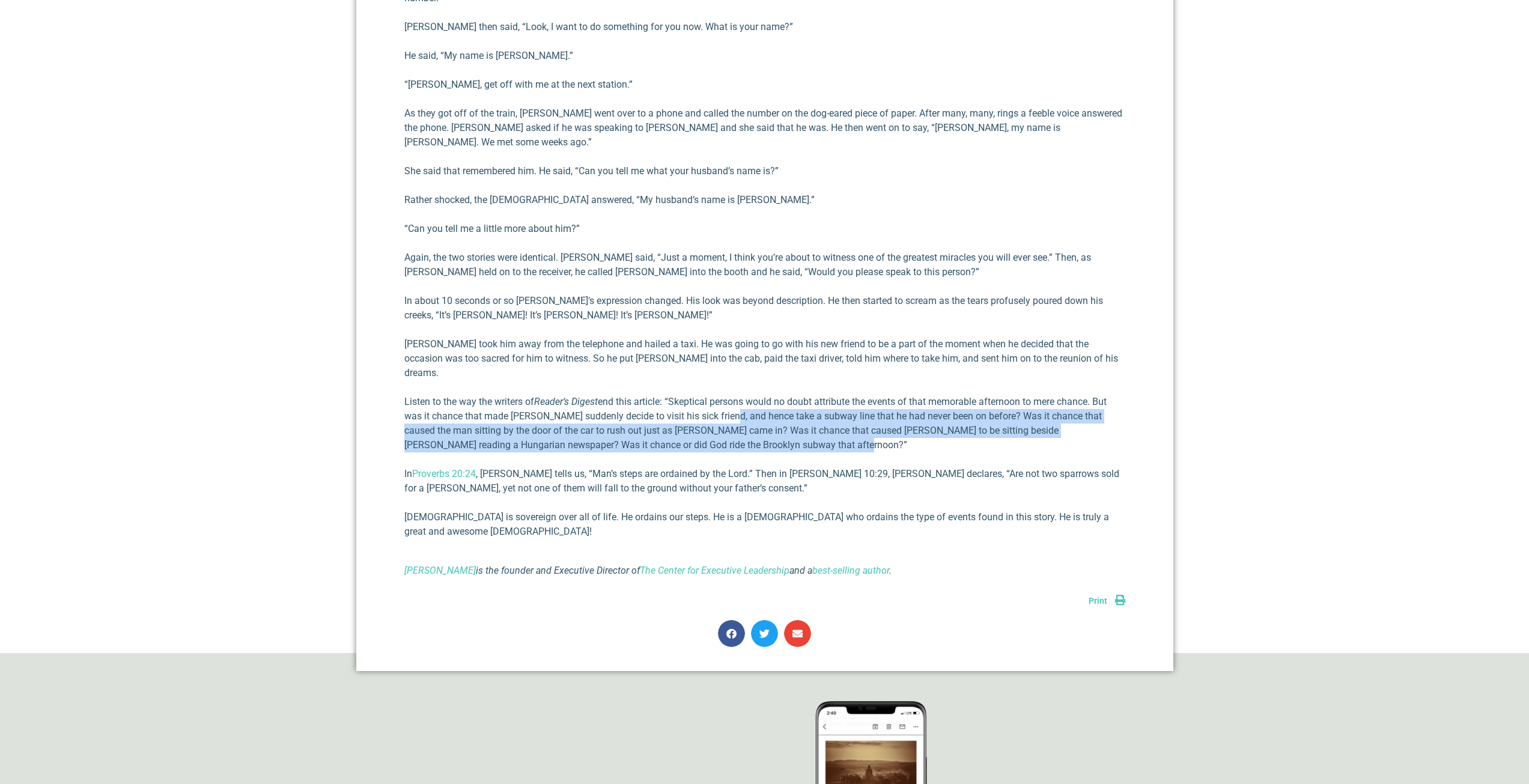
drag, startPoint x: 774, startPoint y: 403, endPoint x: 724, endPoint y: 377, distance: 56.4
click at [724, 395] on p "Listen to the way the writers of Reader’s Digest end this article: “Skeptical p…" at bounding box center [764, 423] width 721 height 57
click at [775, 398] on p "Listen to the way the writers of Reader’s Digest end this article: “Skeptical p…" at bounding box center [764, 423] width 721 height 57
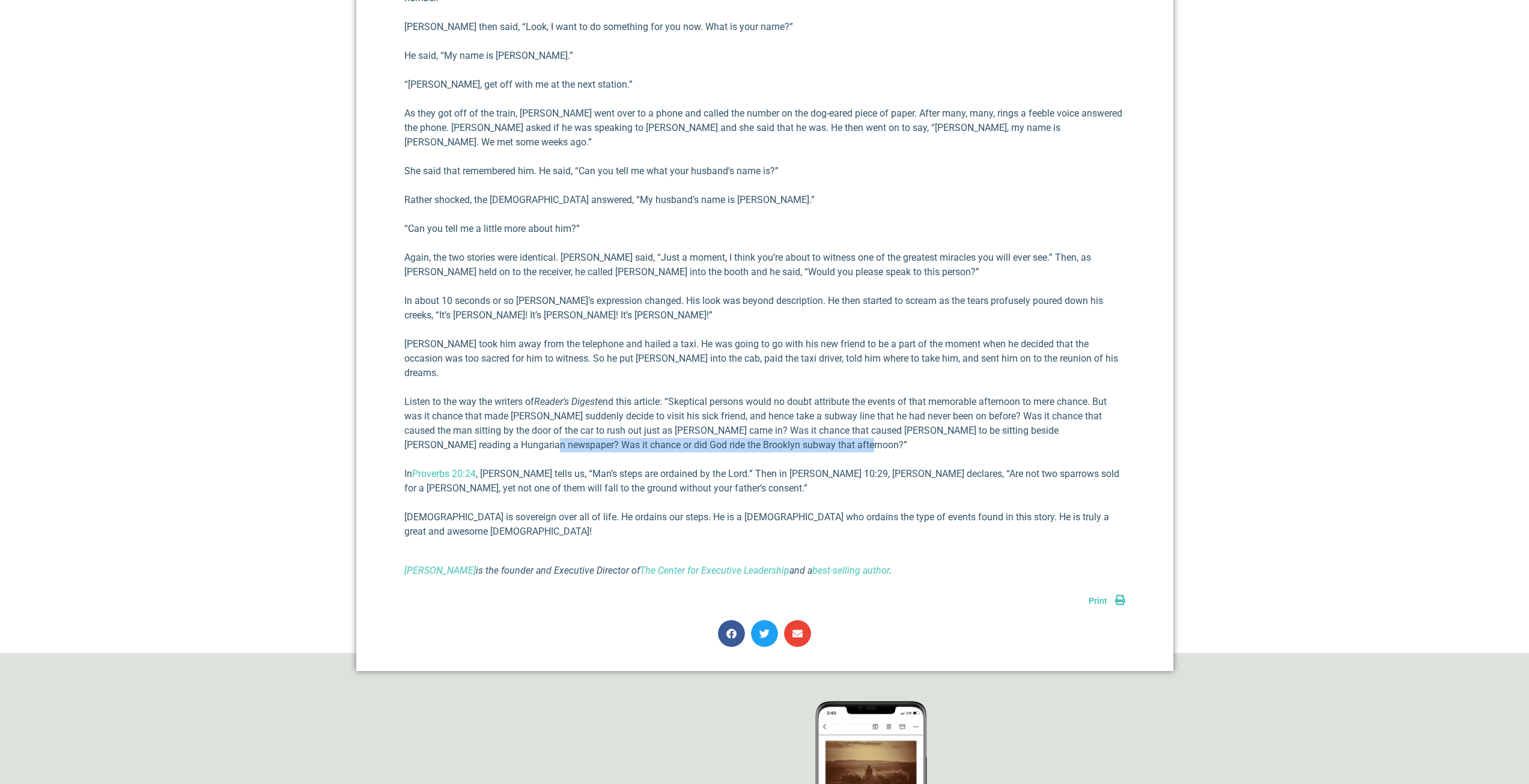
drag, startPoint x: 795, startPoint y: 398, endPoint x: 433, endPoint y: 398, distance: 362.0
click at [433, 398] on p "Listen to the way the writers of Reader’s Digest end this article: “Skeptical p…" at bounding box center [764, 423] width 721 height 57
click at [441, 398] on p "Listen to the way the writers of Reader’s Digest end this article: “Skeptical p…" at bounding box center [764, 423] width 721 height 57
drag, startPoint x: 446, startPoint y: 398, endPoint x: 652, endPoint y: 413, distance: 206.5
click at [652, 413] on div "A number of years ago, I heard a teacher tell a remarkable true story that appe…" at bounding box center [764, 61] width 721 height 1034
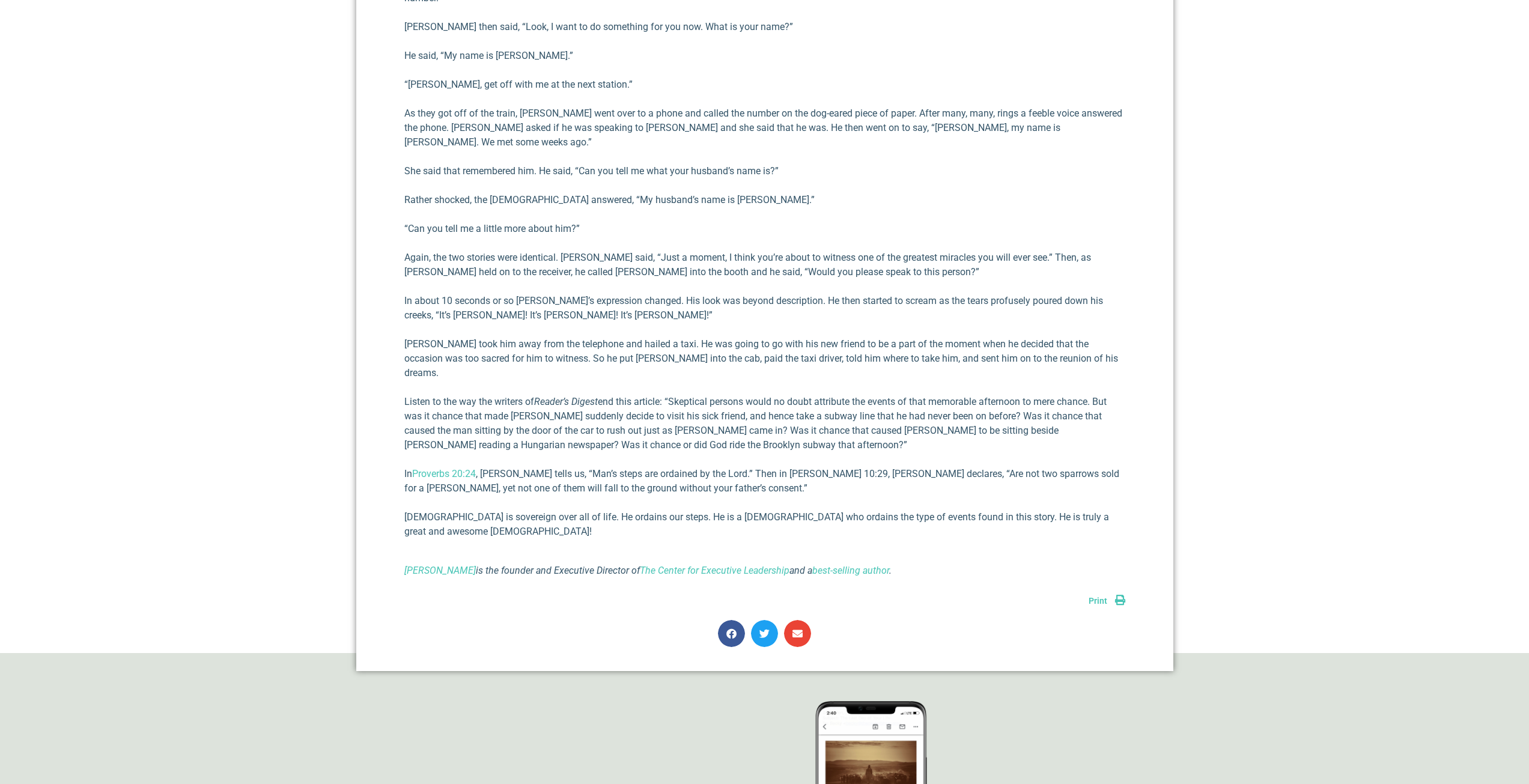
click at [707, 419] on div "A number of years ago, I heard a teacher tell a remarkable true story that appe…" at bounding box center [764, 61] width 721 height 1034
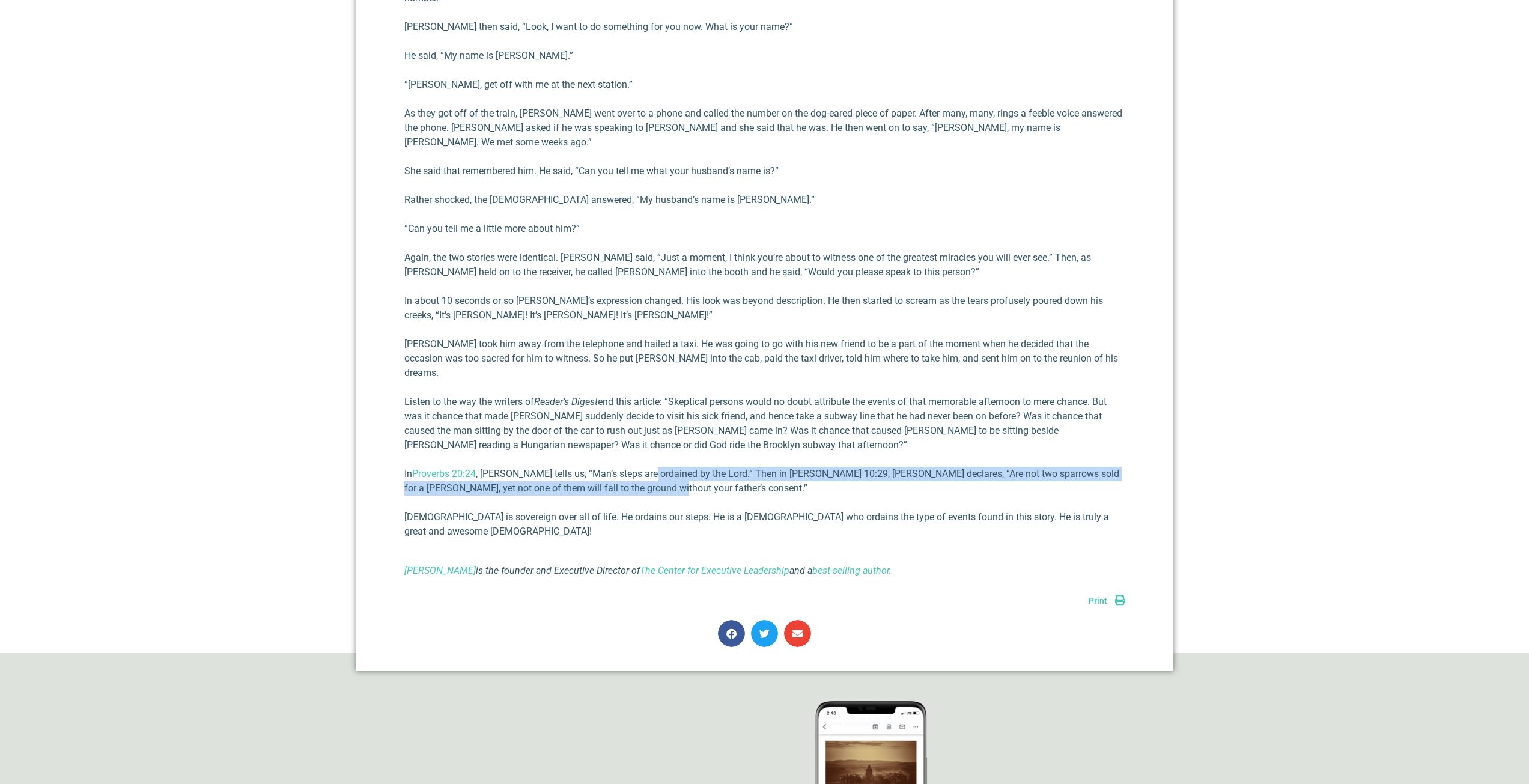
drag, startPoint x: 664, startPoint y: 441, endPoint x: 652, endPoint y: 411, distance: 32.3
click at [653, 413] on div "A number of years ago, I heard a teacher tell a remarkable true story that appe…" at bounding box center [764, 61] width 721 height 1034
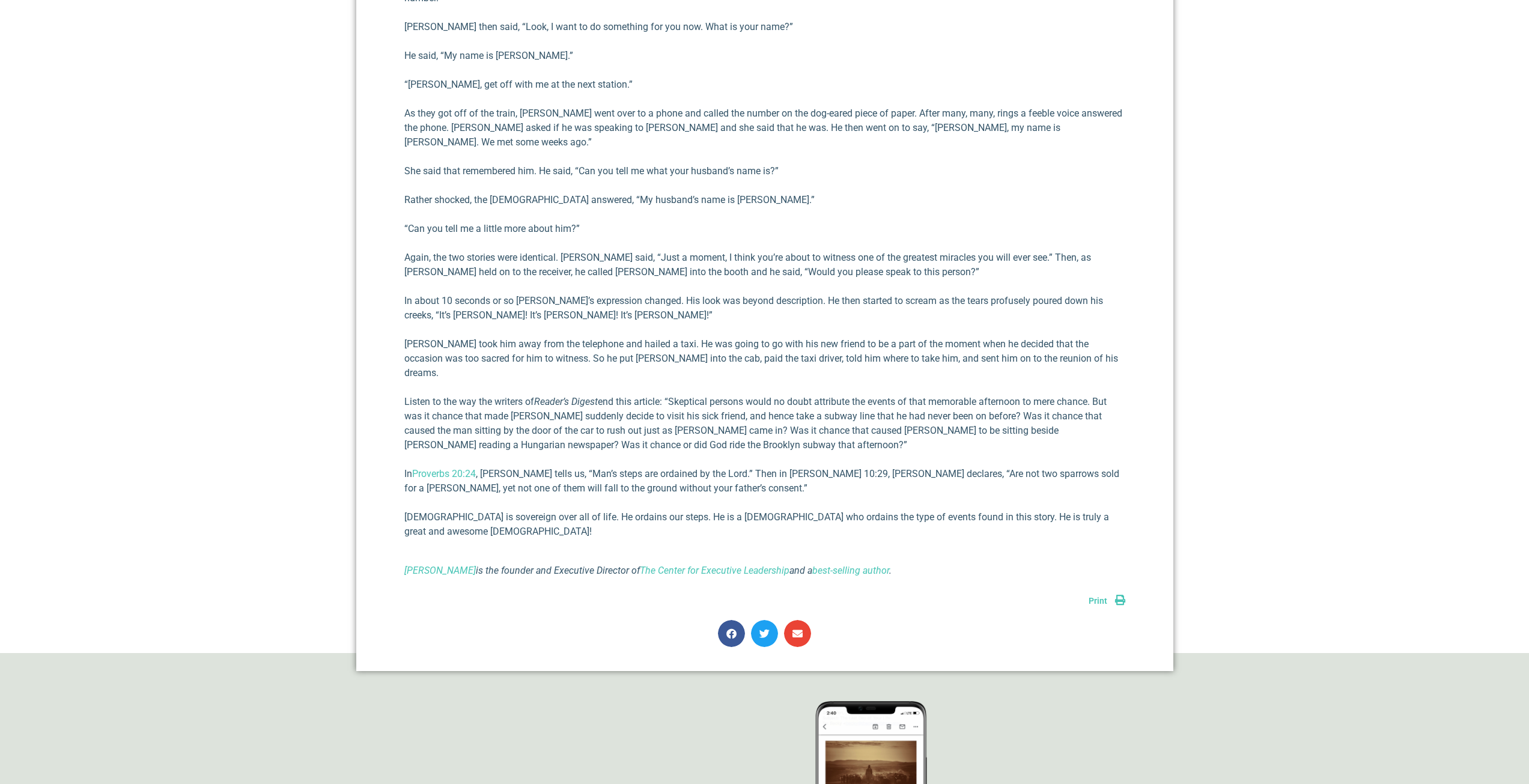
click at [650, 408] on p "Listen to the way the writers of Reader’s Digest end this article: “Skeptical p…" at bounding box center [764, 423] width 721 height 57
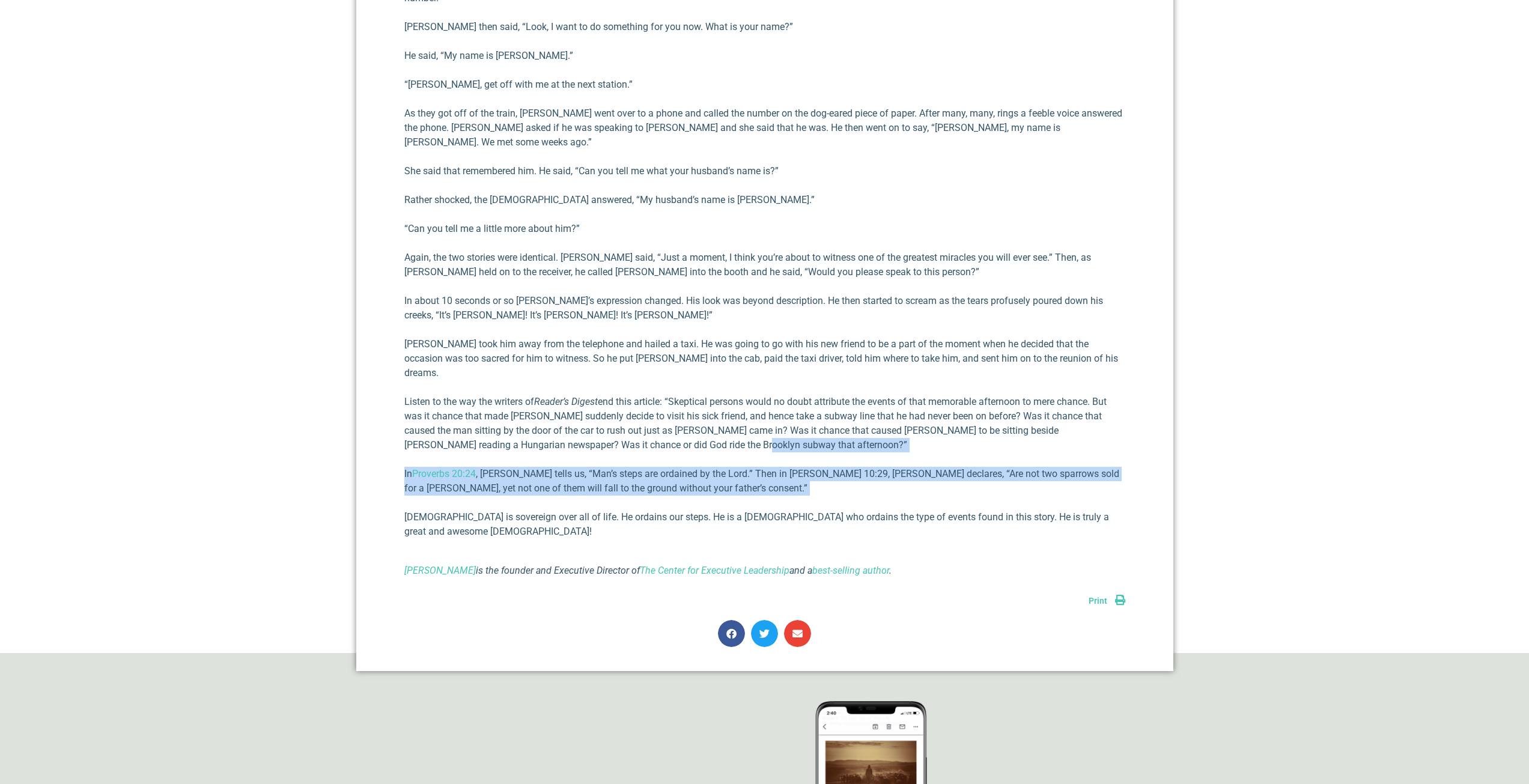
drag, startPoint x: 650, startPoint y: 418, endPoint x: 650, endPoint y: 440, distance: 22.0
click at [650, 440] on div "A number of years ago, I heard a teacher tell a remarkable true story that appe…" at bounding box center [764, 61] width 721 height 1034
click at [650, 467] on p "In Proverbs 20:24 , [PERSON_NAME] tells us, “Man’s steps are ordained by the Lo…" at bounding box center [764, 481] width 721 height 29
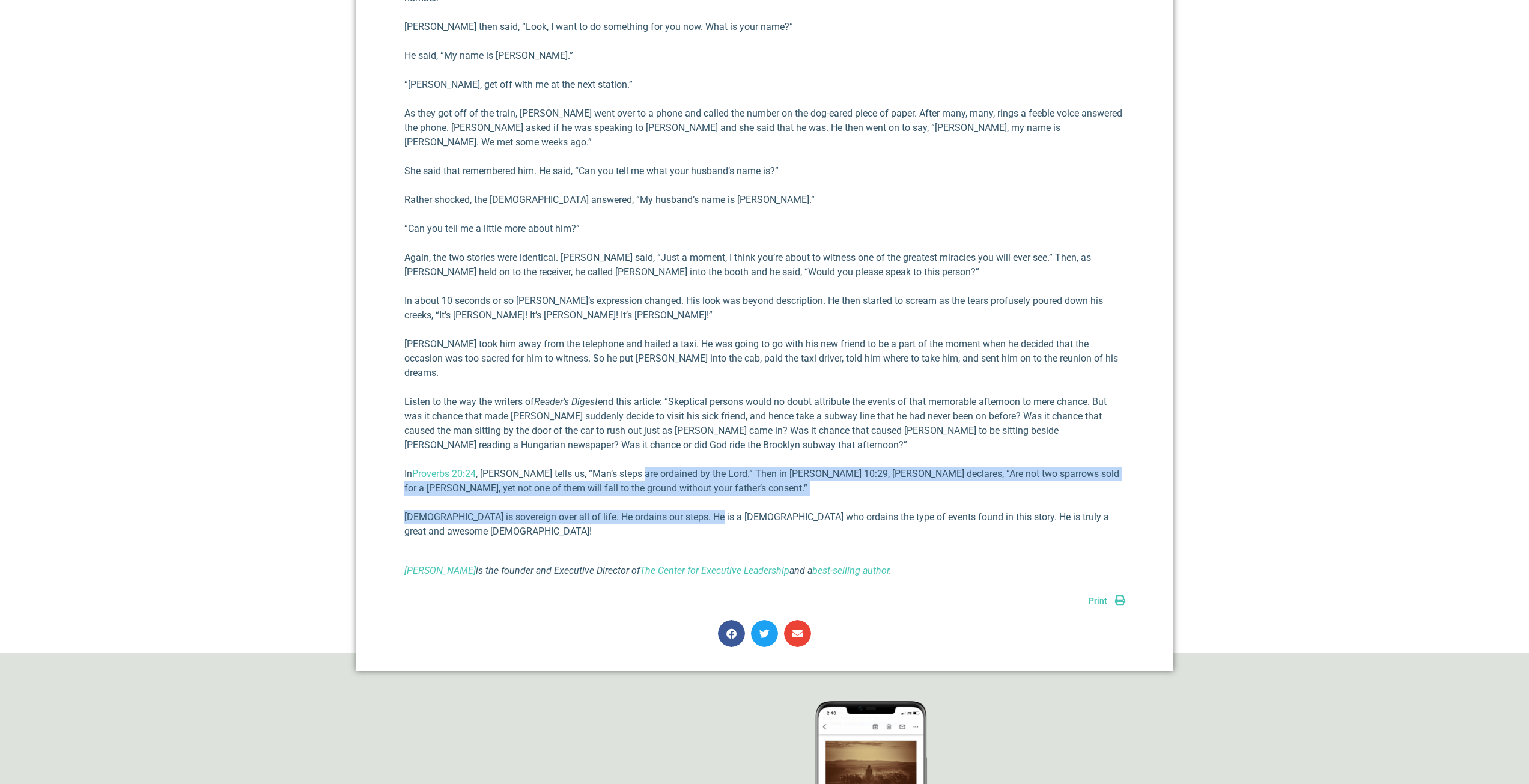
drag, startPoint x: 711, startPoint y: 452, endPoint x: 641, endPoint y: 418, distance: 77.8
click at [641, 419] on div "A number of years ago, I heard a teacher tell a remarkable true story that appe…" at bounding box center [764, 61] width 721 height 1034
click at [660, 420] on div "A number of years ago, I heard a teacher tell a remarkable true story that appe…" at bounding box center [764, 61] width 721 height 1034
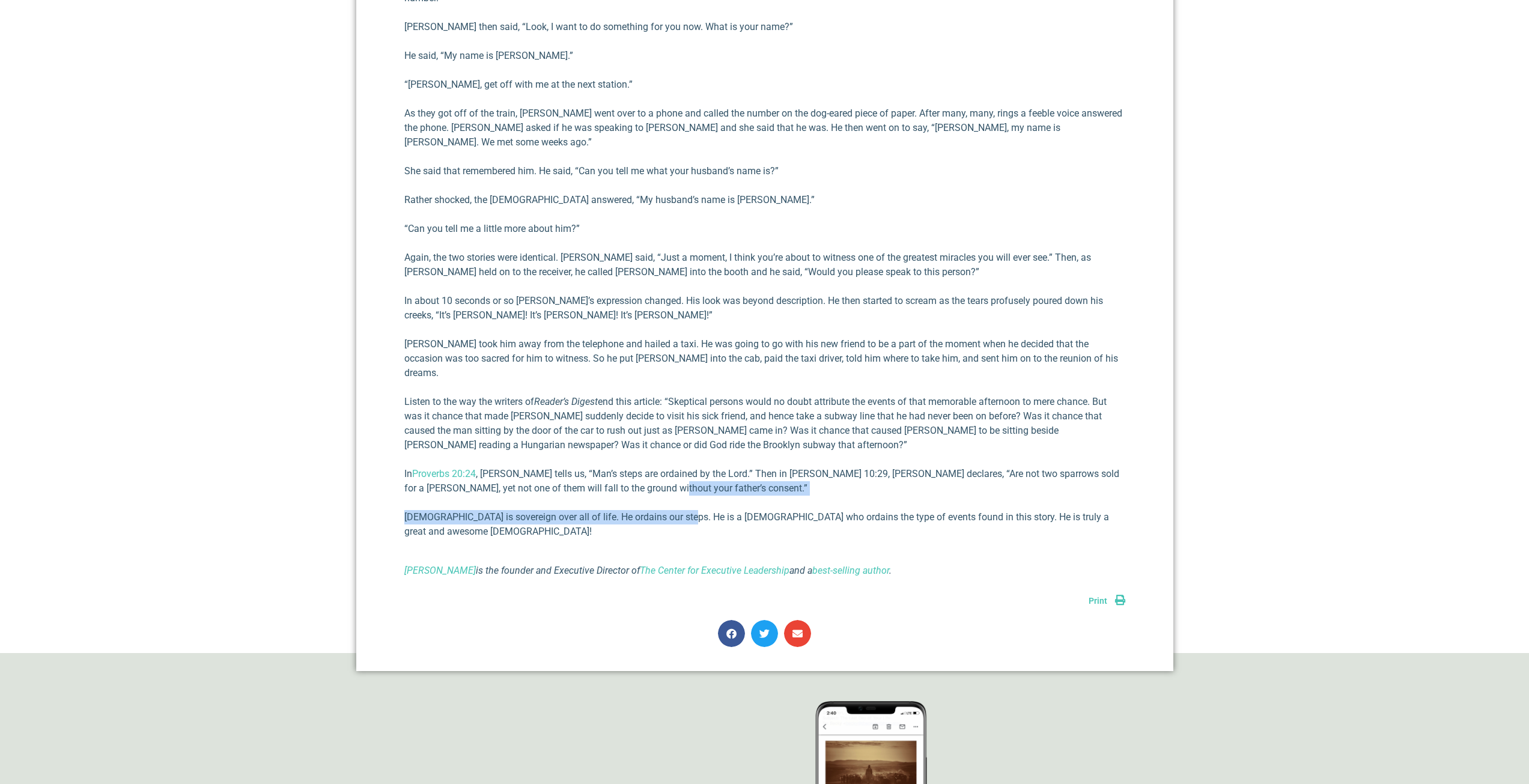
drag, startPoint x: 682, startPoint y: 474, endPoint x: 689, endPoint y: 433, distance: 41.6
click at [689, 435] on div "A number of years ago, I heard a teacher tell a remarkable true story that appe…" at bounding box center [764, 61] width 721 height 1034
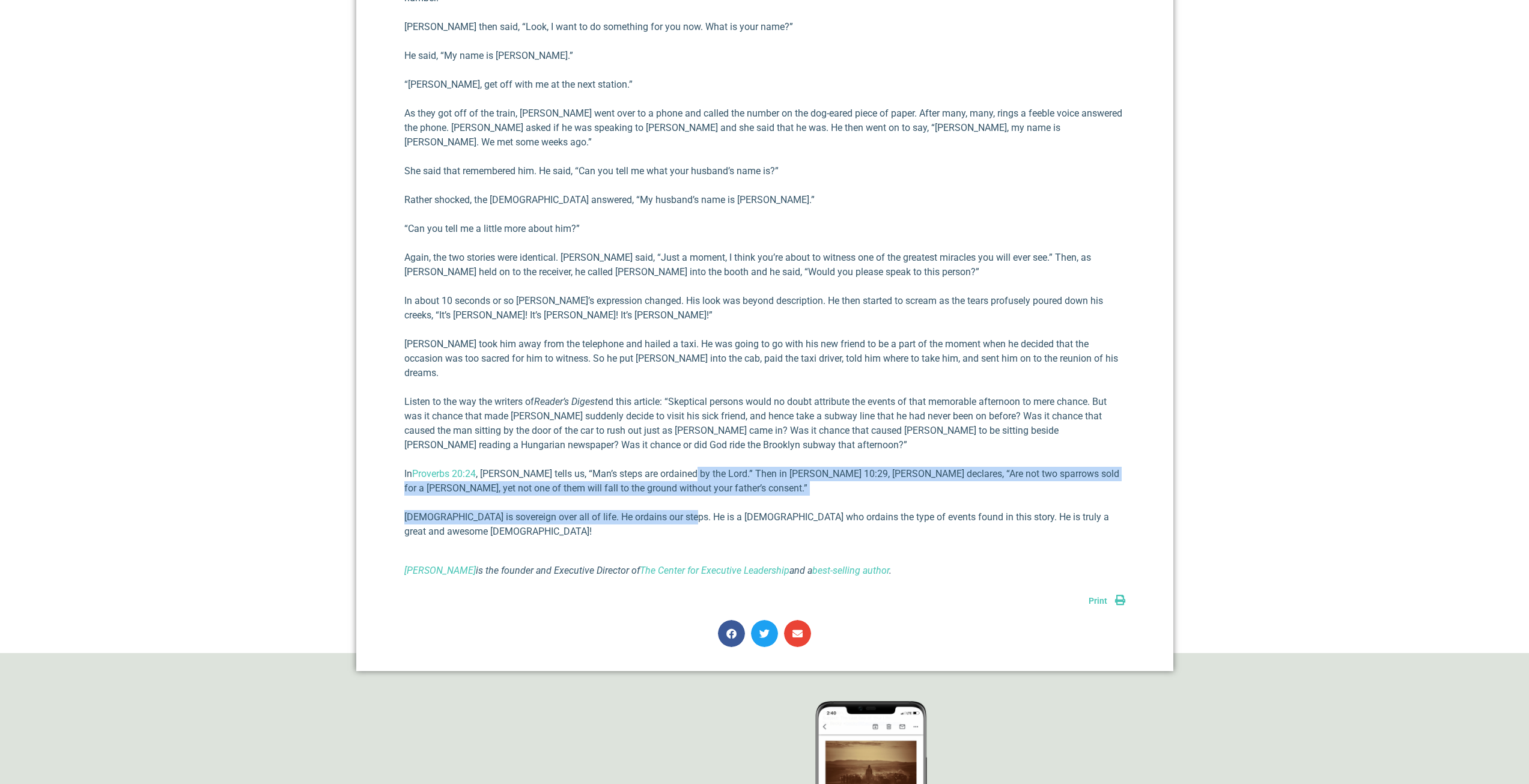
click at [691, 467] on p "In Proverbs 20:24 , [PERSON_NAME] tells us, “Man’s steps are ordained by the Lo…" at bounding box center [764, 481] width 721 height 29
